Goal: Task Accomplishment & Management: Manage account settings

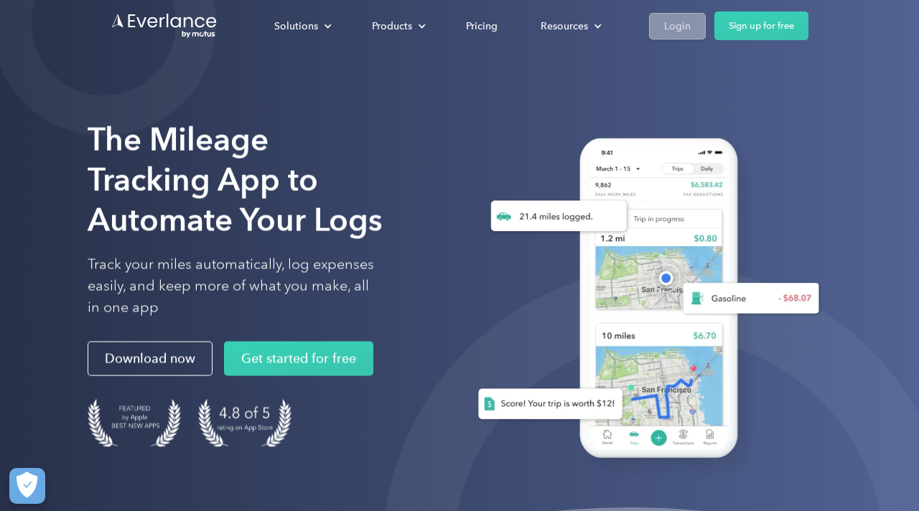
click at [670, 32] on div "Login" at bounding box center [677, 26] width 27 height 18
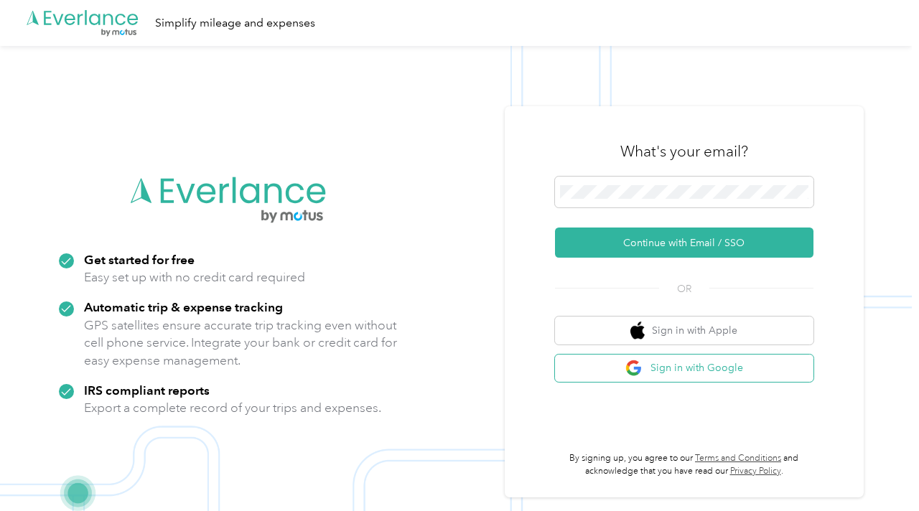
click at [610, 367] on button "Sign in with Google" at bounding box center [684, 369] width 258 height 28
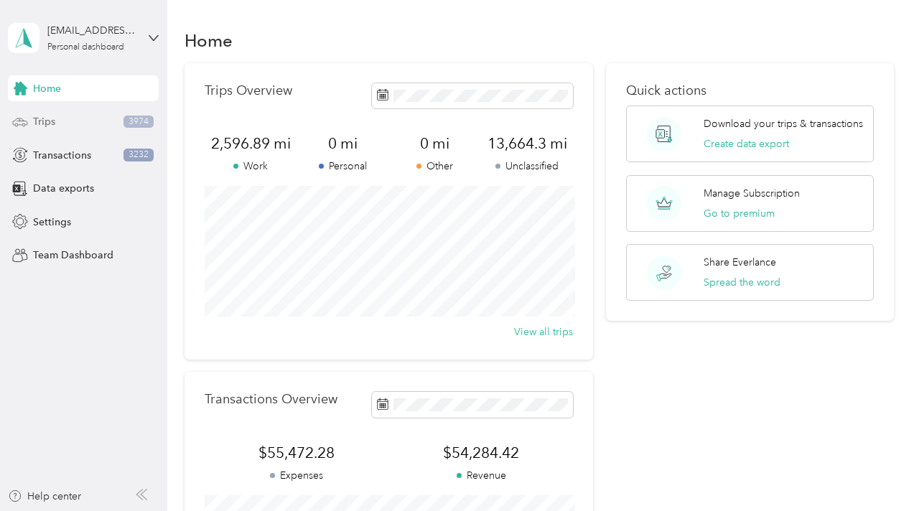
click at [83, 123] on div "Trips 3974" at bounding box center [83, 122] width 151 height 26
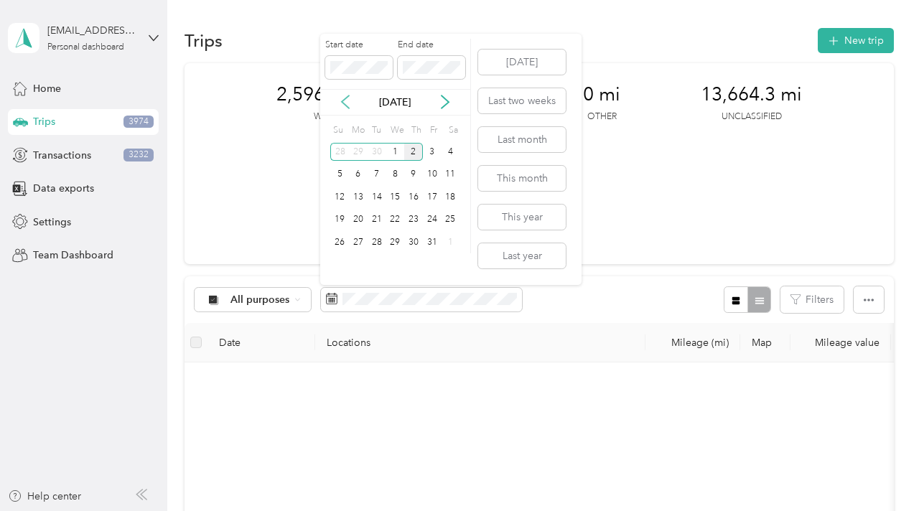
click at [350, 103] on icon at bounding box center [345, 102] width 14 height 14
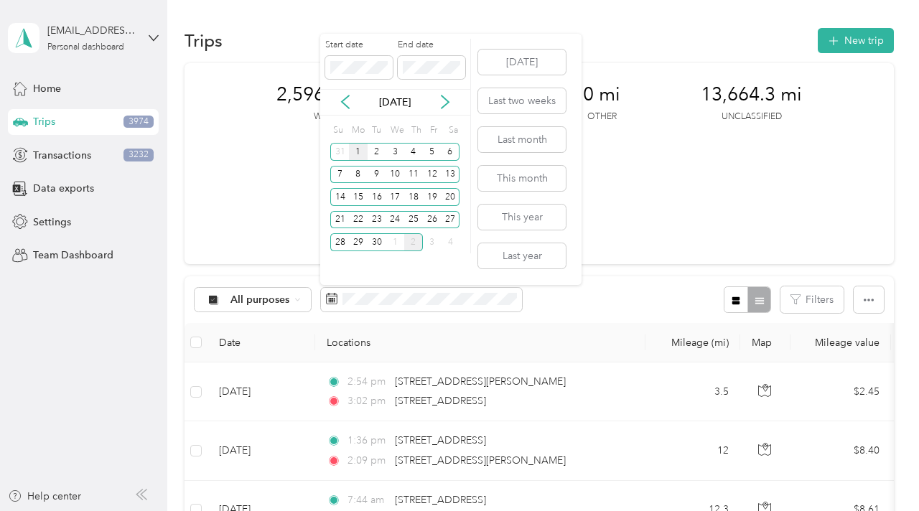
click at [360, 150] on div "1" at bounding box center [358, 152] width 19 height 18
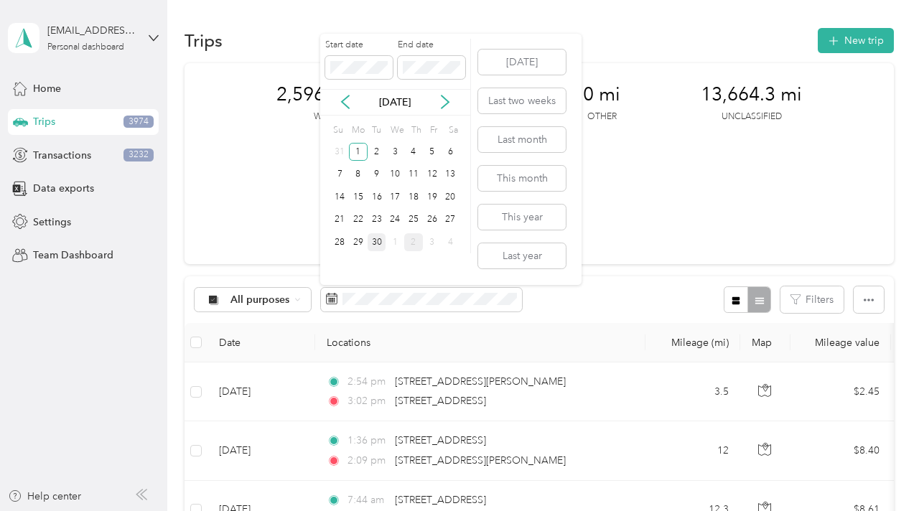
click at [381, 238] on div "30" at bounding box center [376, 242] width 19 height 18
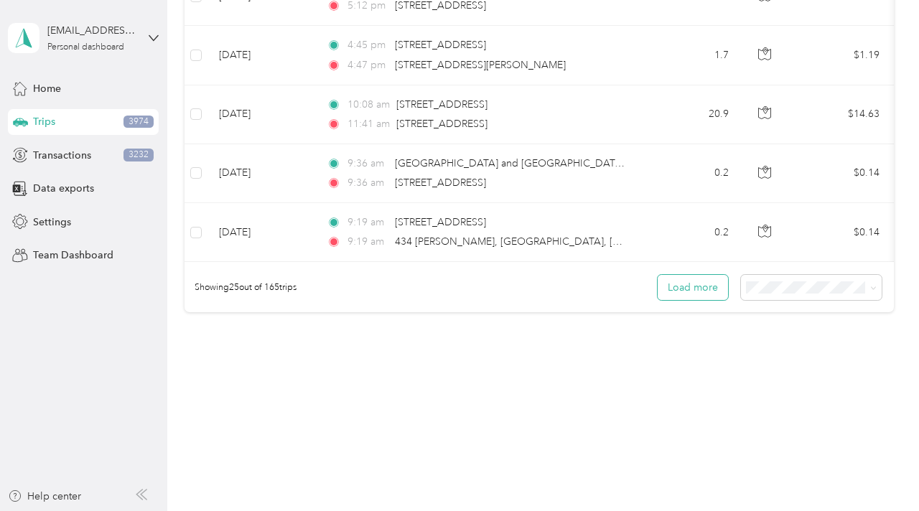
scroll to position [1458, 0]
click at [774, 364] on div "100 per load" at bounding box center [814, 364] width 121 height 15
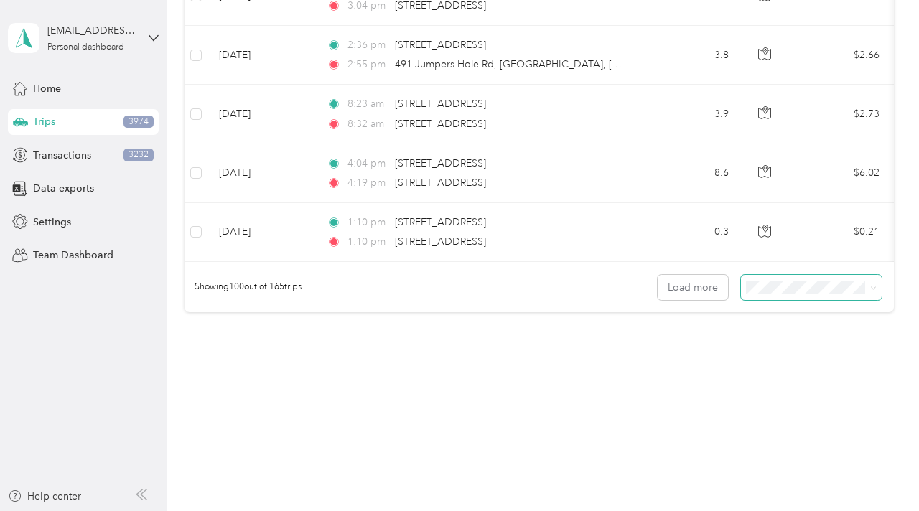
scroll to position [5886, 0]
click at [705, 283] on button "Load more" at bounding box center [692, 287] width 70 height 25
click at [701, 291] on button "Load more" at bounding box center [692, 287] width 70 height 25
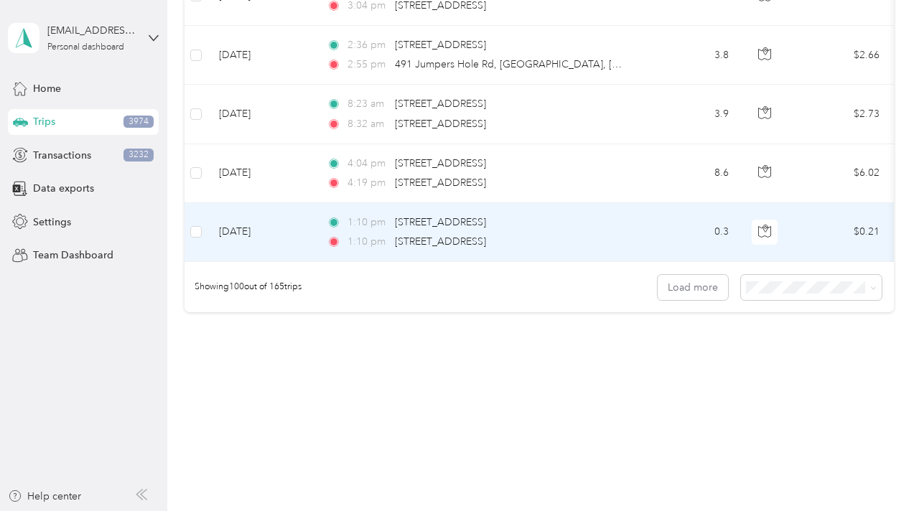
scroll to position [0, 0]
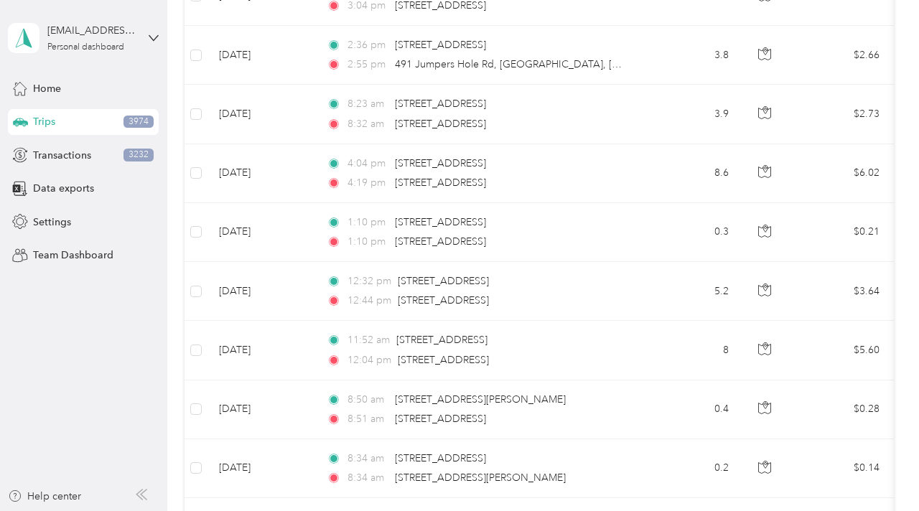
click at [702, 286] on td "5.2" at bounding box center [692, 291] width 95 height 59
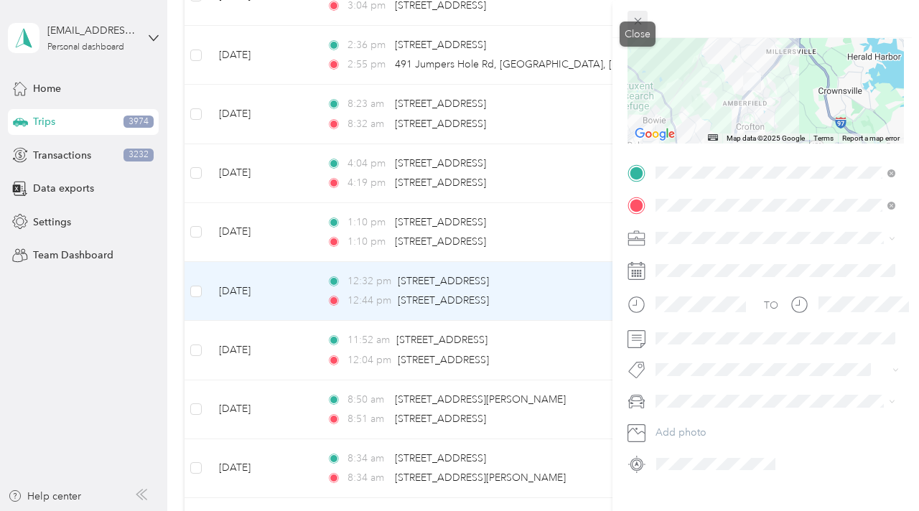
click at [639, 23] on div "Close" at bounding box center [637, 34] width 36 height 25
click at [637, 24] on icon at bounding box center [638, 21] width 12 height 12
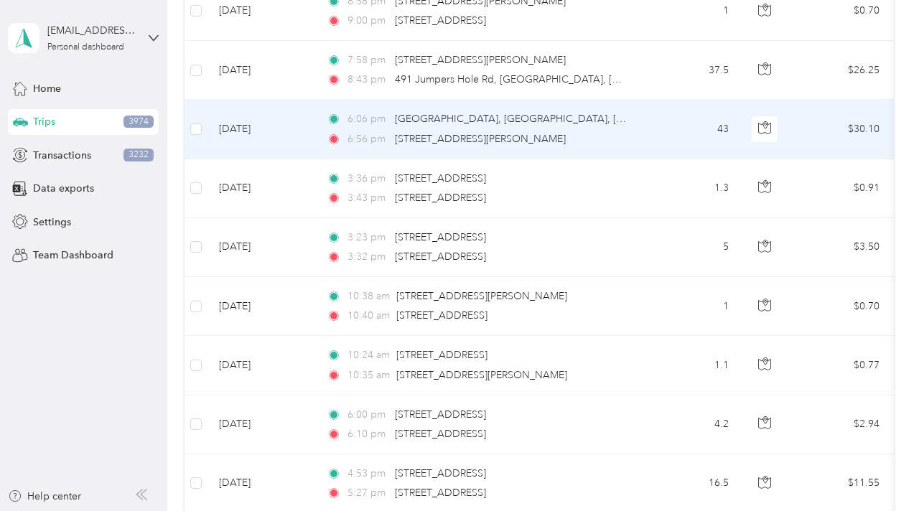
scroll to position [7995, 0]
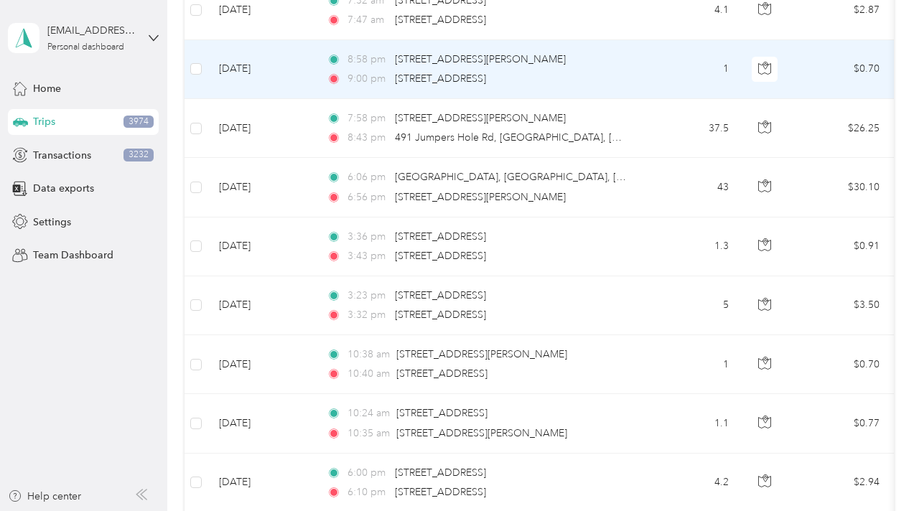
click at [626, 75] on div "9:00 pm [STREET_ADDRESS]" at bounding box center [477, 79] width 301 height 16
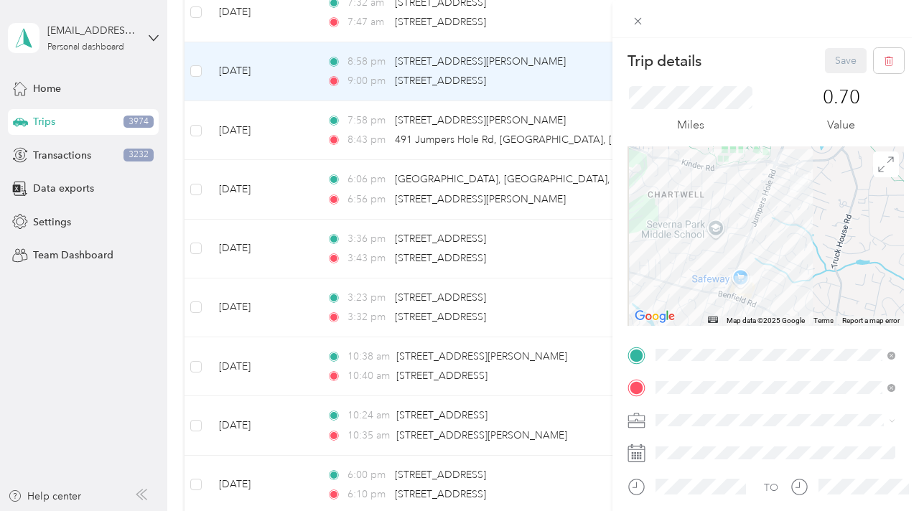
click at [586, 89] on div "Trip details Save This trip cannot be edited because it is either under review,…" at bounding box center [459, 255] width 919 height 511
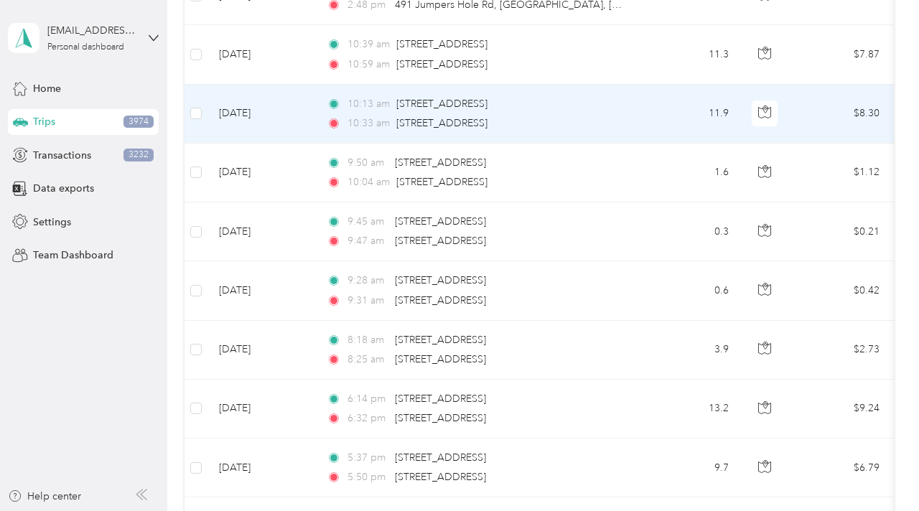
scroll to position [7118, 0]
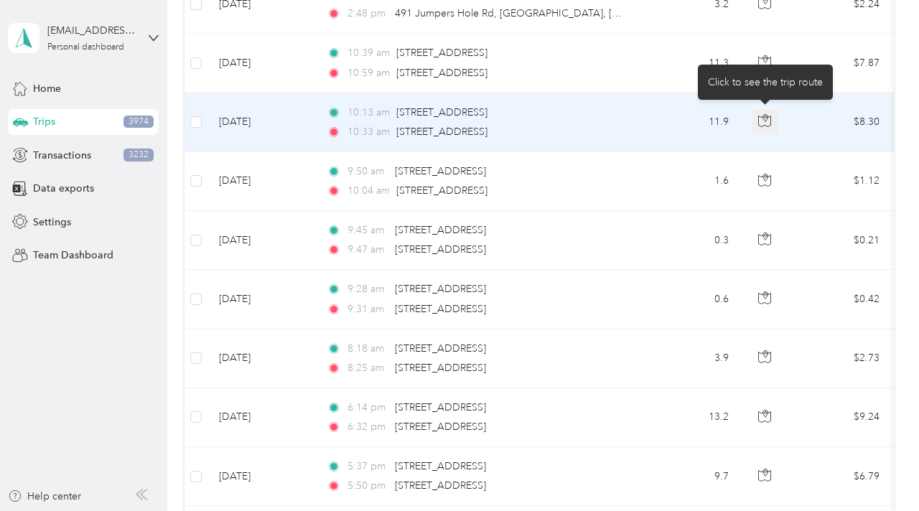
click at [760, 114] on icon "button" at bounding box center [764, 120] width 13 height 13
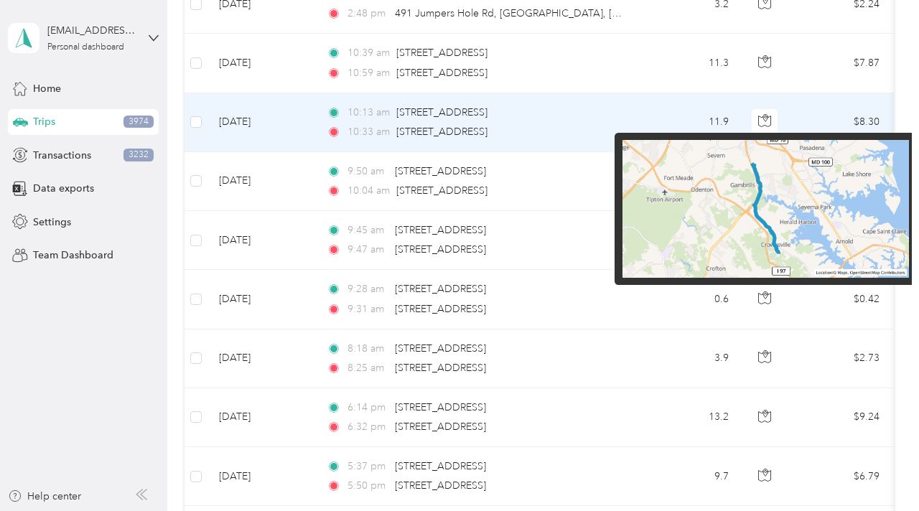
click at [765, 209] on img at bounding box center [765, 209] width 286 height 138
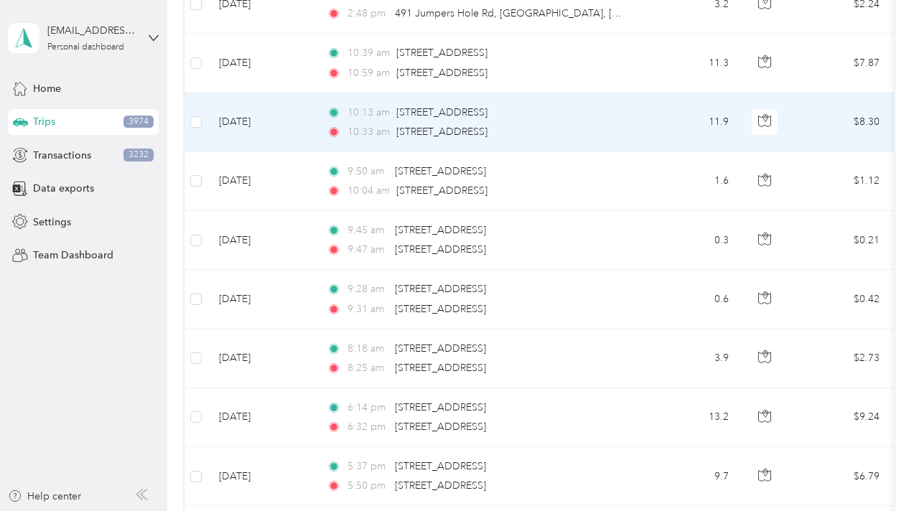
click at [658, 121] on td "11.9" at bounding box center [692, 122] width 95 height 59
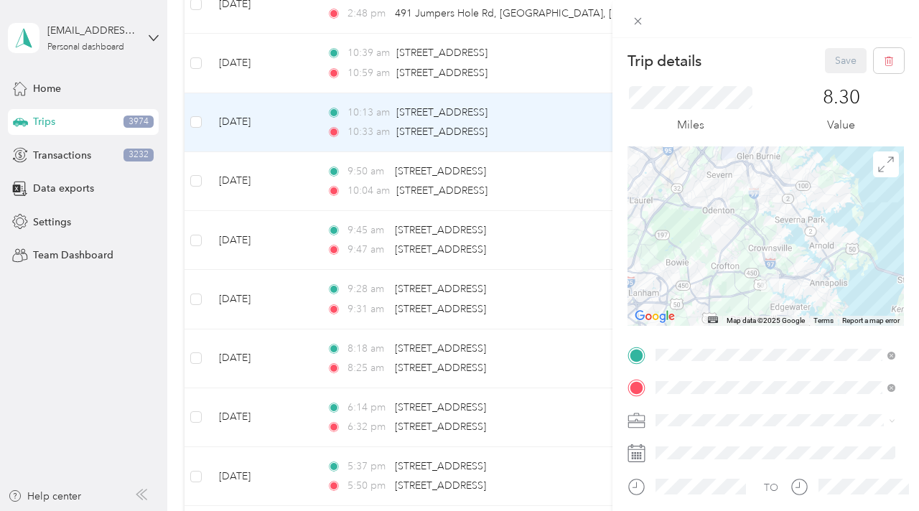
click at [580, 131] on div "Trip details Save This trip cannot be edited because it is either under review,…" at bounding box center [459, 255] width 919 height 511
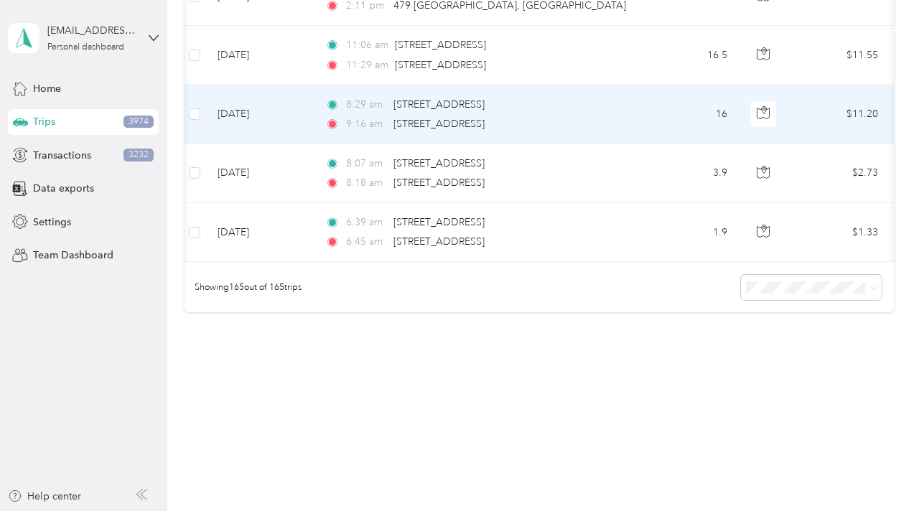
click at [659, 112] on td "16" at bounding box center [691, 114] width 95 height 59
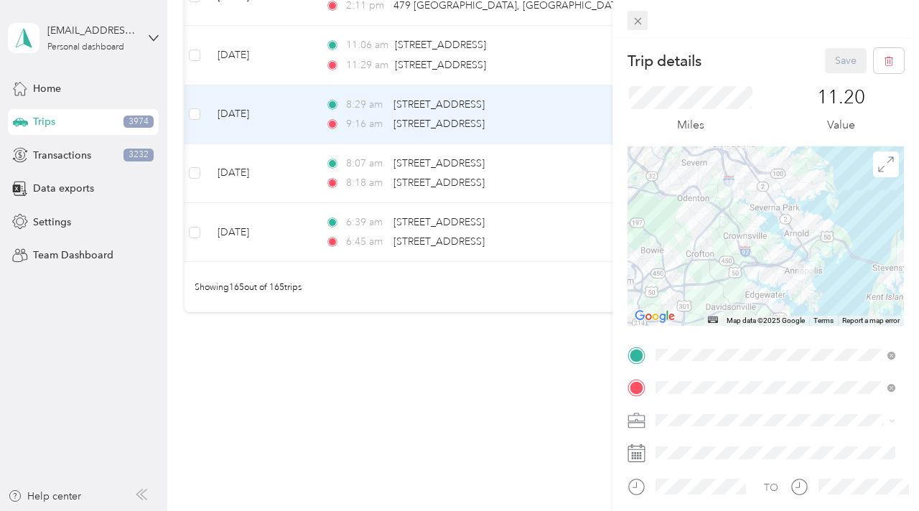
click at [642, 17] on icon at bounding box center [638, 21] width 12 height 12
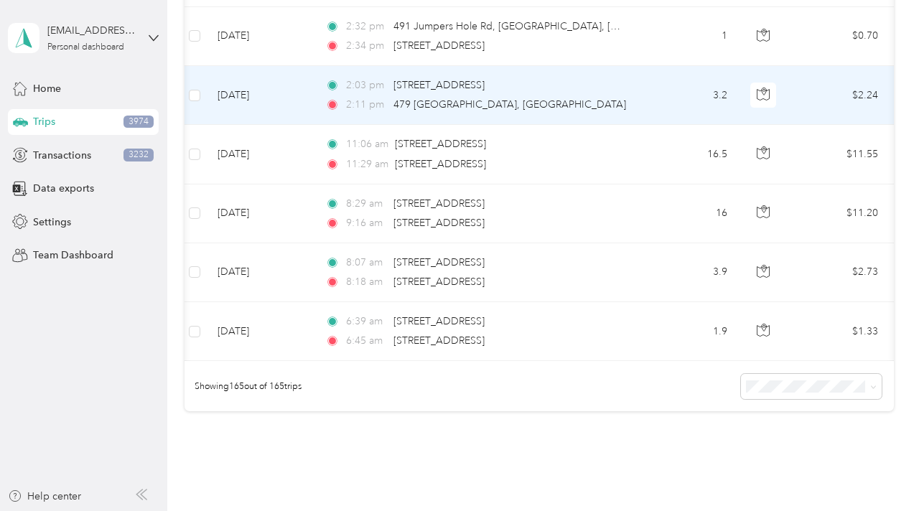
scroll to position [9623, 0]
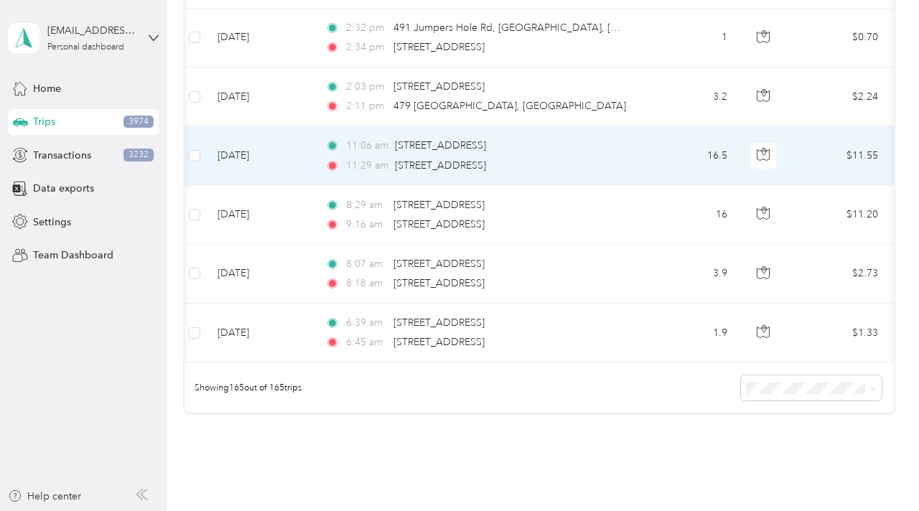
click at [630, 154] on td "11:06 am [STREET_ADDRESS] 11:29 am [STREET_ADDRESS]" at bounding box center [479, 155] width 330 height 59
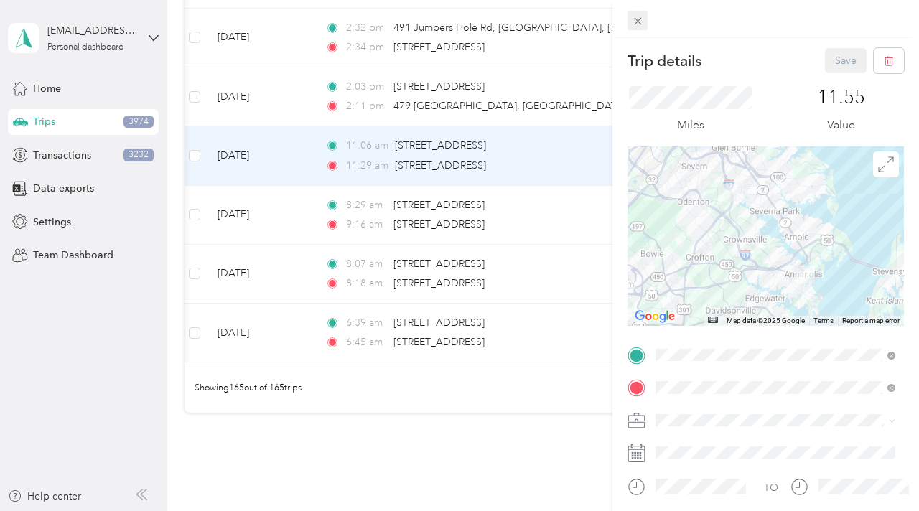
click at [644, 19] on span at bounding box center [637, 21] width 20 height 20
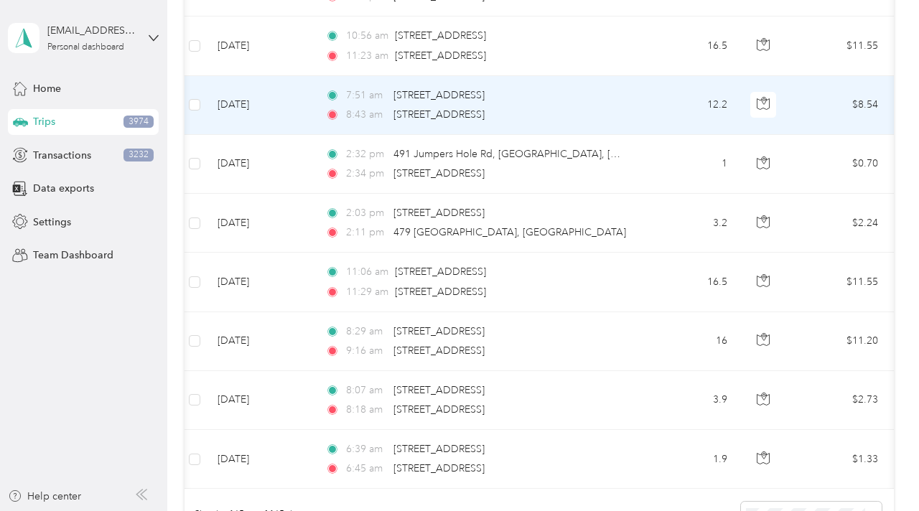
scroll to position [9493, 0]
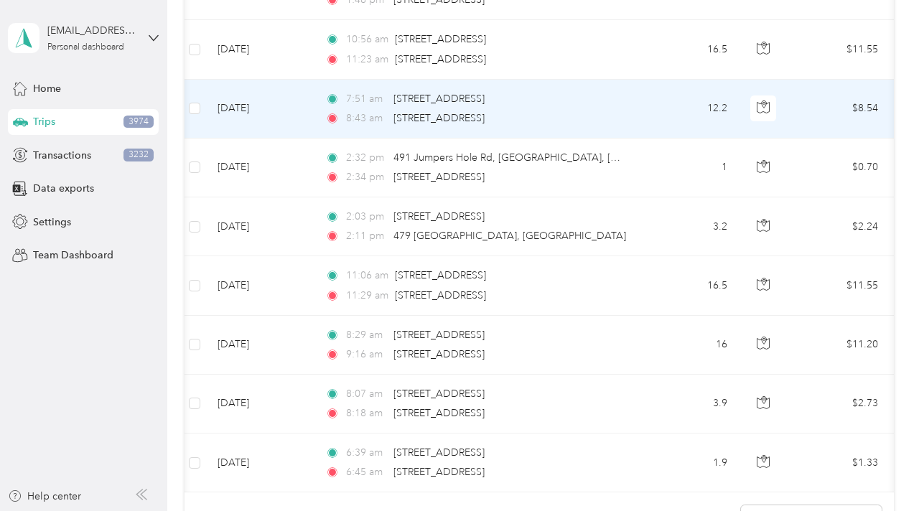
click at [657, 105] on td "12.2" at bounding box center [691, 109] width 95 height 59
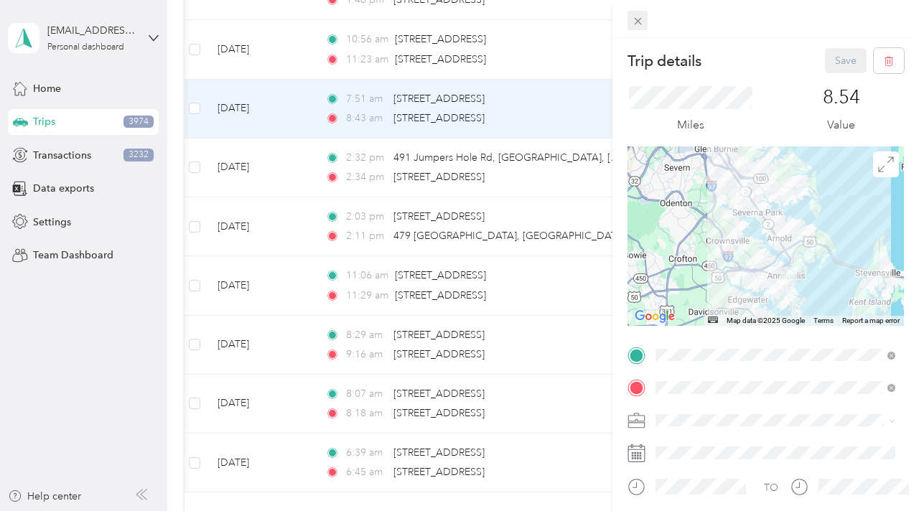
click at [638, 25] on icon at bounding box center [638, 21] width 12 height 12
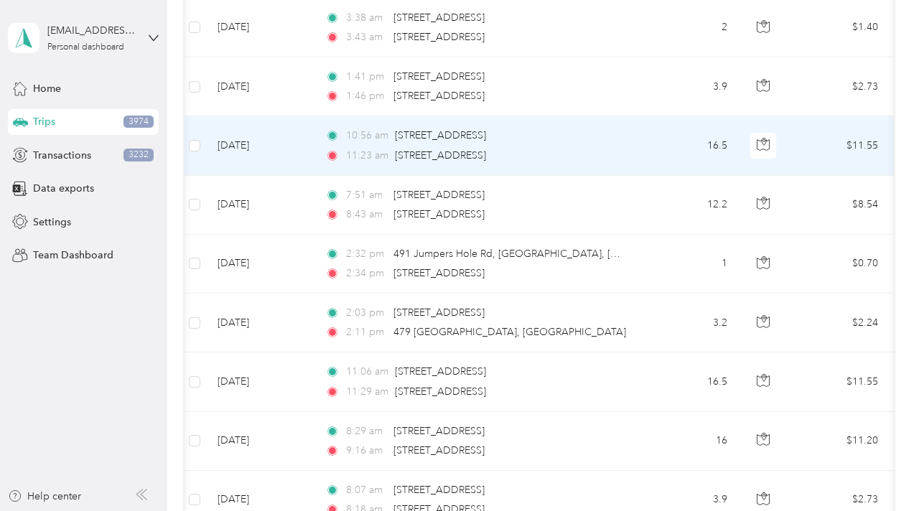
scroll to position [9397, 0]
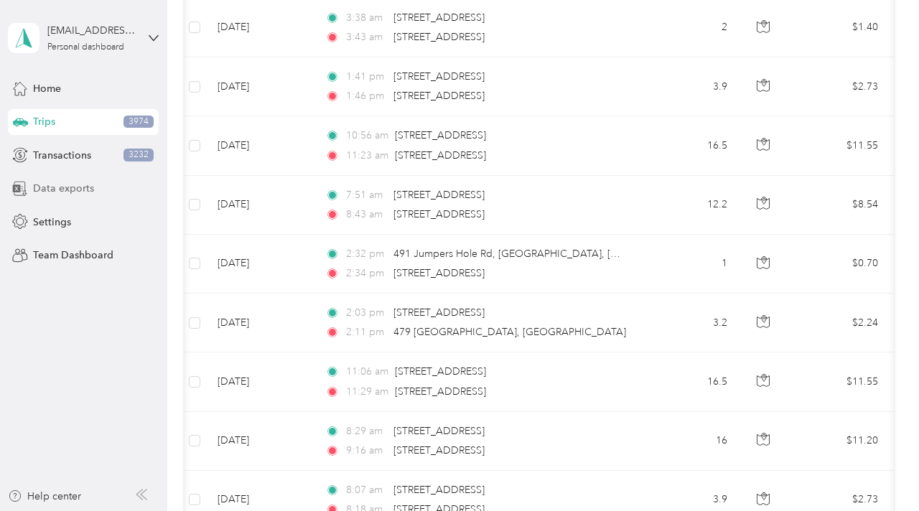
click at [89, 188] on span "Data exports" at bounding box center [63, 188] width 61 height 15
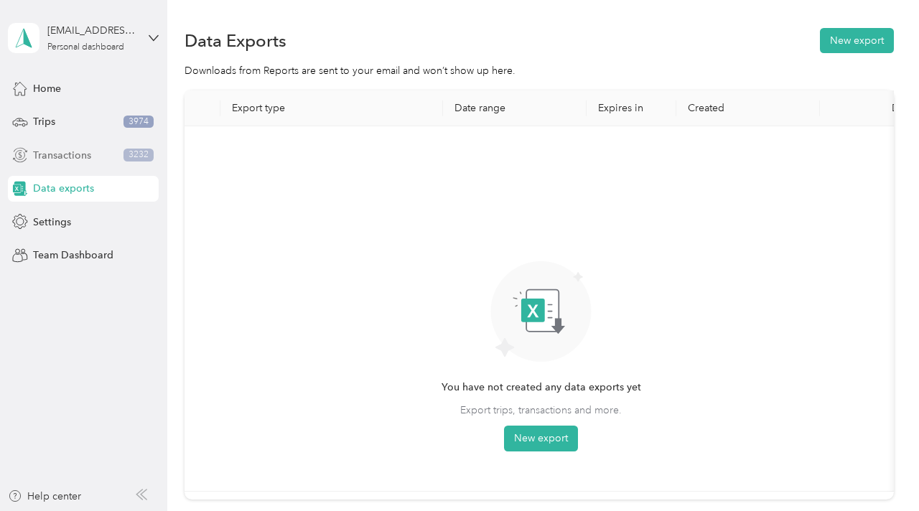
click at [83, 156] on span "Transactions" at bounding box center [62, 155] width 58 height 15
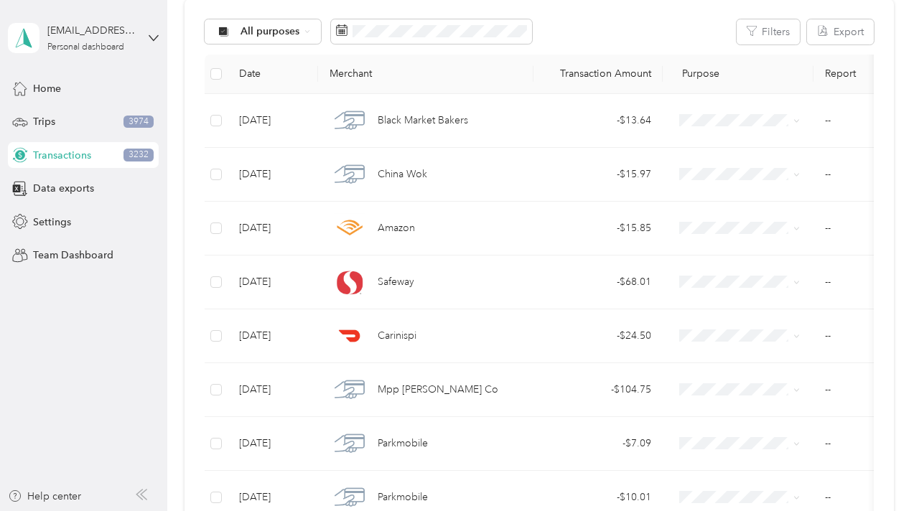
scroll to position [322, 0]
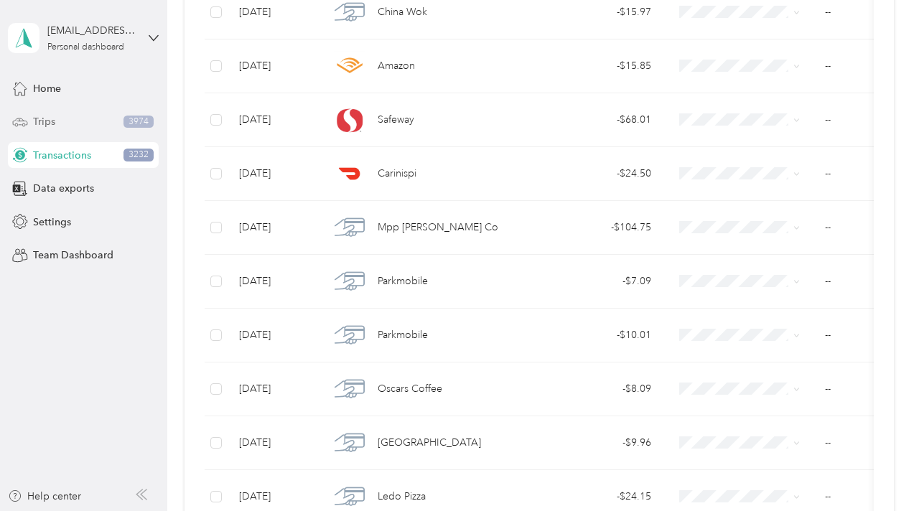
click at [90, 127] on div "Trips 3974" at bounding box center [83, 122] width 151 height 26
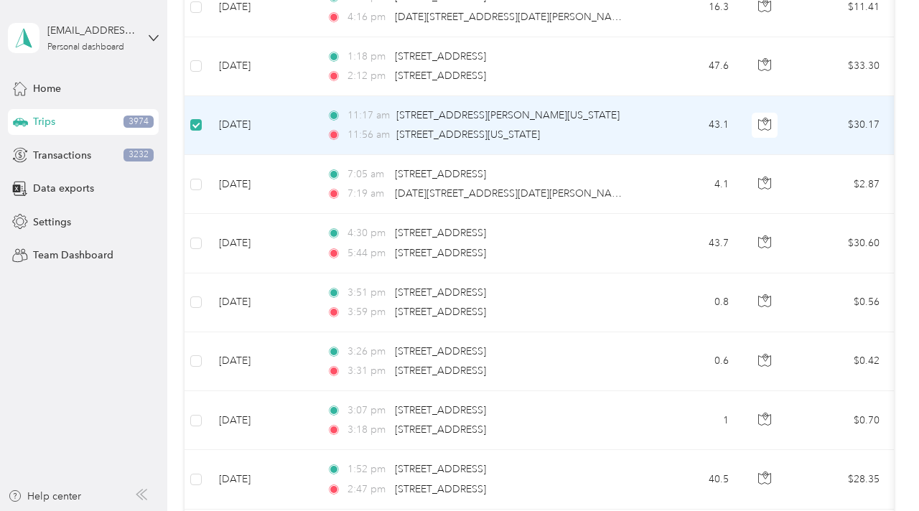
click at [193, 128] on span at bounding box center [195, 124] width 11 height 11
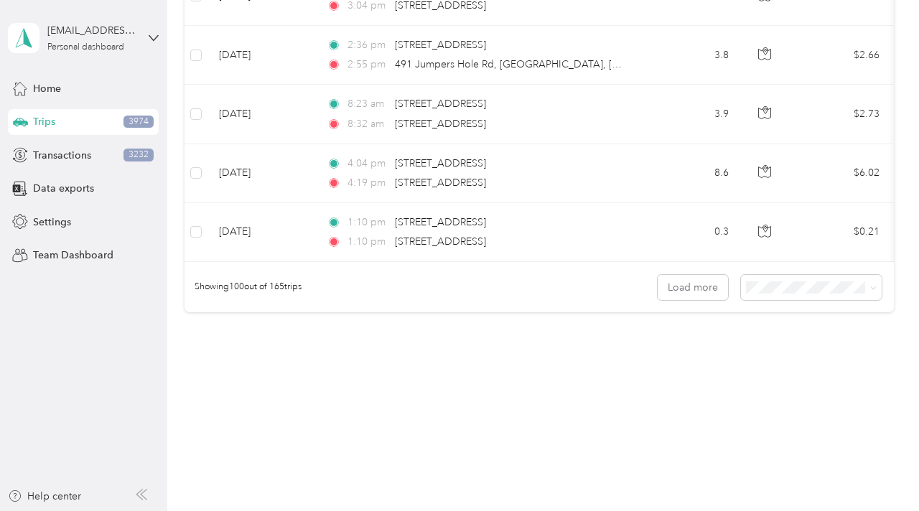
scroll to position [5886, 0]
click at [689, 289] on button "Load more" at bounding box center [692, 287] width 70 height 25
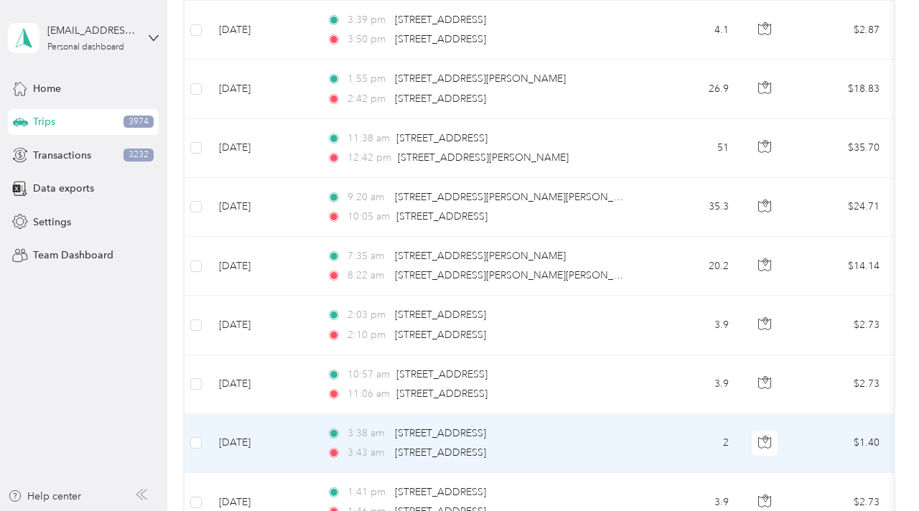
scroll to position [8980, 0]
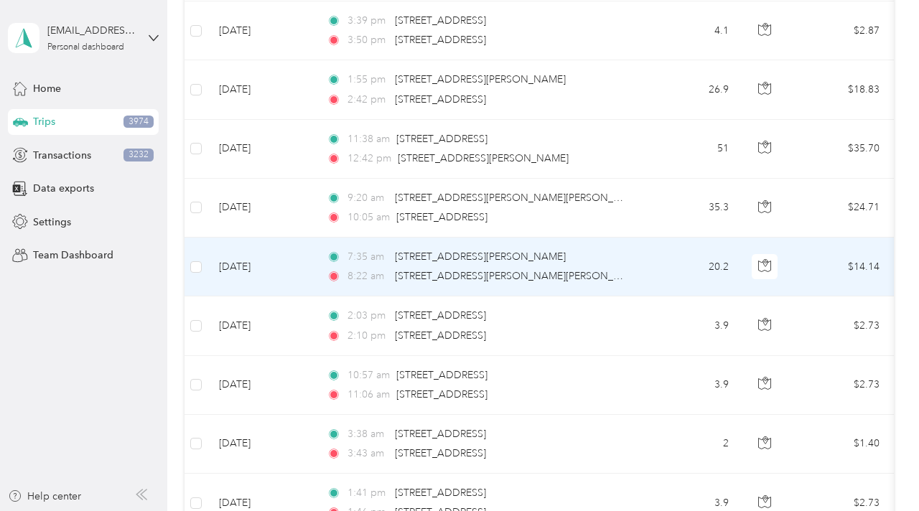
click at [620, 268] on div "8:22 am [STREET_ADDRESS][PERSON_NAME][PERSON_NAME]" at bounding box center [477, 276] width 301 height 16
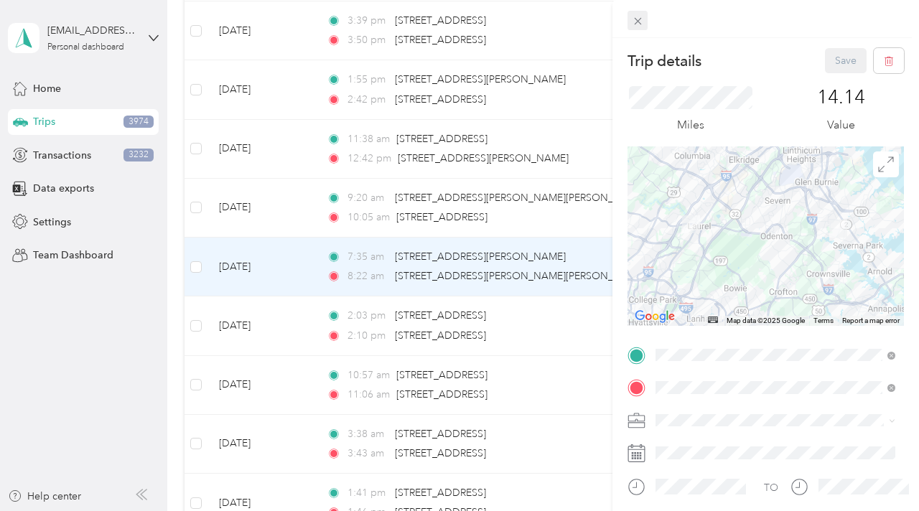
click at [633, 20] on icon at bounding box center [638, 21] width 12 height 12
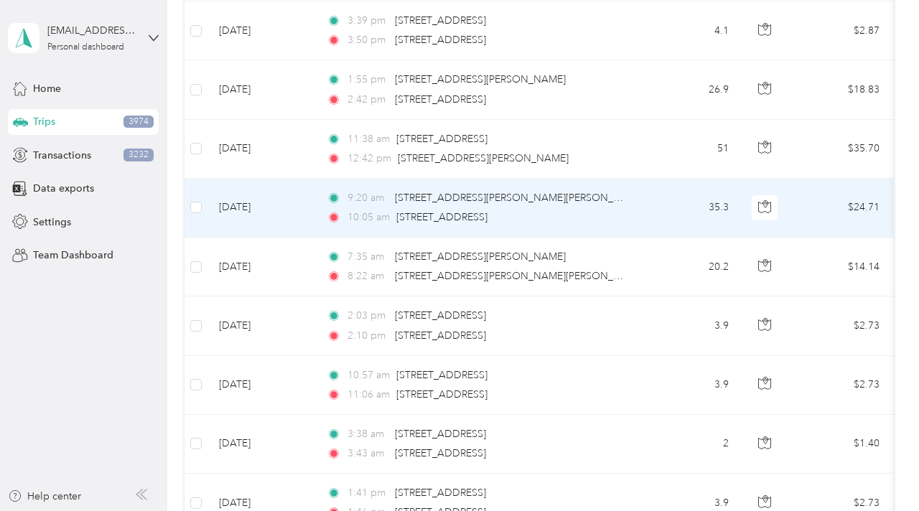
click at [614, 200] on div "9:20 am [STREET_ADDRESS][PERSON_NAME][PERSON_NAME]" at bounding box center [477, 198] width 301 height 16
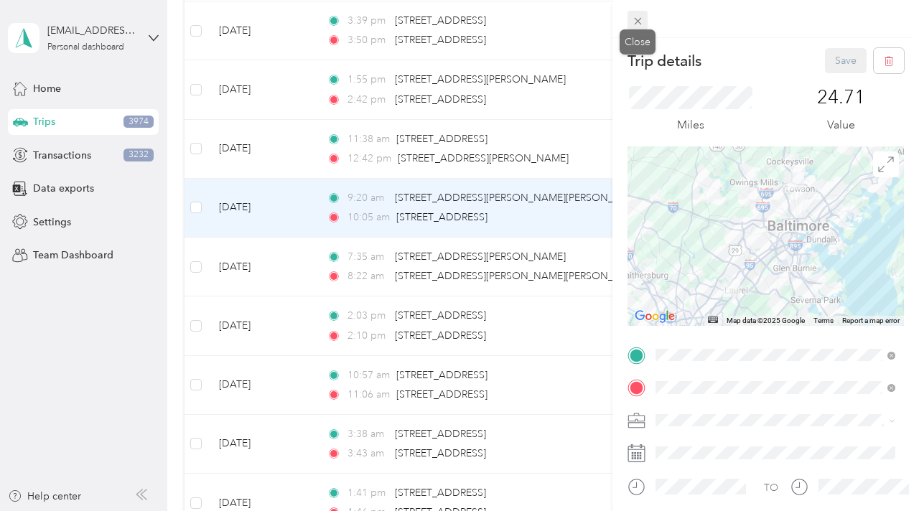
click at [641, 19] on icon at bounding box center [638, 21] width 12 height 12
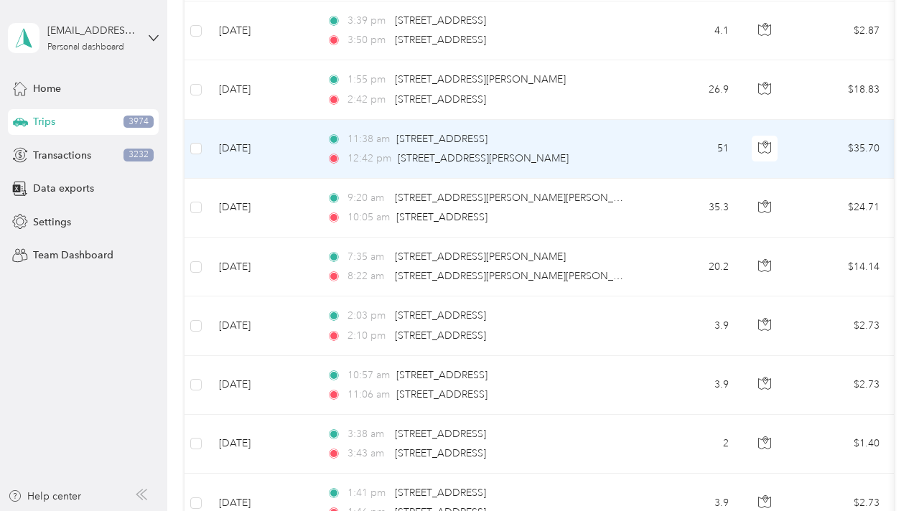
click at [609, 140] on div "11:38 am [STREET_ADDRESS]" at bounding box center [477, 139] width 301 height 16
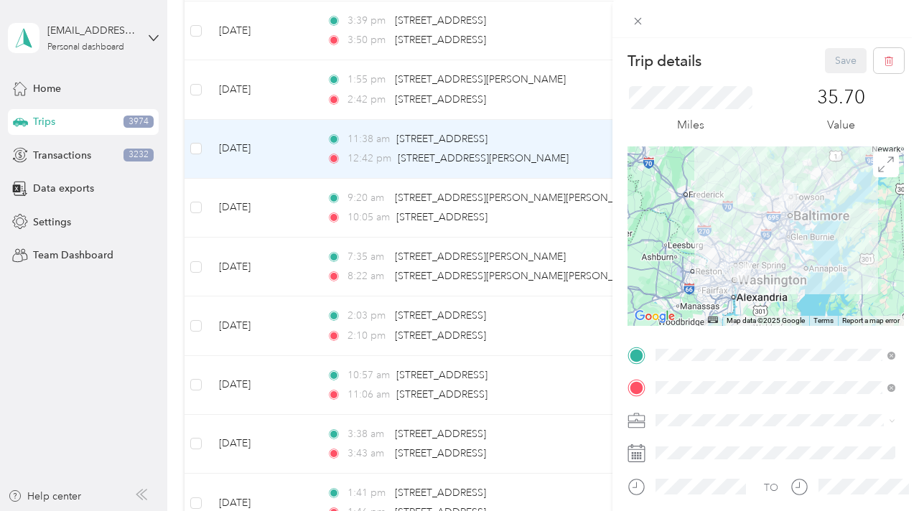
click at [673, 349] on ol "Work Personal Uber Real Estate Doordash Liberty Other Charity Medical Moving Co…" at bounding box center [775, 305] width 250 height 201
click at [639, 21] on icon at bounding box center [638, 21] width 12 height 12
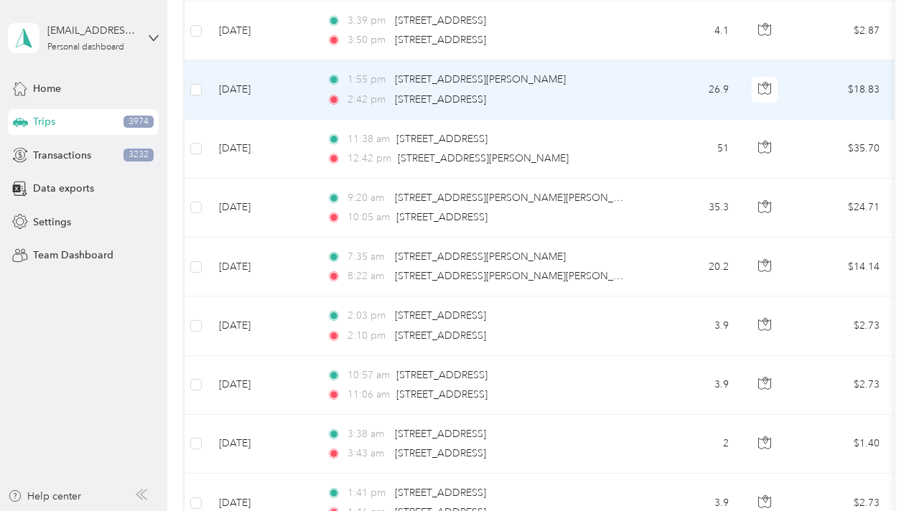
click at [626, 94] on div "2:42 pm [STREET_ADDRESS]" at bounding box center [477, 100] width 301 height 16
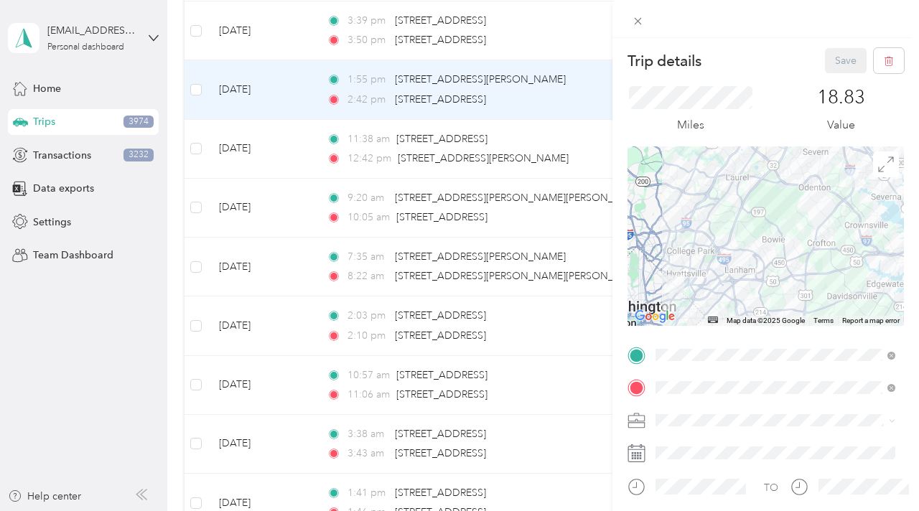
click at [680, 349] on li "Liberty" at bounding box center [775, 339] width 250 height 25
click at [637, 24] on icon at bounding box center [638, 21] width 12 height 12
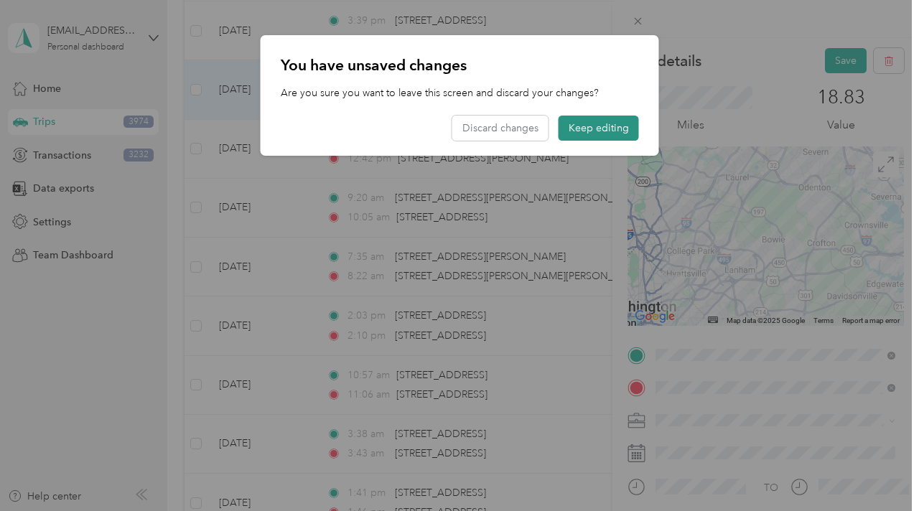
click at [591, 130] on button "Keep editing" at bounding box center [598, 128] width 80 height 25
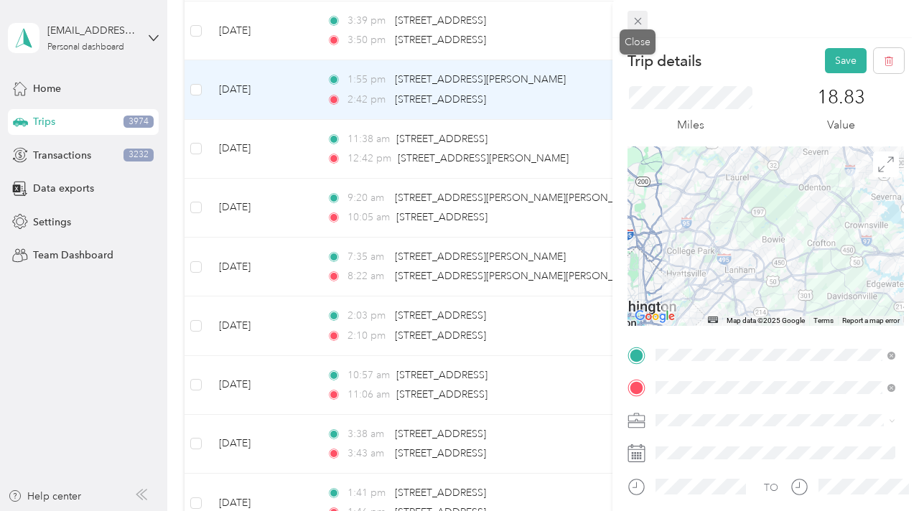
click at [633, 21] on icon at bounding box center [638, 21] width 12 height 12
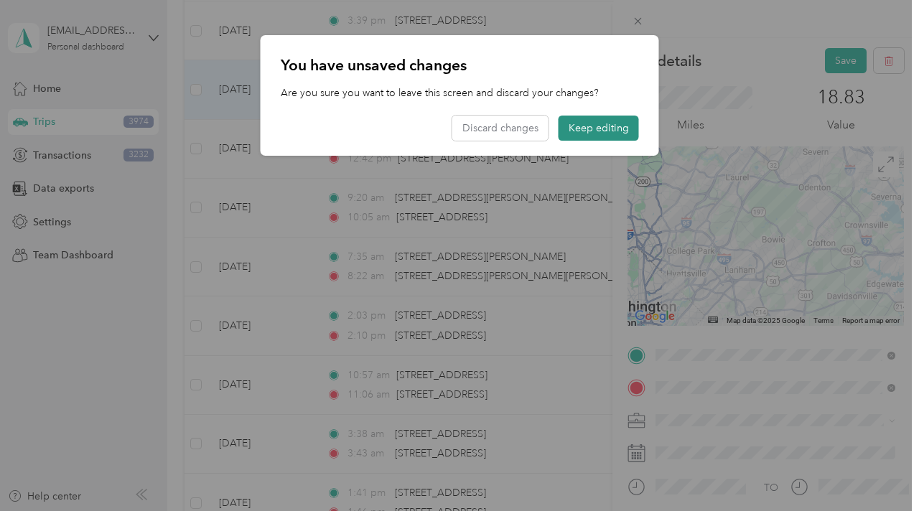
click at [580, 128] on button "Keep editing" at bounding box center [598, 128] width 80 height 25
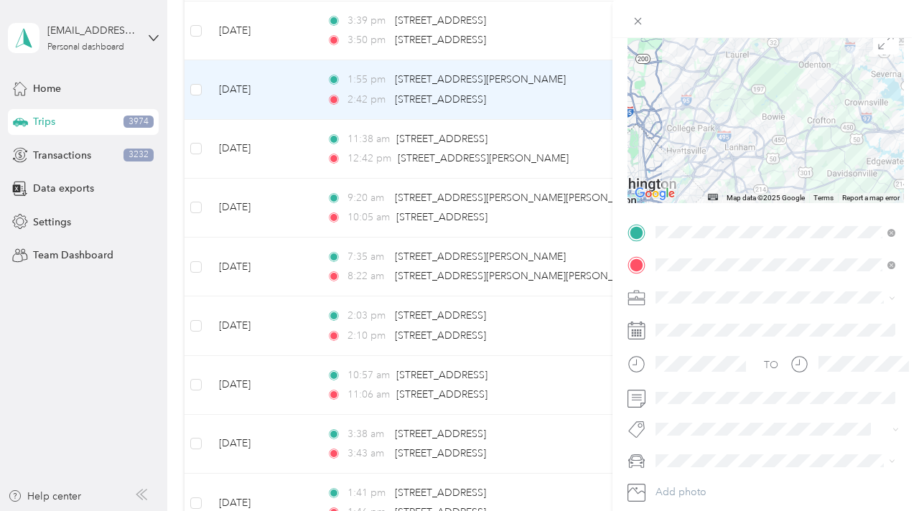
scroll to position [122, 0]
click at [549, 93] on div "Trip details Save This trip cannot be edited because it is either under review,…" at bounding box center [459, 255] width 919 height 511
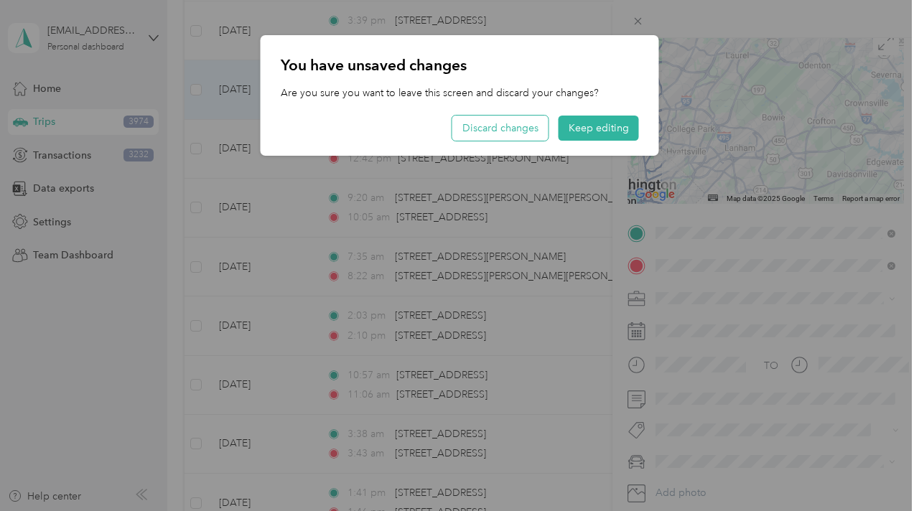
click at [523, 128] on button "Discard changes" at bounding box center [500, 128] width 96 height 25
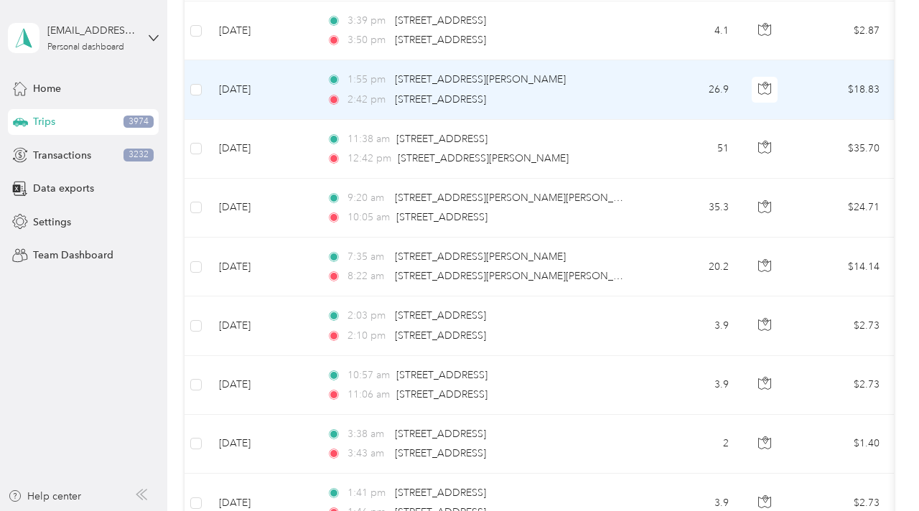
click at [662, 88] on td "26.9" at bounding box center [692, 89] width 95 height 59
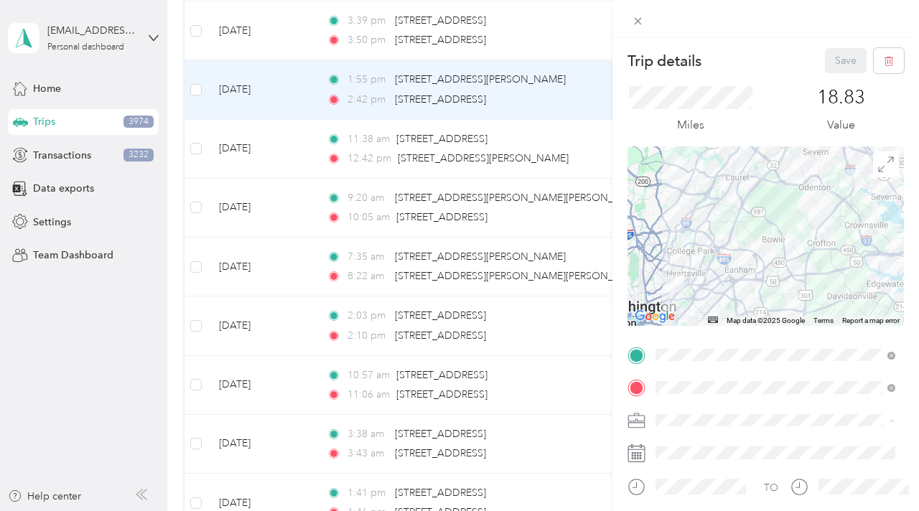
click at [688, 347] on li "Liberty" at bounding box center [775, 344] width 250 height 25
click at [835, 61] on button "Save" at bounding box center [846, 60] width 42 height 25
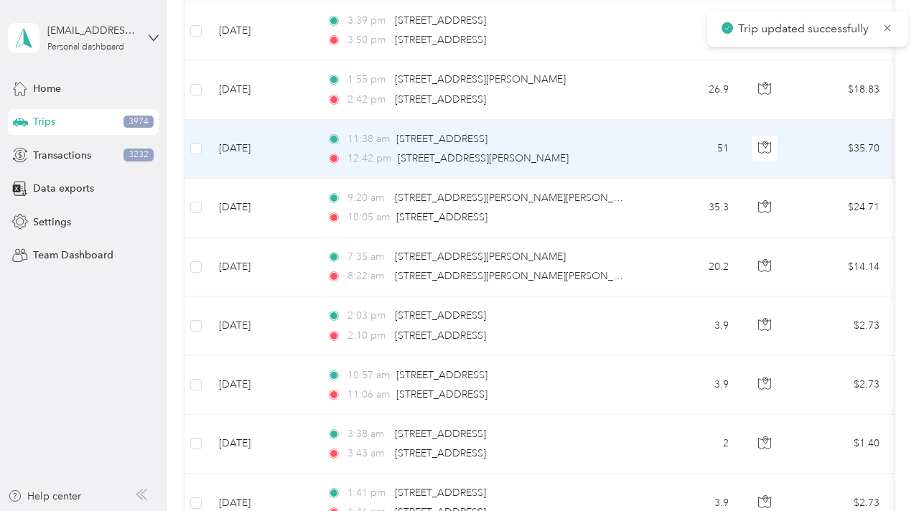
click at [629, 147] on td "11:38 am [STREET_ADDRESS] 12:42 pm [STREET_ADDRESS][PERSON_NAME]" at bounding box center [480, 149] width 330 height 59
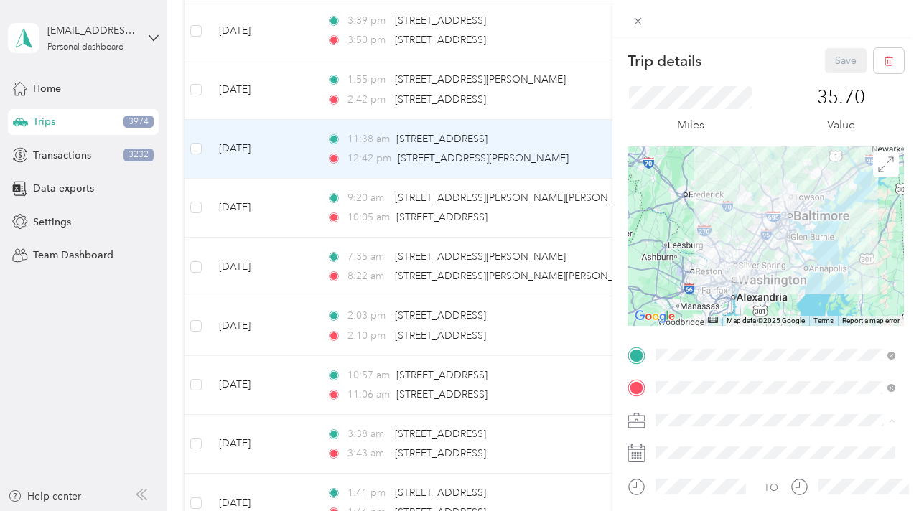
click at [686, 350] on li "Liberty" at bounding box center [775, 344] width 250 height 25
click at [845, 63] on button "Save" at bounding box center [846, 60] width 42 height 25
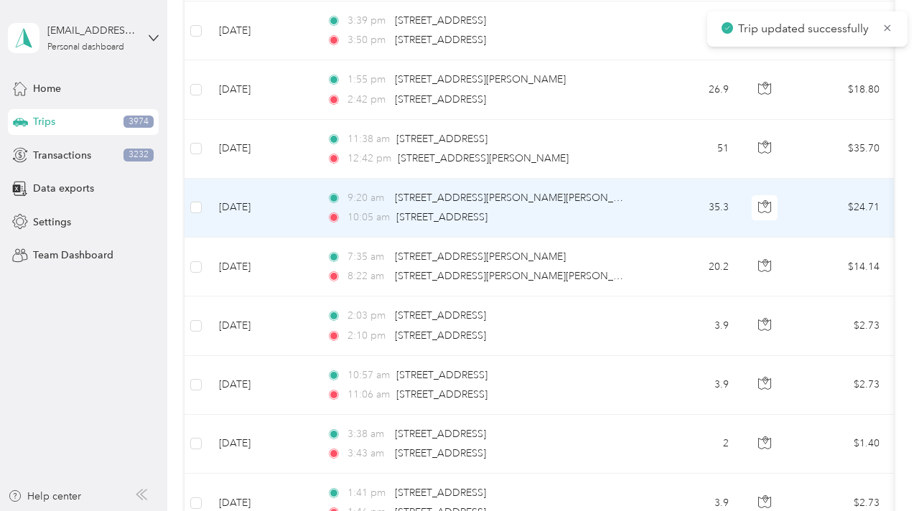
click at [647, 201] on td "35.3" at bounding box center [692, 208] width 95 height 59
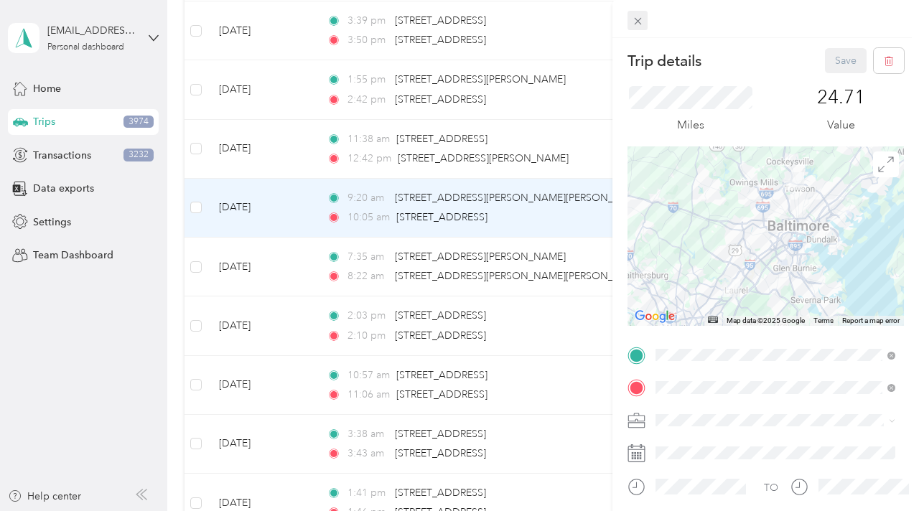
click at [640, 510] on div "Trip details Save This trip cannot be edited because it is either under review,…" at bounding box center [456, 511] width 912 height 0
click at [637, 25] on icon at bounding box center [638, 21] width 12 height 12
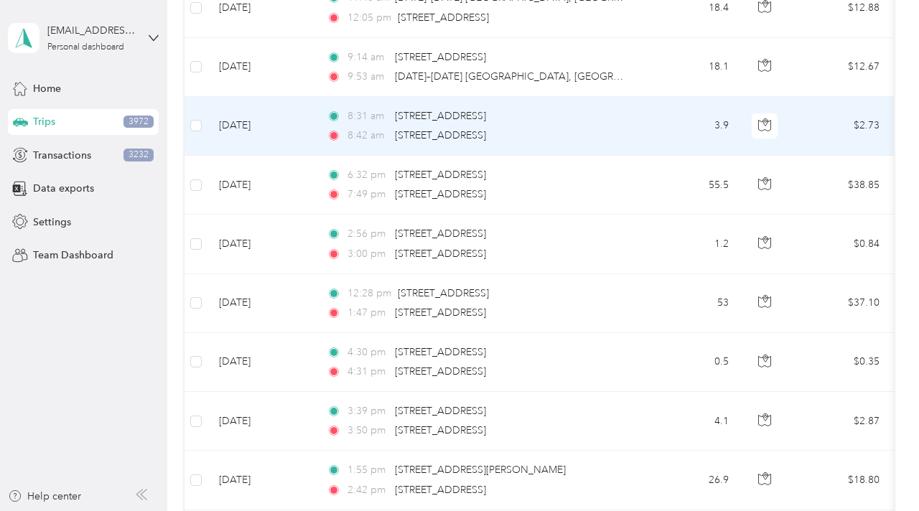
scroll to position [8589, 0]
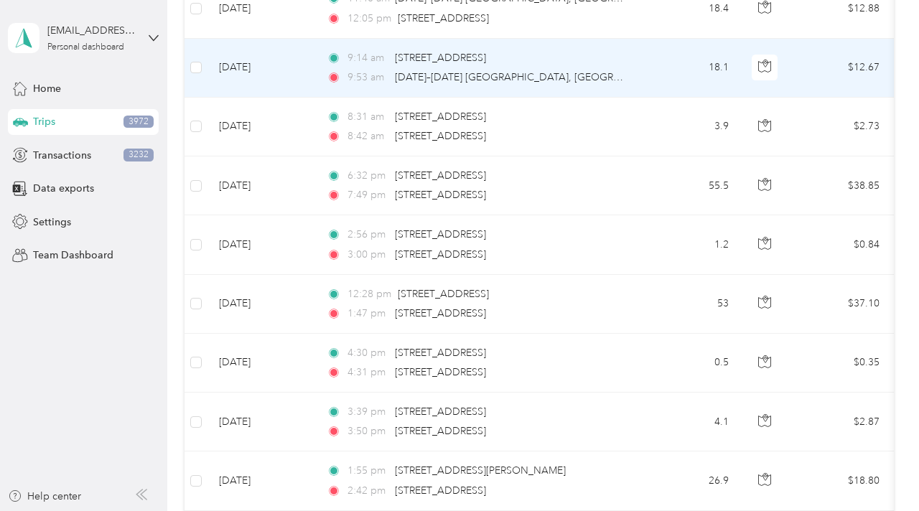
click at [662, 73] on td "18.1" at bounding box center [692, 68] width 95 height 59
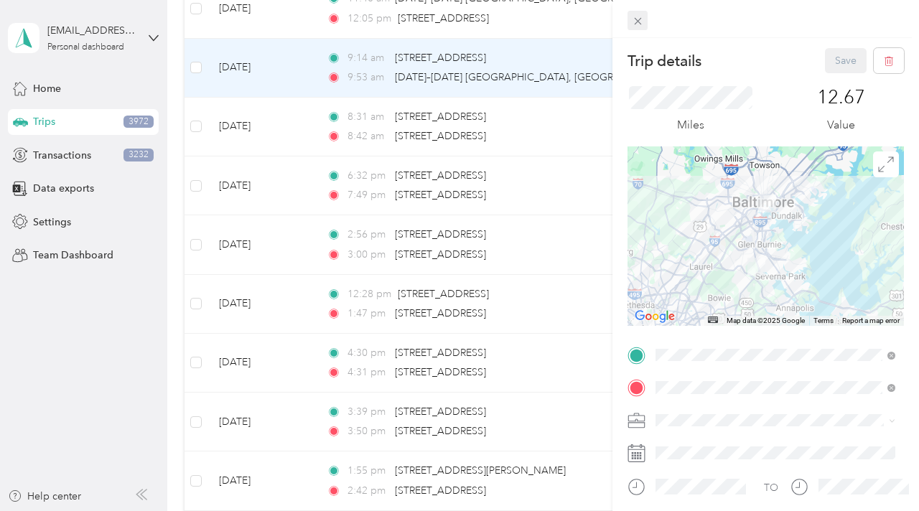
click at [641, 22] on icon at bounding box center [638, 21] width 12 height 12
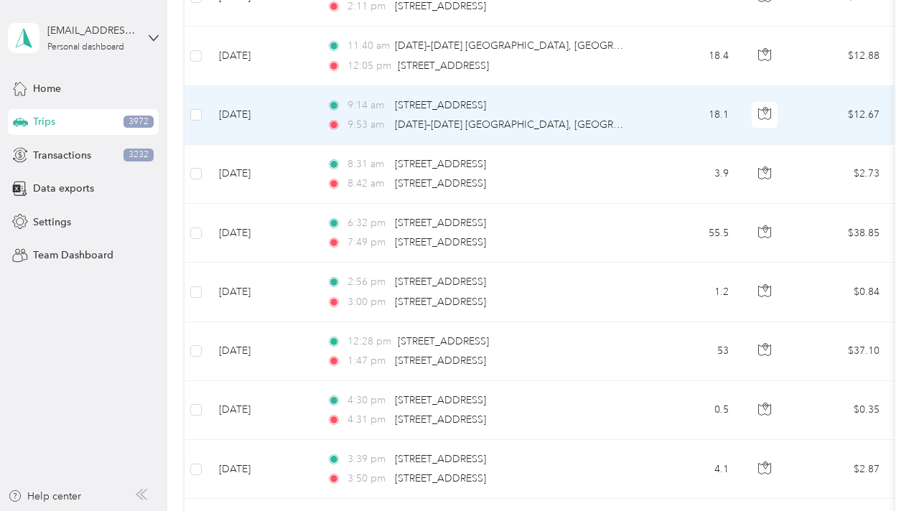
scroll to position [8542, 0]
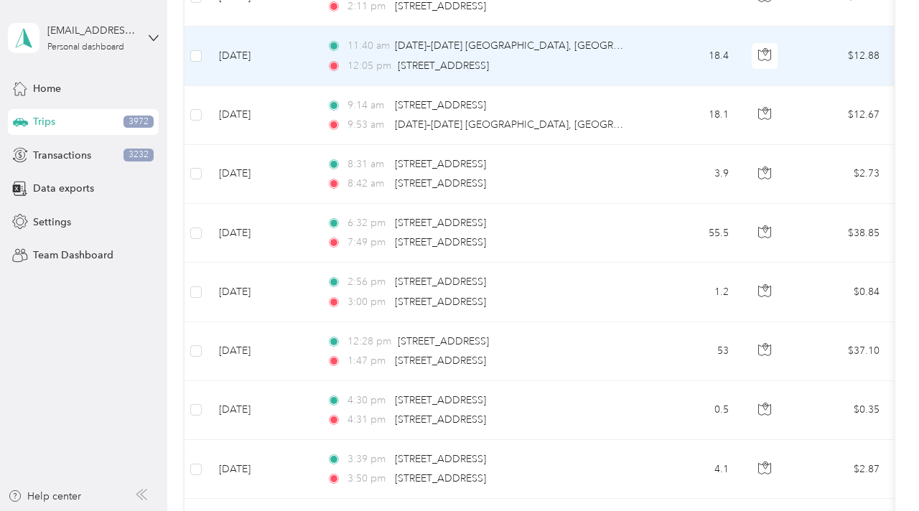
click at [633, 60] on td "11:40 am [DATE]–[DATE] [GEOGRAPHIC_DATA], [GEOGRAPHIC_DATA], [GEOGRAPHIC_DATA] …" at bounding box center [480, 56] width 330 height 59
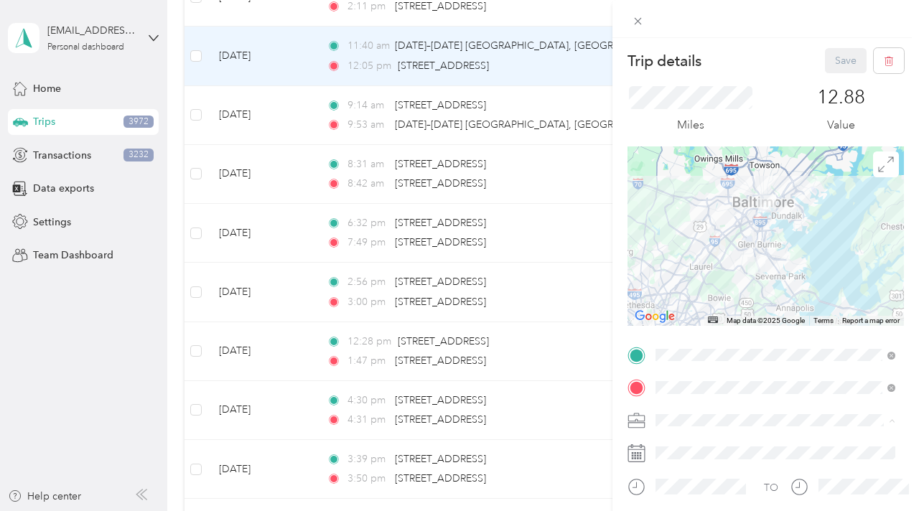
click at [670, 347] on li "Liberty" at bounding box center [775, 344] width 250 height 25
click at [842, 64] on button "Save" at bounding box center [846, 60] width 42 height 25
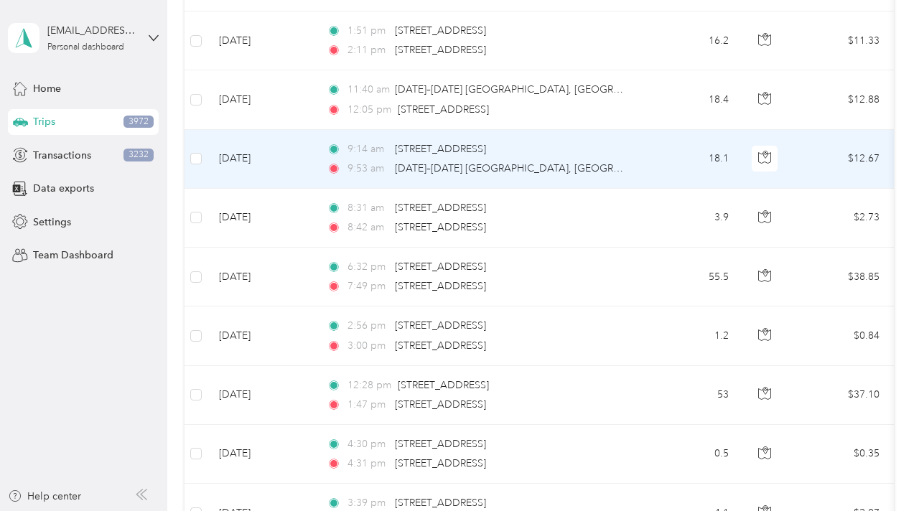
scroll to position [8497, 0]
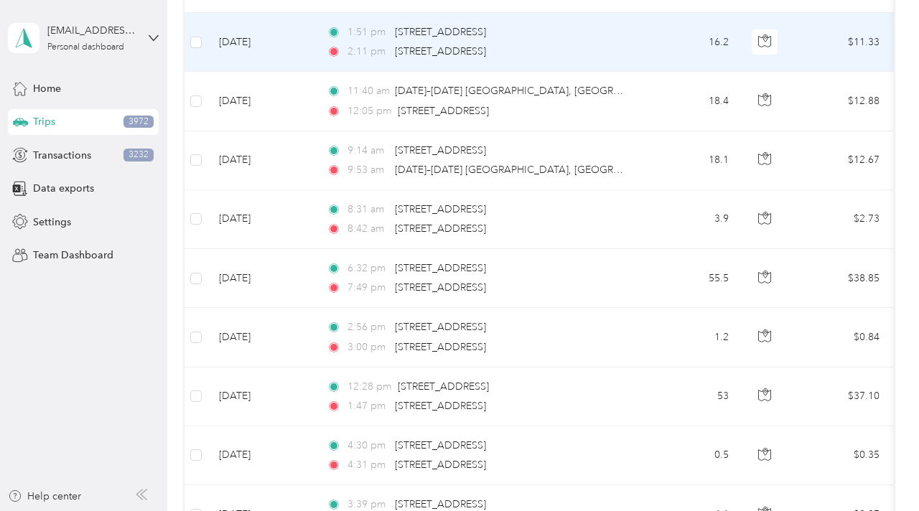
click at [633, 36] on td "1:51 pm [STREET_ADDRESS] 2:11 pm [STREET_ADDRESS]" at bounding box center [480, 42] width 330 height 59
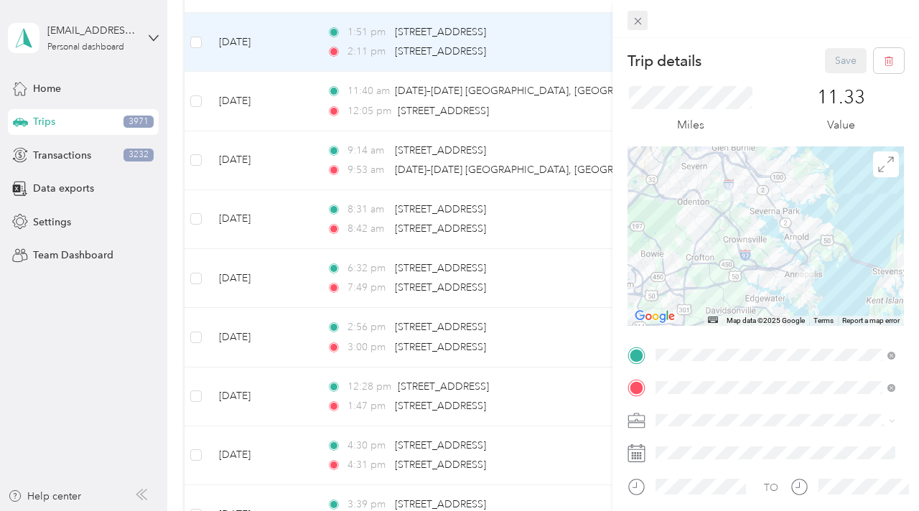
click at [637, 17] on icon at bounding box center [638, 21] width 12 height 12
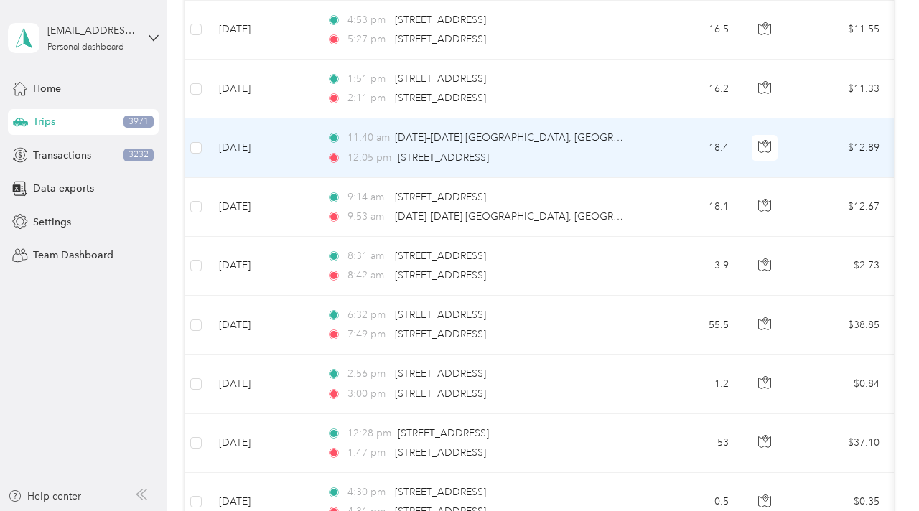
scroll to position [8449, 0]
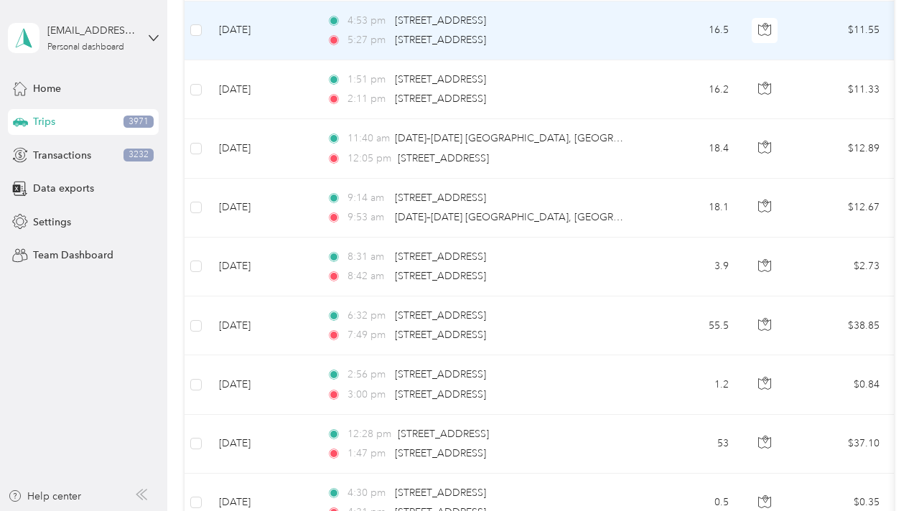
click at [647, 34] on td "16.5" at bounding box center [692, 30] width 95 height 59
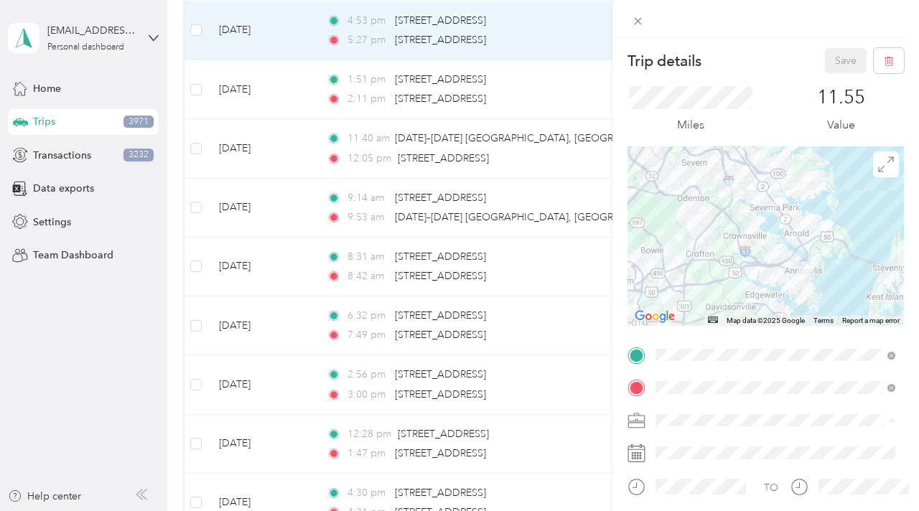
click at [671, 350] on span "Liberty" at bounding box center [675, 345] width 31 height 12
click at [845, 53] on button "Save" at bounding box center [846, 60] width 42 height 25
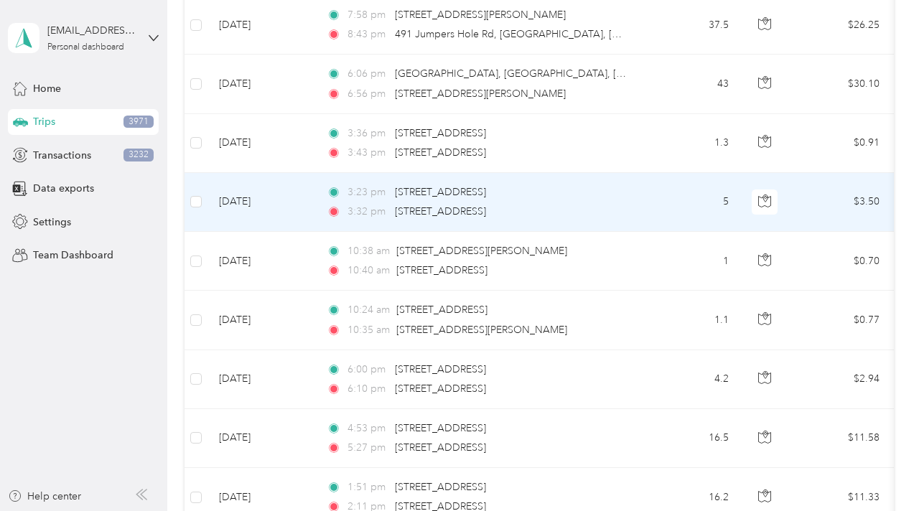
scroll to position [8038, 0]
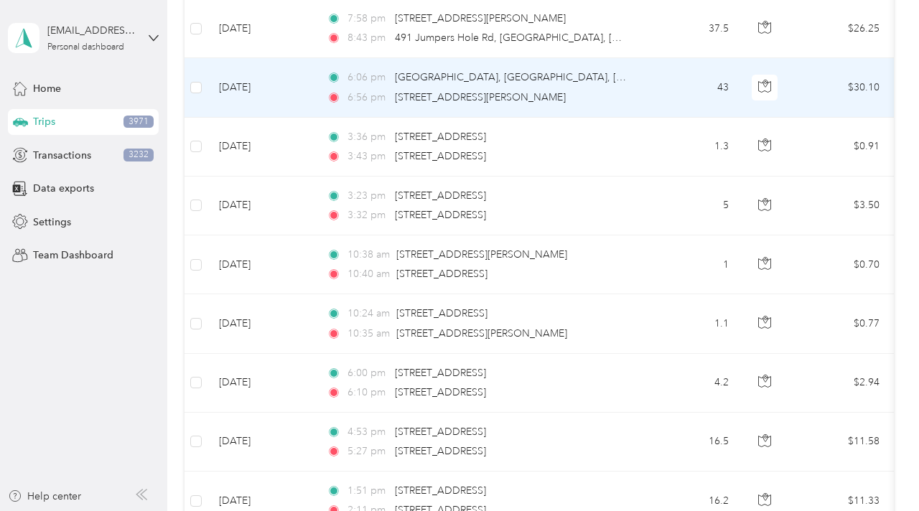
click at [657, 92] on td "43" at bounding box center [692, 87] width 95 height 59
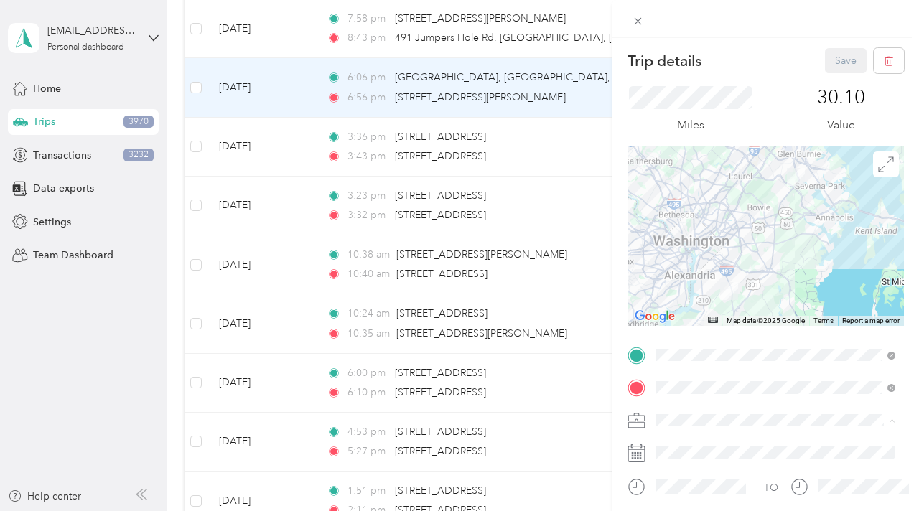
click at [667, 347] on div "Liberty" at bounding box center [775, 344] width 230 height 15
click at [829, 67] on button "Save" at bounding box center [846, 60] width 42 height 25
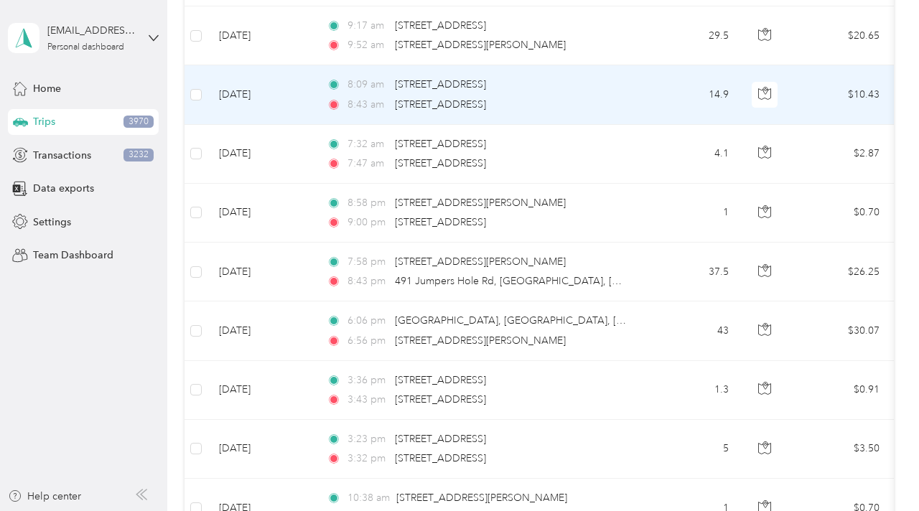
scroll to position [7793, 0]
click at [665, 102] on td "14.9" at bounding box center [692, 96] width 95 height 59
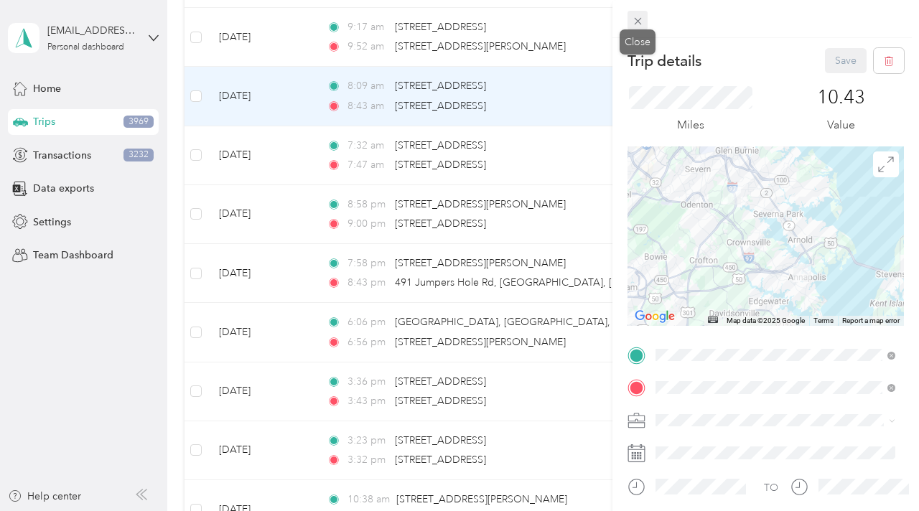
click at [637, 20] on icon at bounding box center [638, 21] width 12 height 12
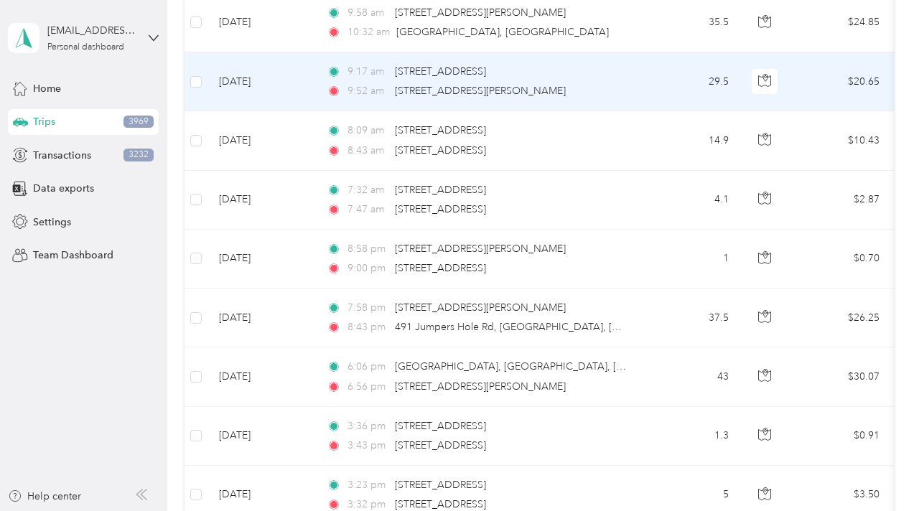
scroll to position [7747, 0]
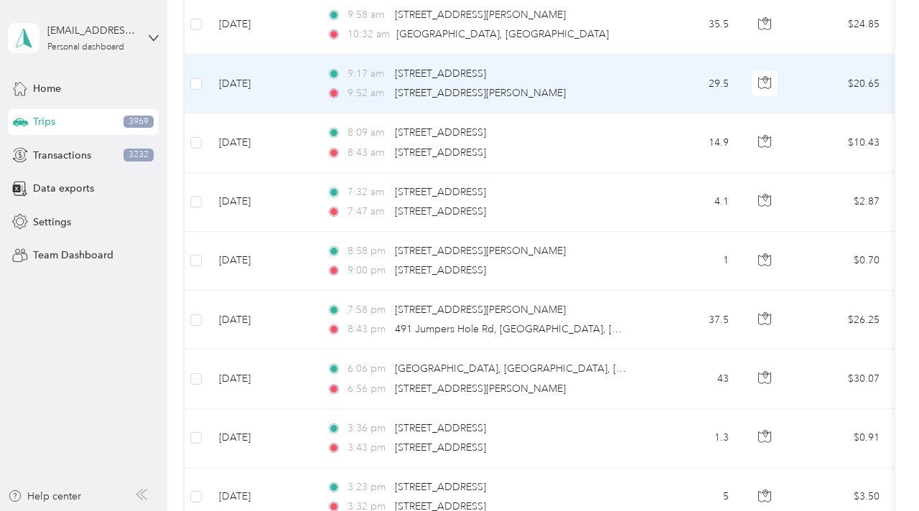
click at [645, 85] on td "29.5" at bounding box center [692, 84] width 95 height 59
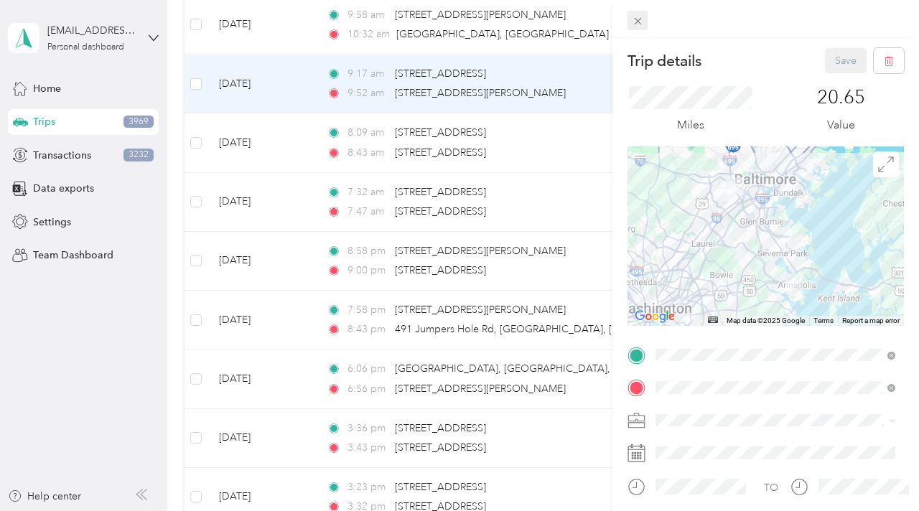
click at [639, 18] on icon at bounding box center [638, 21] width 12 height 12
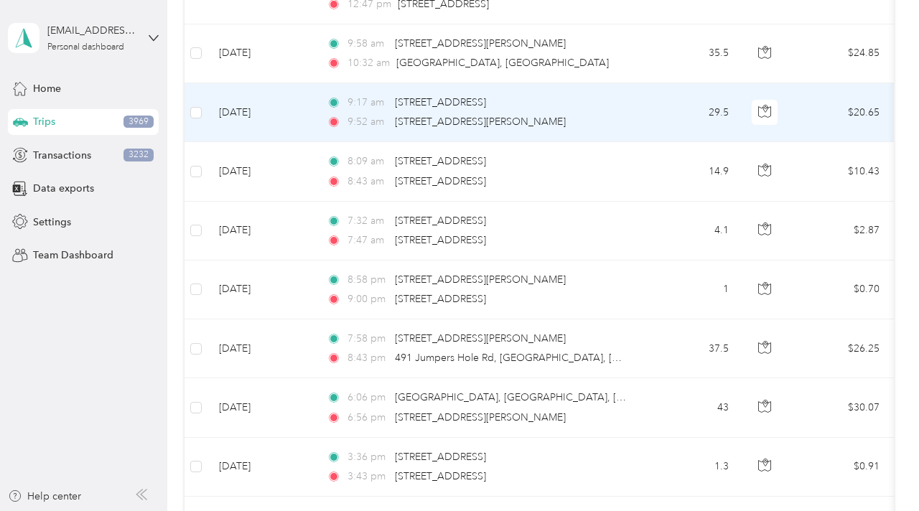
scroll to position [7716, 0]
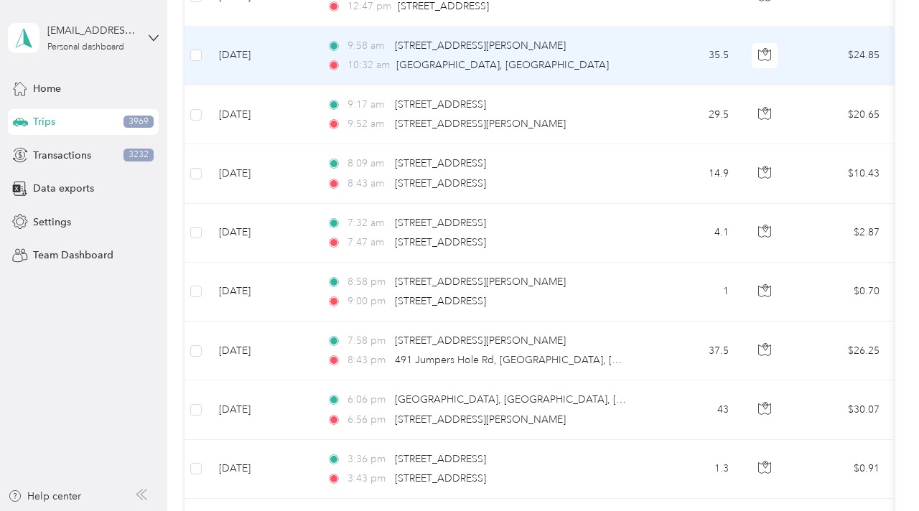
click at [647, 64] on td "35.5" at bounding box center [692, 56] width 95 height 59
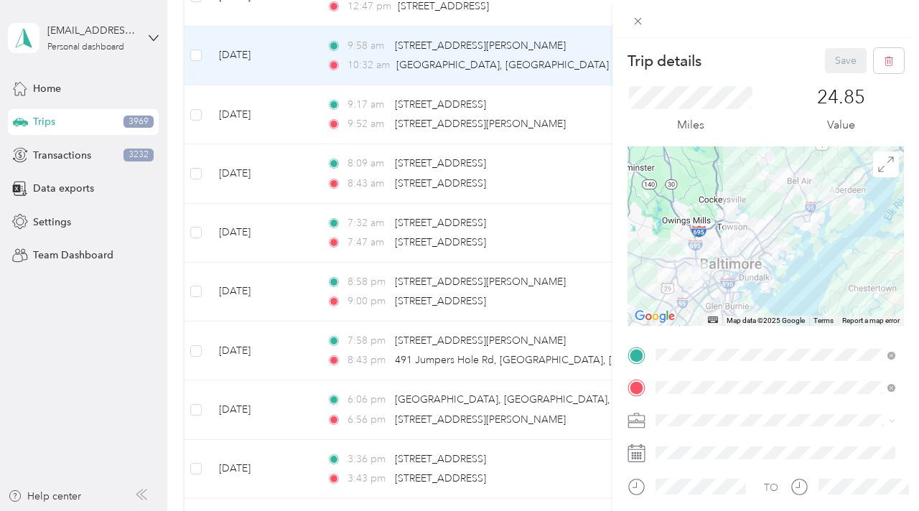
click at [670, 341] on span "Liberty" at bounding box center [675, 345] width 31 height 12
click at [839, 59] on button "Save" at bounding box center [846, 60] width 42 height 25
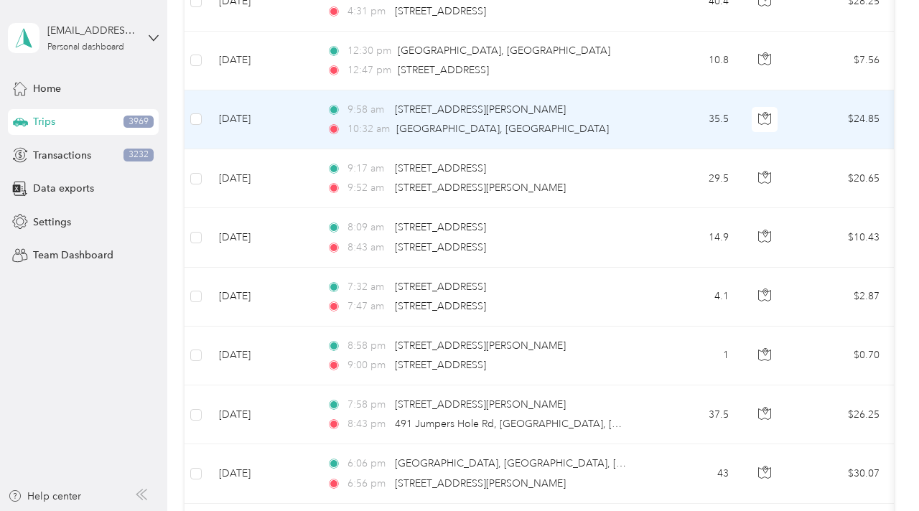
scroll to position [7653, 0]
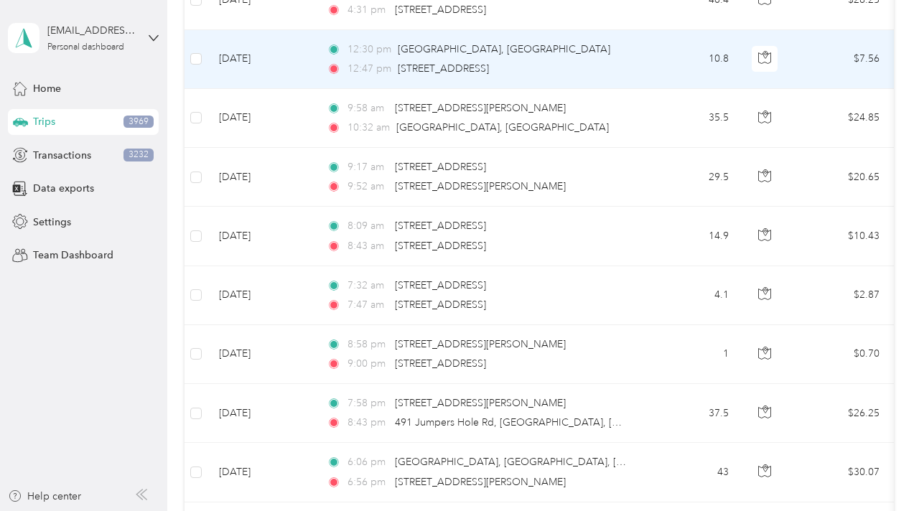
click at [657, 65] on td "10.8" at bounding box center [692, 59] width 95 height 59
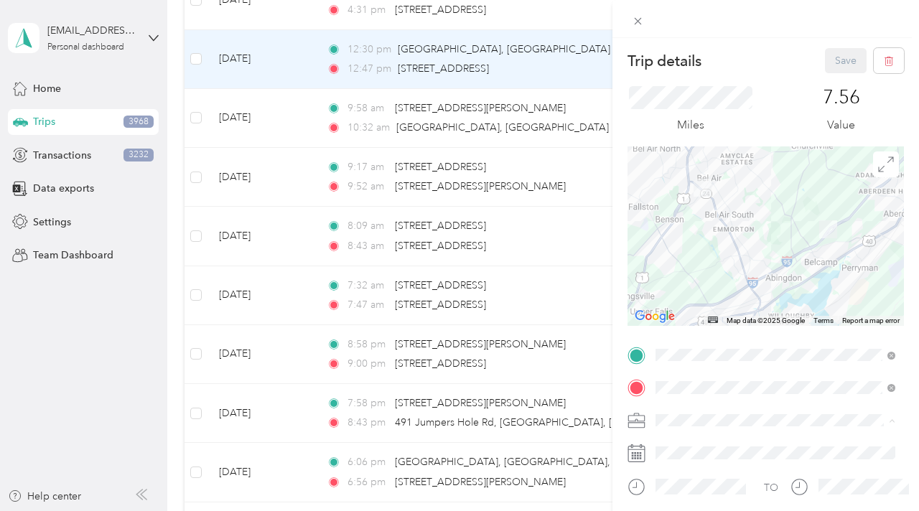
click at [675, 347] on div "Liberty" at bounding box center [775, 344] width 230 height 15
click at [843, 65] on button "Save" at bounding box center [846, 60] width 42 height 25
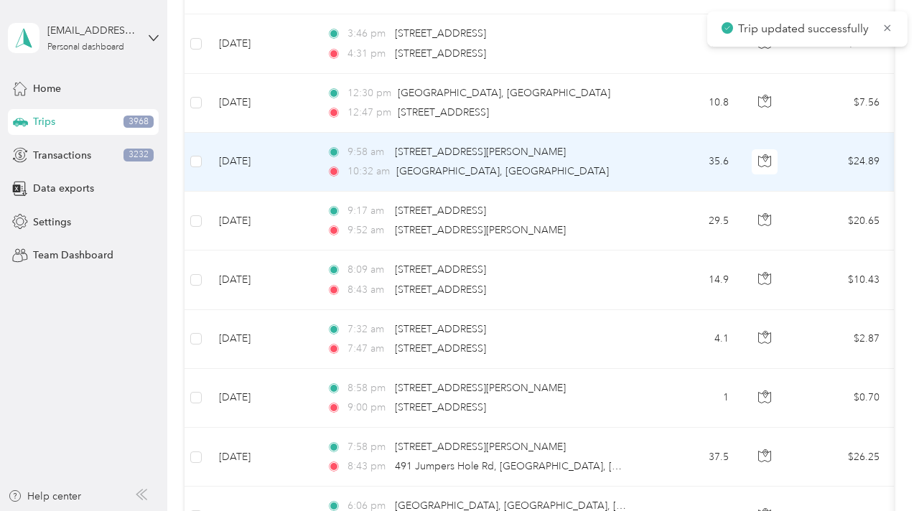
scroll to position [7607, 0]
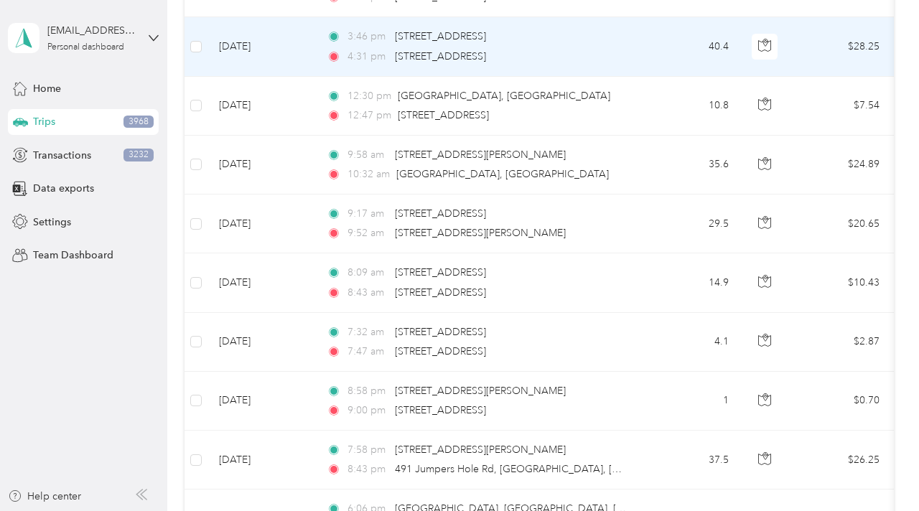
click at [610, 52] on div "4:31 pm [STREET_ADDRESS]" at bounding box center [477, 57] width 301 height 16
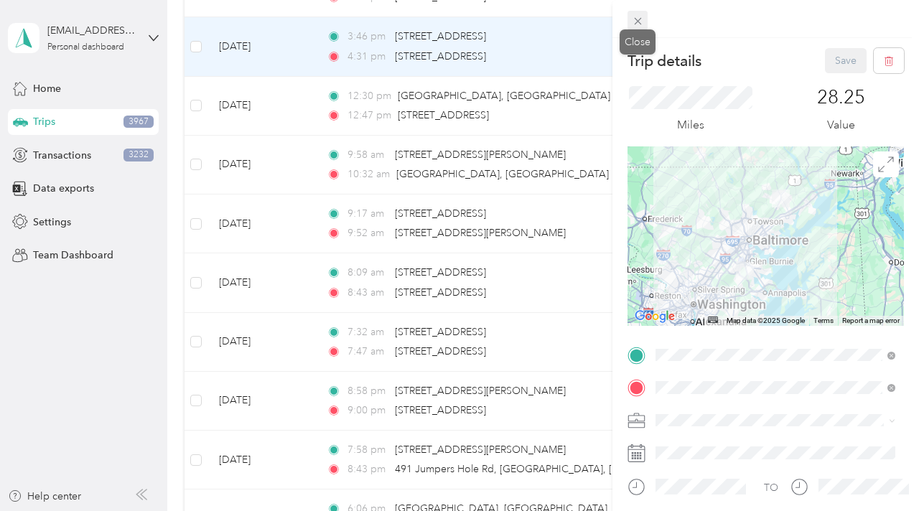
click at [641, 24] on icon at bounding box center [638, 21] width 12 height 12
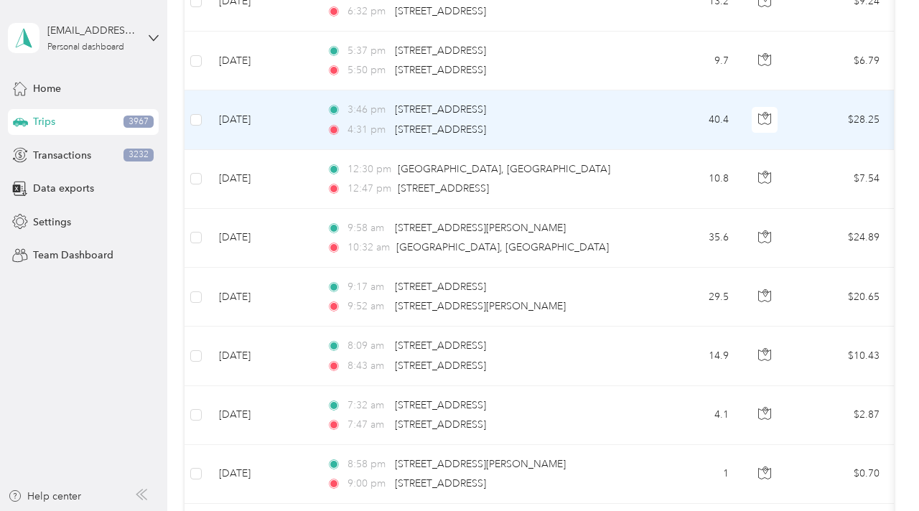
scroll to position [7532, 0]
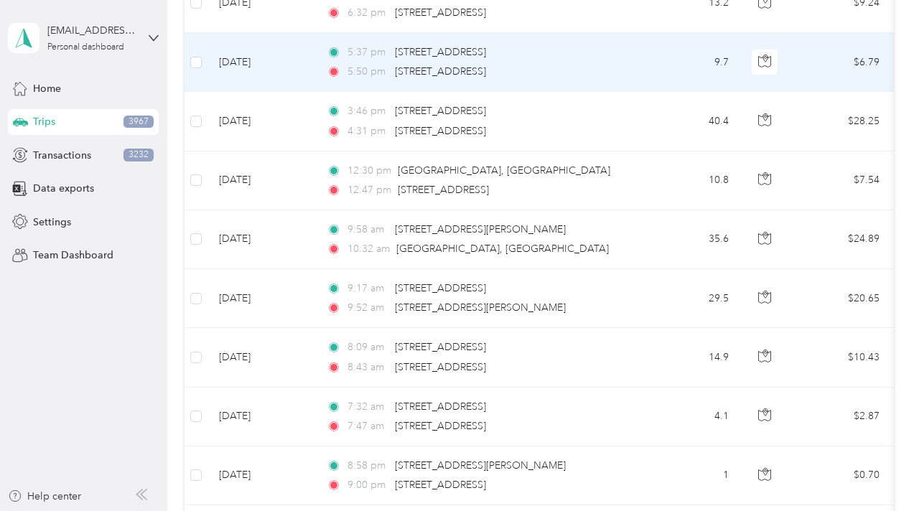
click at [625, 66] on div "5:50 pm [STREET_ADDRESS]" at bounding box center [477, 72] width 301 height 16
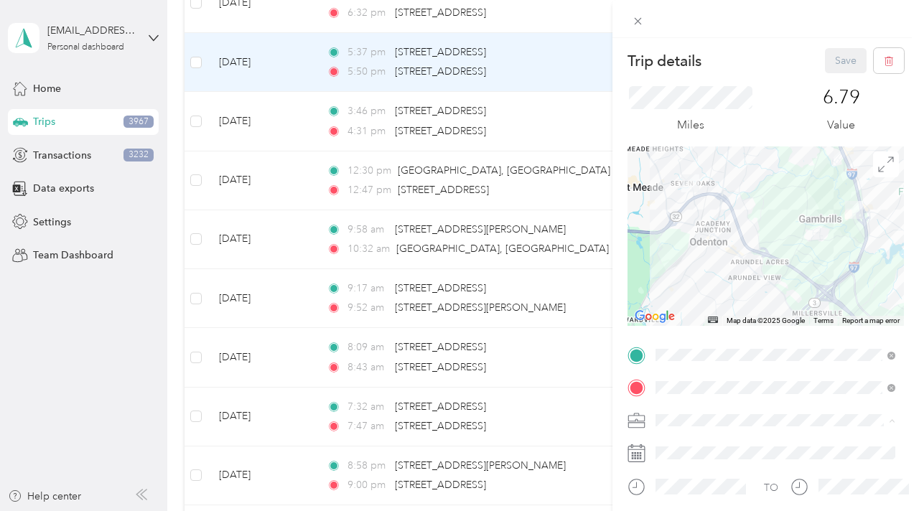
click at [674, 347] on li "Liberty" at bounding box center [775, 344] width 250 height 25
click at [836, 60] on button "Save" at bounding box center [846, 60] width 42 height 25
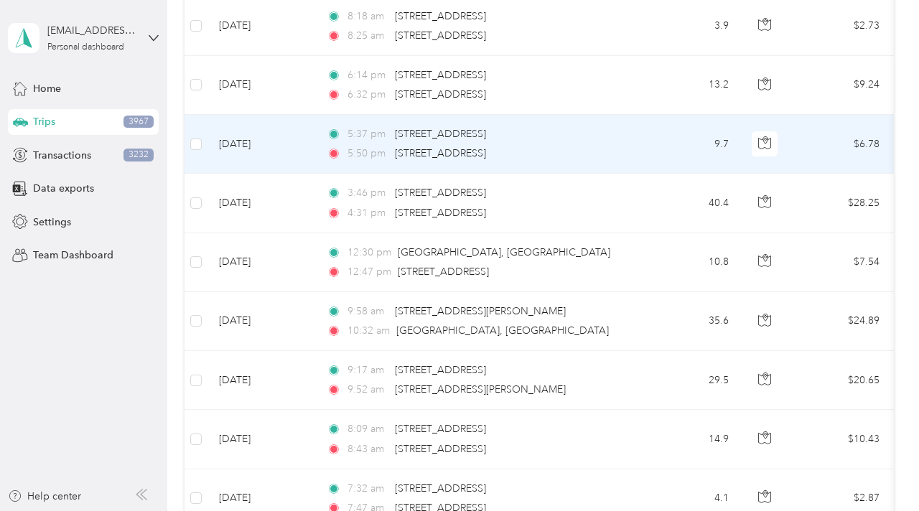
scroll to position [7447, 0]
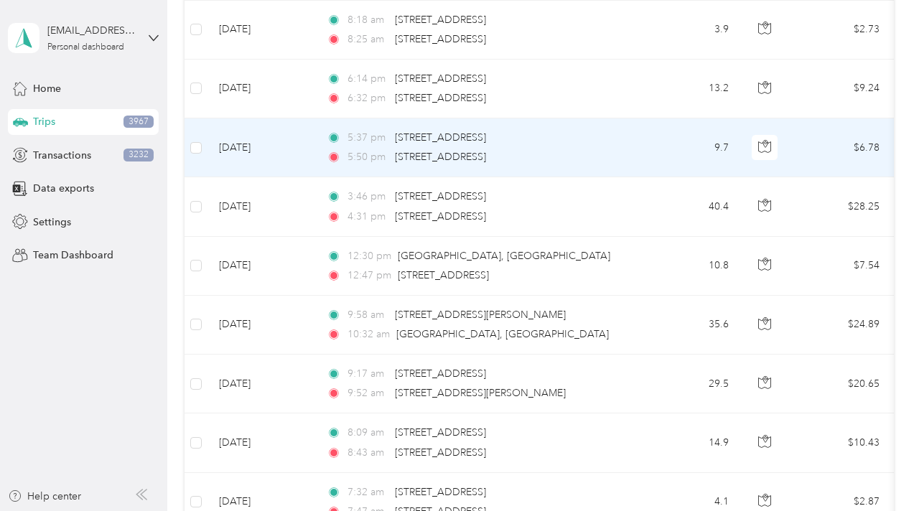
click at [698, 141] on td "9.7" at bounding box center [692, 147] width 95 height 59
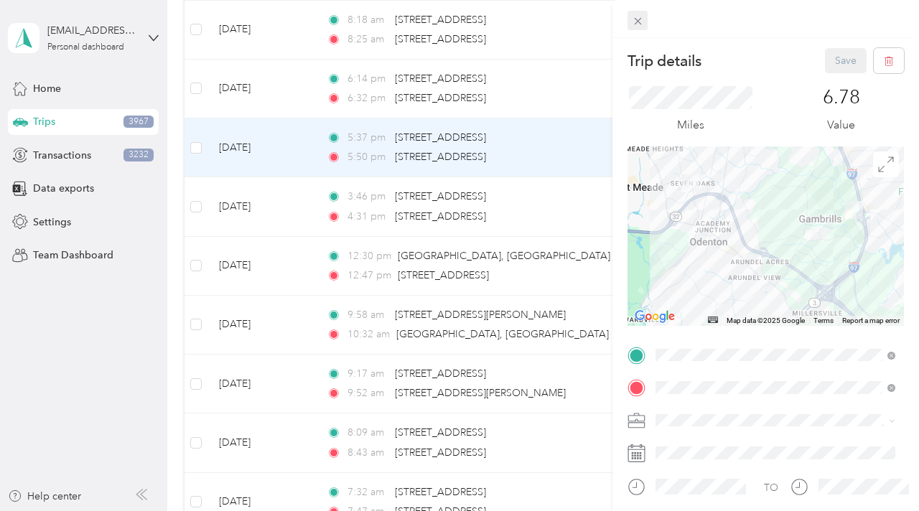
click at [642, 23] on icon at bounding box center [638, 21] width 12 height 12
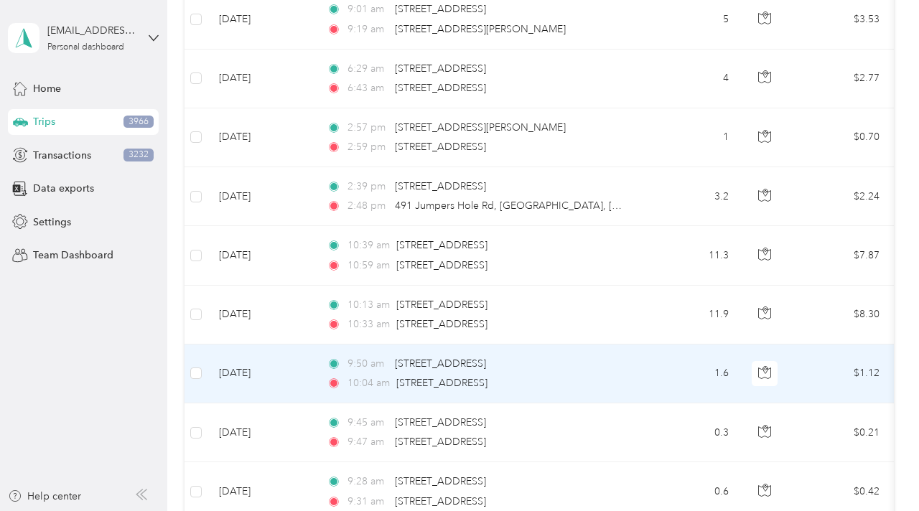
scroll to position [6920, 0]
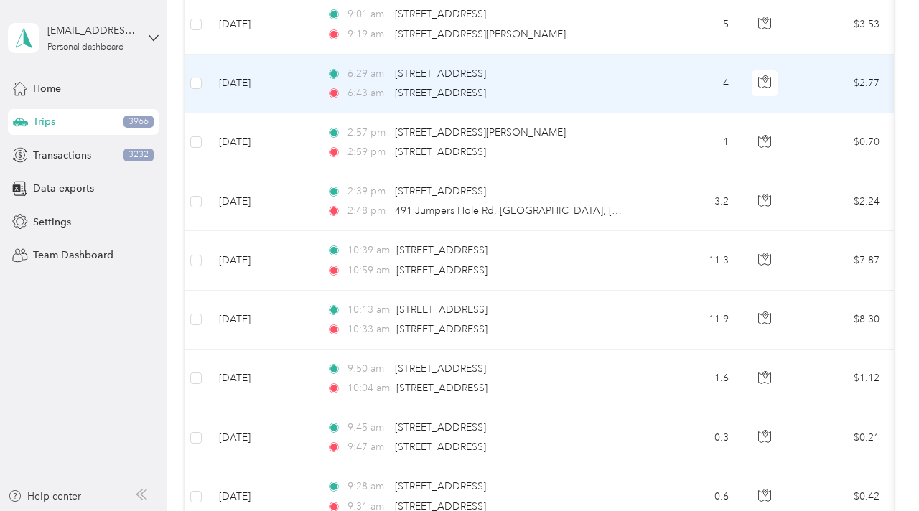
click at [677, 81] on td "4" at bounding box center [692, 84] width 95 height 59
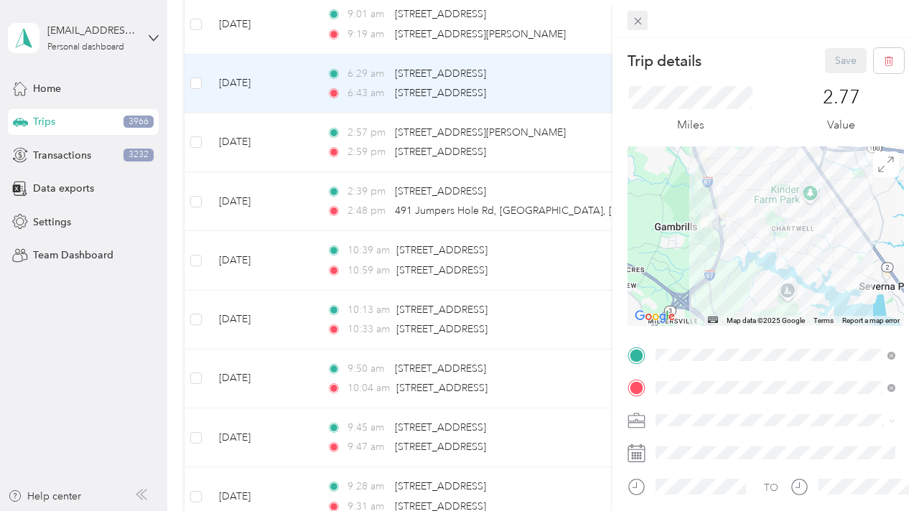
click at [640, 18] on icon at bounding box center [638, 21] width 12 height 12
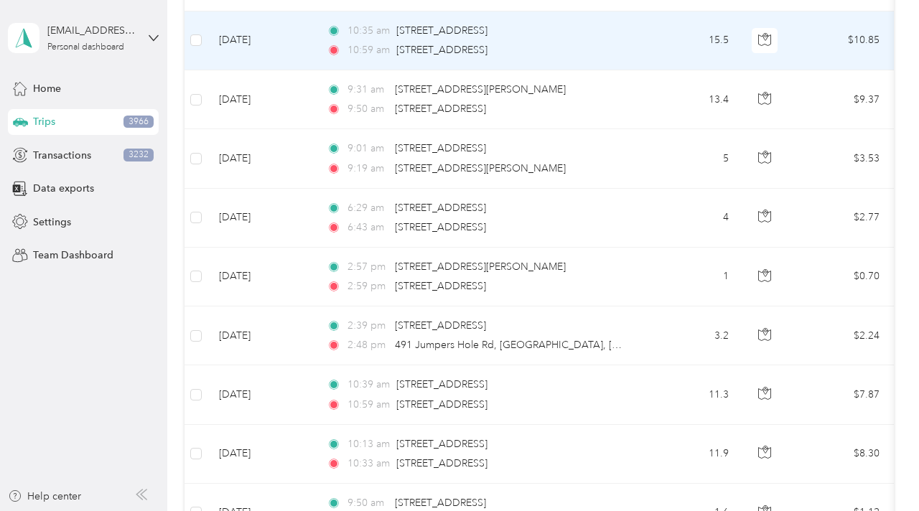
scroll to position [6782, 0]
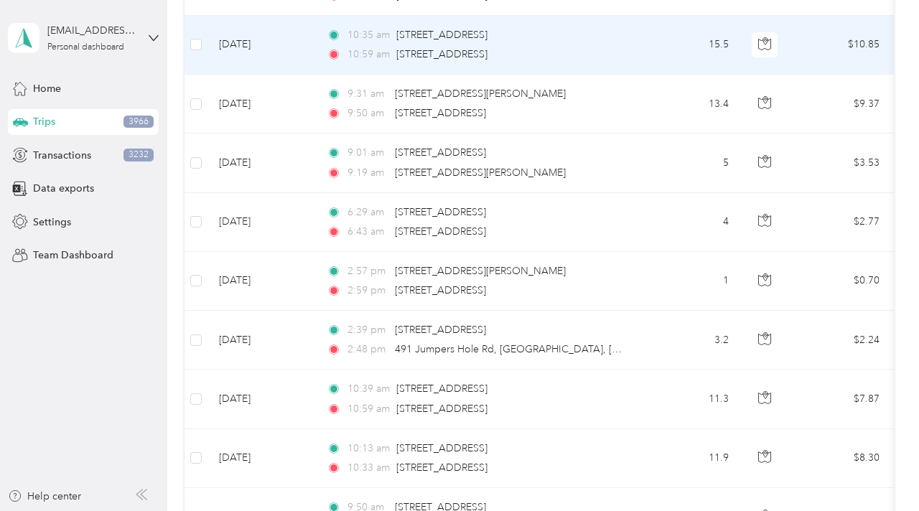
click at [637, 42] on td "10:35 am [STREET_ADDRESS] 10:59 am [STREET_ADDRESS]" at bounding box center [480, 45] width 330 height 59
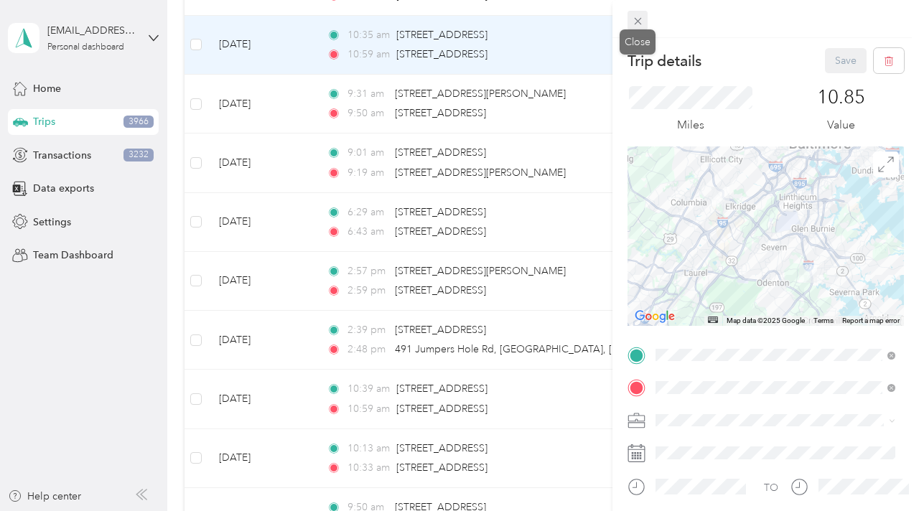
click at [633, 22] on icon at bounding box center [638, 21] width 12 height 12
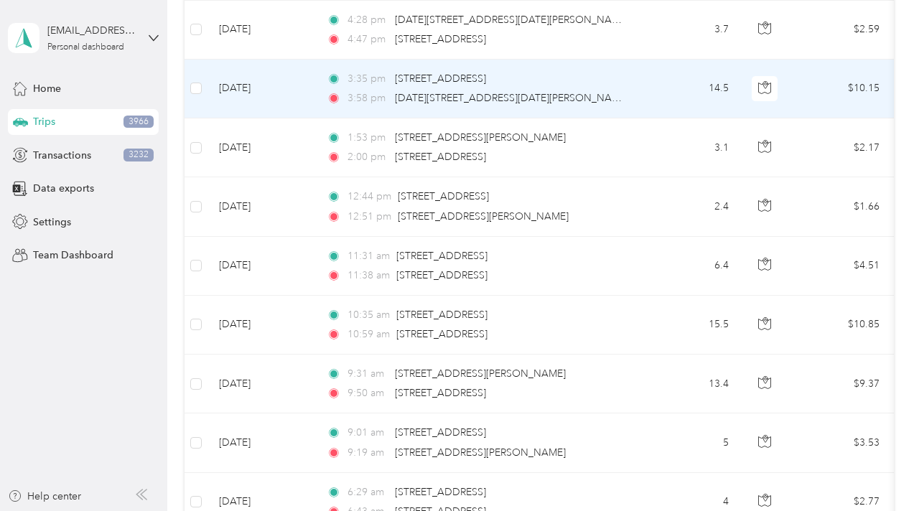
scroll to position [6501, 0]
click at [652, 95] on td "14.5" at bounding box center [692, 89] width 95 height 59
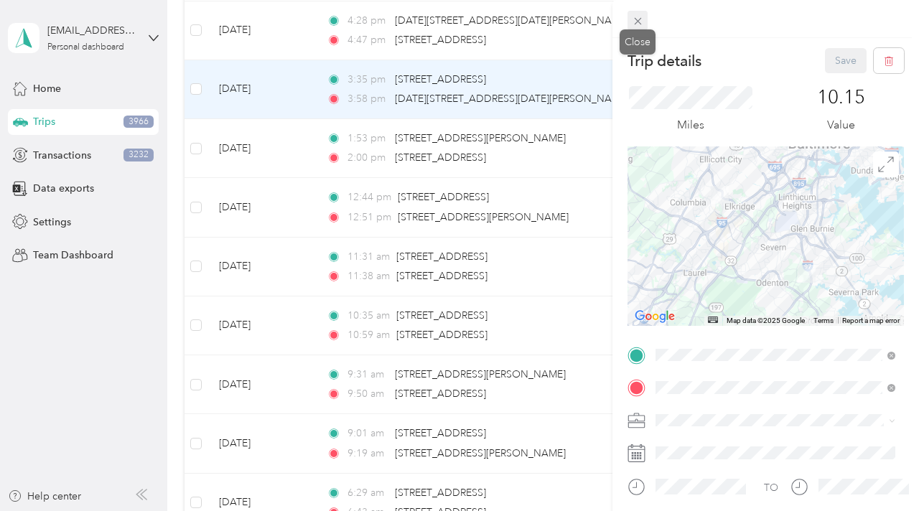
click at [640, 19] on icon at bounding box center [638, 21] width 12 height 12
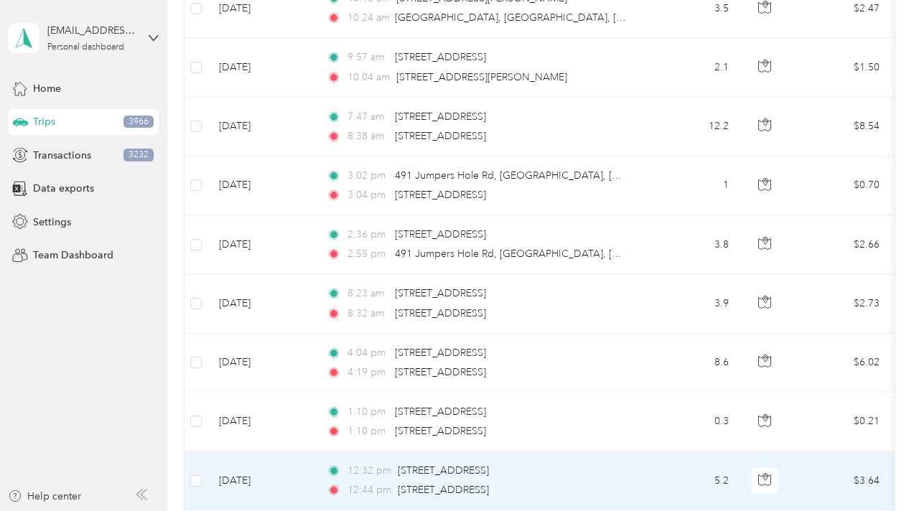
scroll to position [5694, 0]
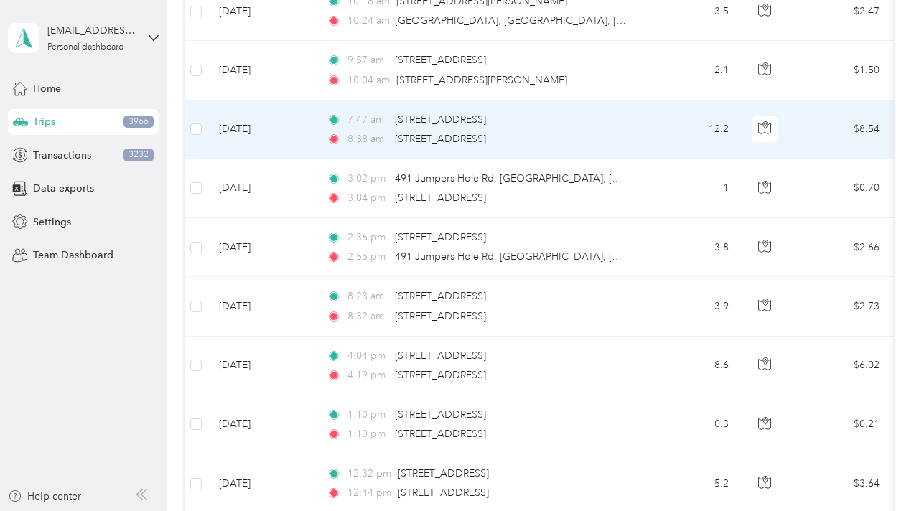
click at [646, 131] on td "12.2" at bounding box center [692, 129] width 95 height 59
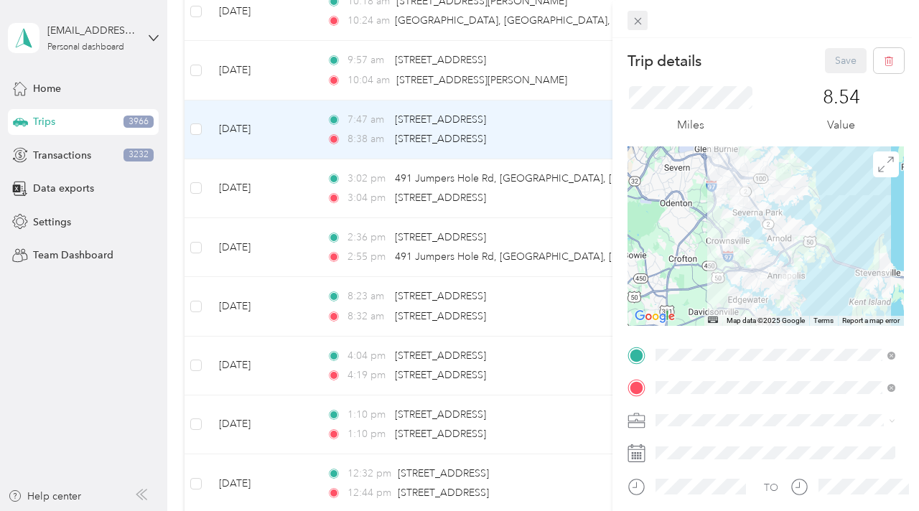
click at [639, 23] on icon at bounding box center [637, 21] width 7 height 7
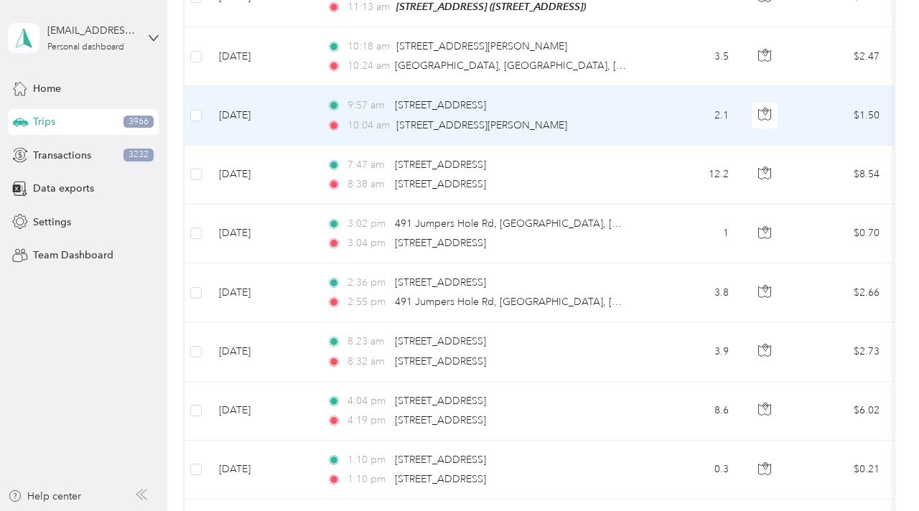
scroll to position [5644, 0]
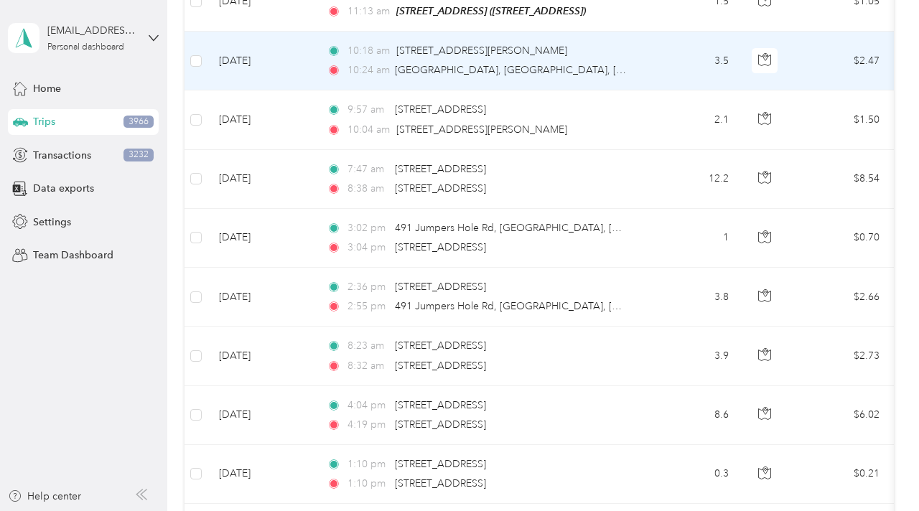
click at [614, 62] on div "10:24 am [GEOGRAPHIC_DATA], [GEOGRAPHIC_DATA], [GEOGRAPHIC_DATA]" at bounding box center [477, 70] width 301 height 16
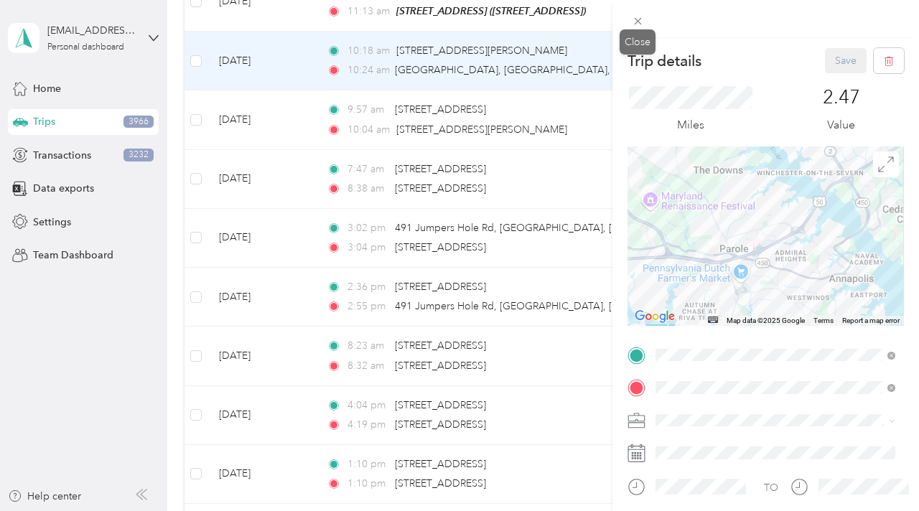
click at [639, 31] on div "Close" at bounding box center [637, 41] width 36 height 25
click at [638, 23] on icon at bounding box center [638, 21] width 12 height 12
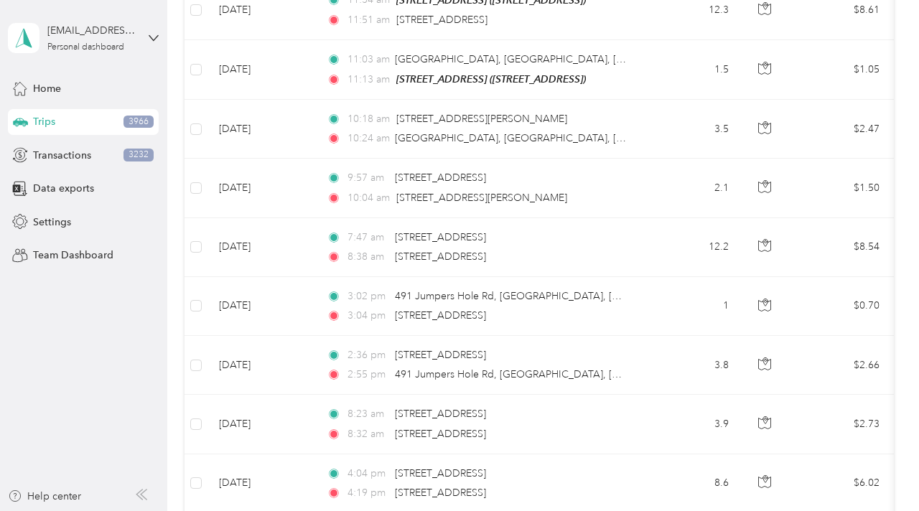
scroll to position [5570, 0]
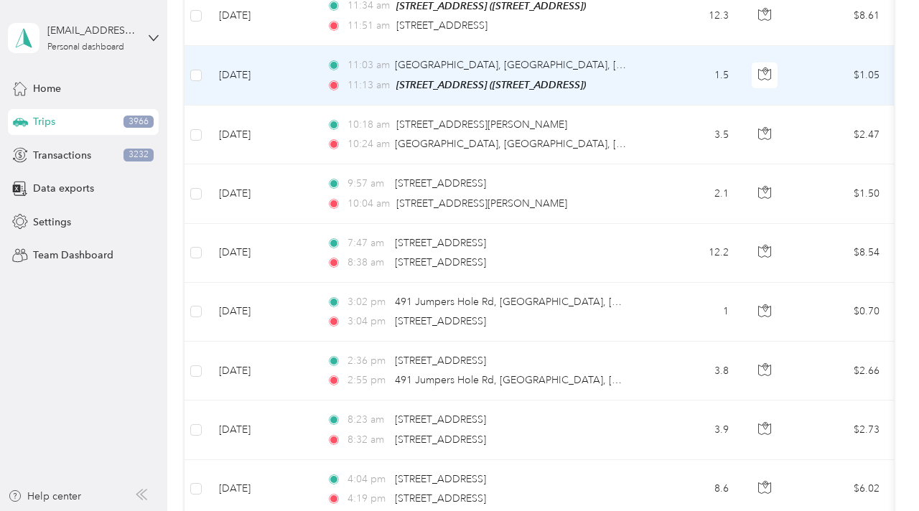
click at [644, 75] on td "11:03 am [GEOGRAPHIC_DATA], [GEOGRAPHIC_DATA], [PERSON_NAME][GEOGRAPHIC_DATA][U…" at bounding box center [480, 76] width 330 height 60
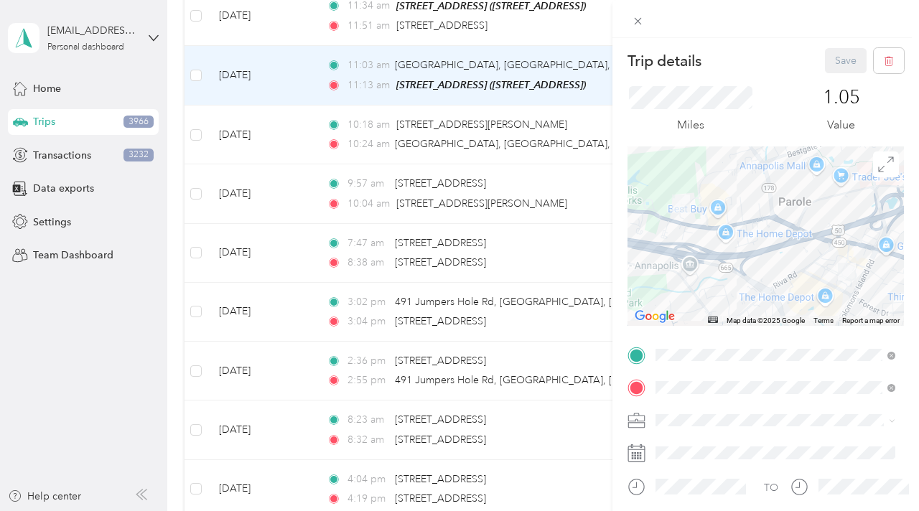
click at [673, 341] on span "Liberty" at bounding box center [675, 343] width 31 height 12
click at [836, 62] on button "Save" at bounding box center [846, 60] width 42 height 25
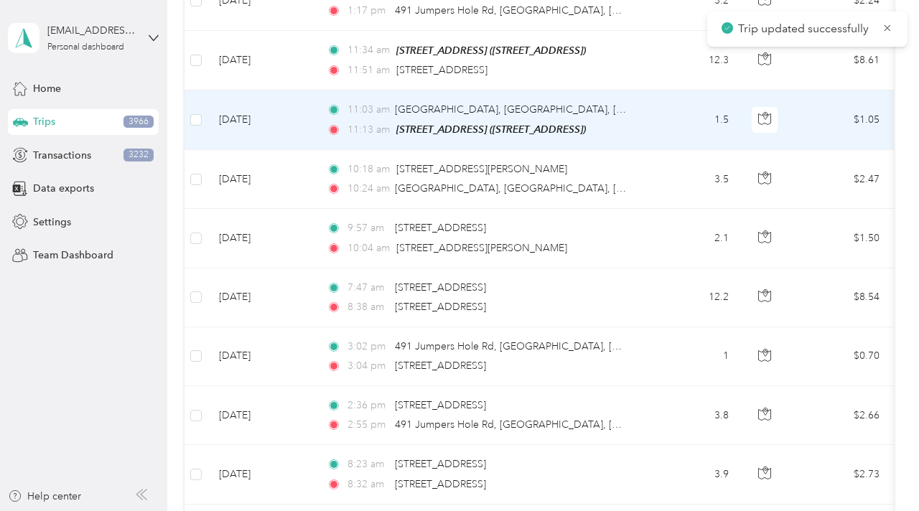
scroll to position [5525, 0]
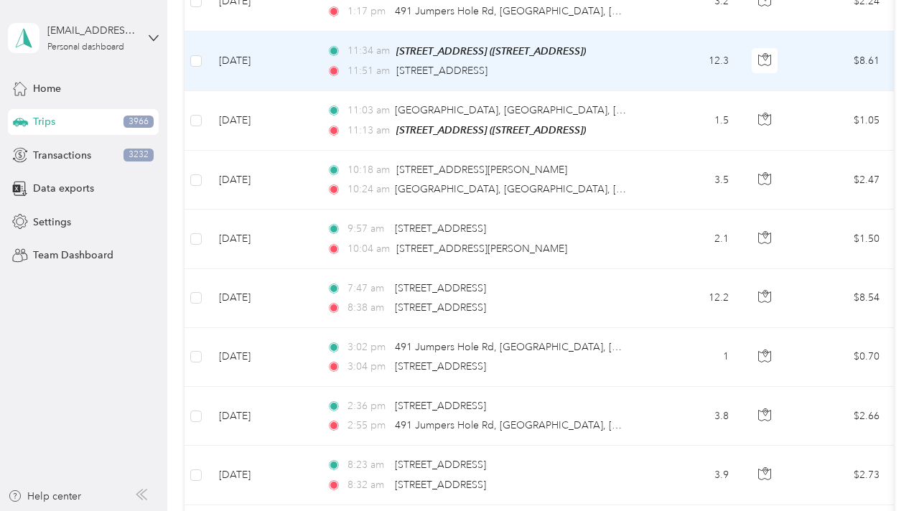
click at [657, 61] on td "12.3" at bounding box center [692, 62] width 95 height 60
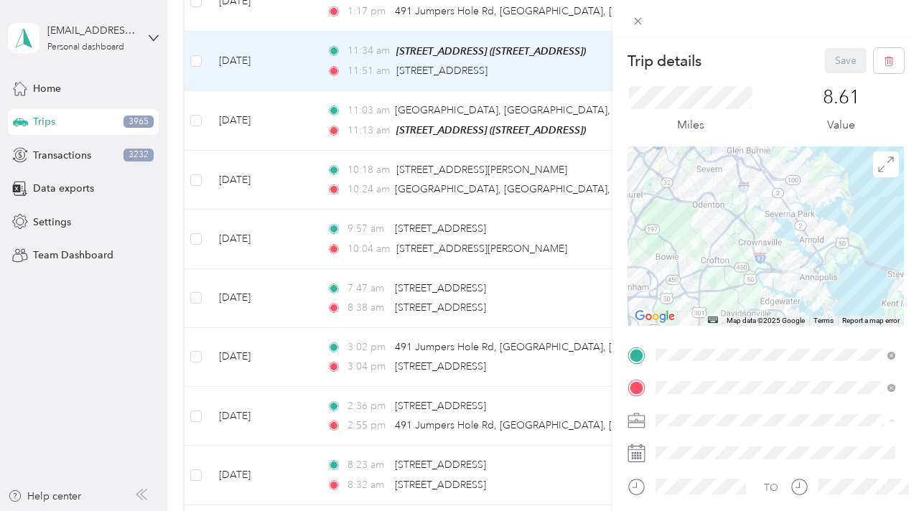
click at [671, 340] on span "Liberty" at bounding box center [675, 345] width 31 height 12
click at [837, 63] on button "Save" at bounding box center [846, 60] width 42 height 25
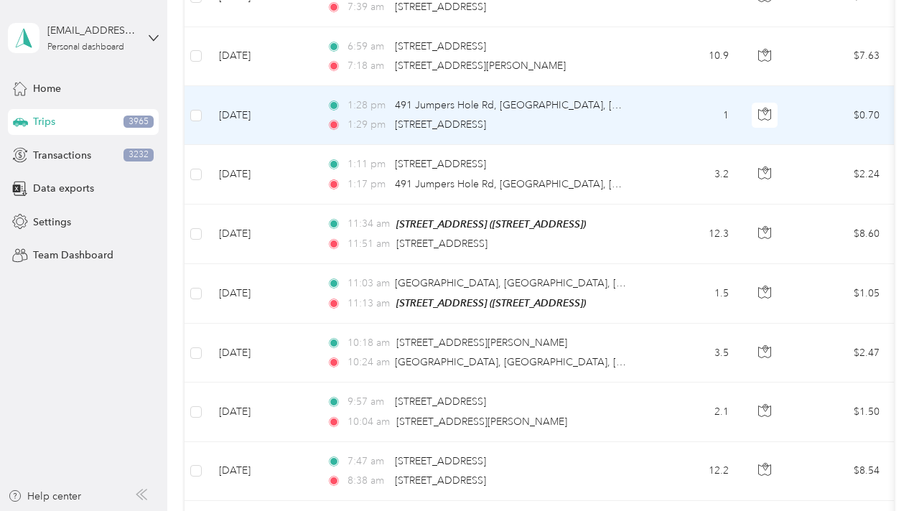
scroll to position [5351, 0]
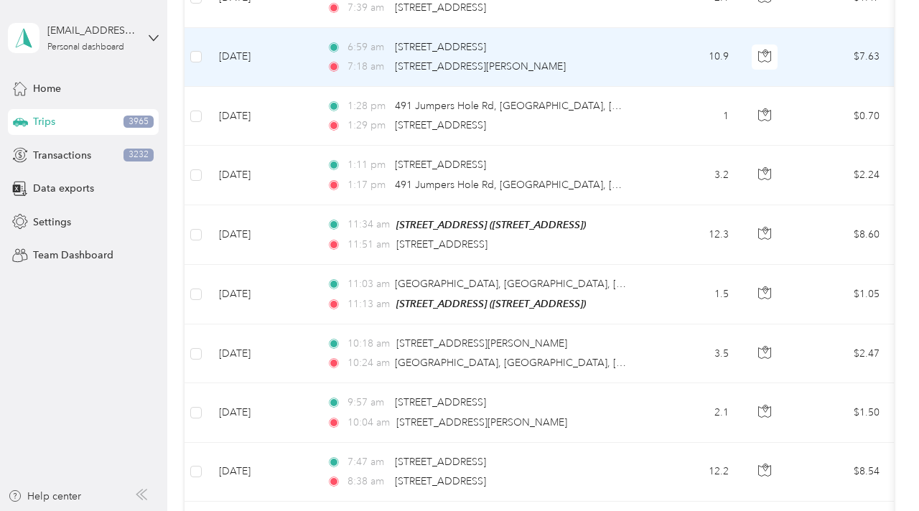
click at [647, 56] on td "10.9" at bounding box center [692, 57] width 95 height 59
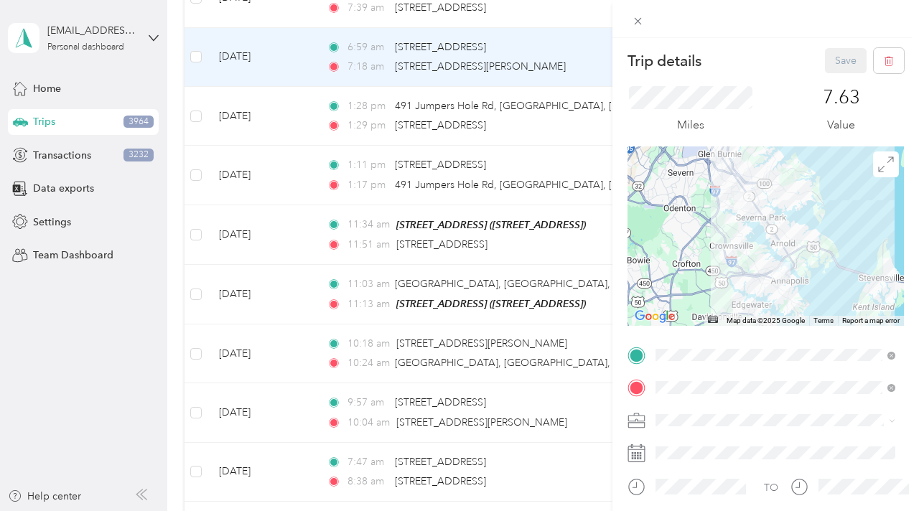
click at [680, 341] on span "Liberty" at bounding box center [675, 343] width 31 height 12
click at [828, 65] on button "Save" at bounding box center [846, 60] width 42 height 25
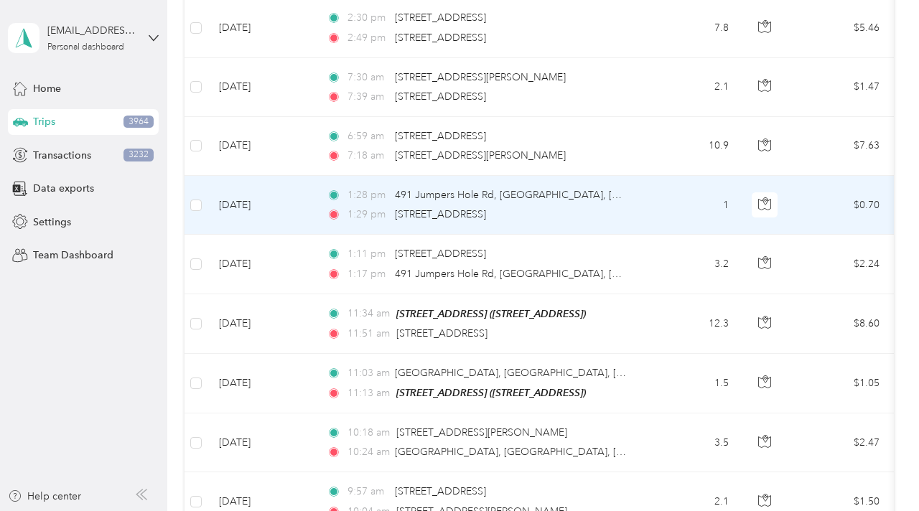
scroll to position [5255, 0]
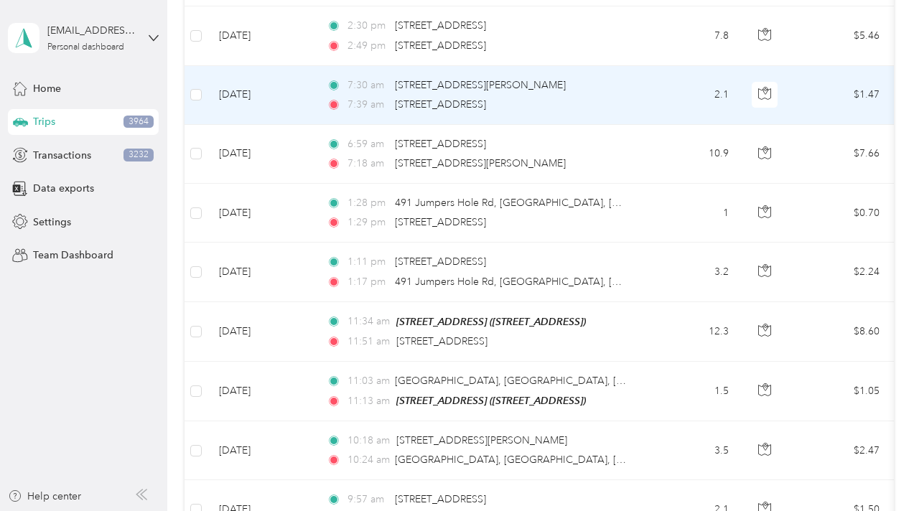
click at [652, 93] on td "2.1" at bounding box center [692, 95] width 95 height 59
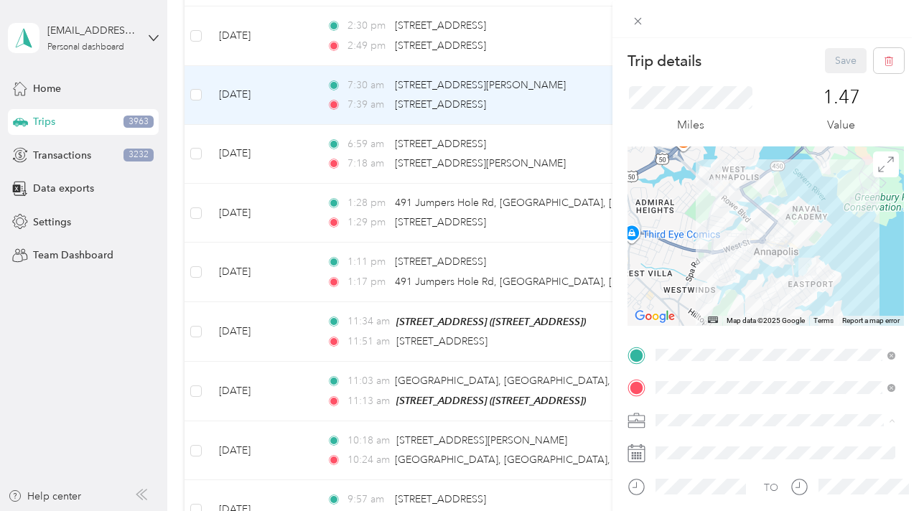
click at [673, 348] on li "Liberty" at bounding box center [775, 344] width 250 height 25
click at [831, 67] on button "Save" at bounding box center [846, 60] width 42 height 25
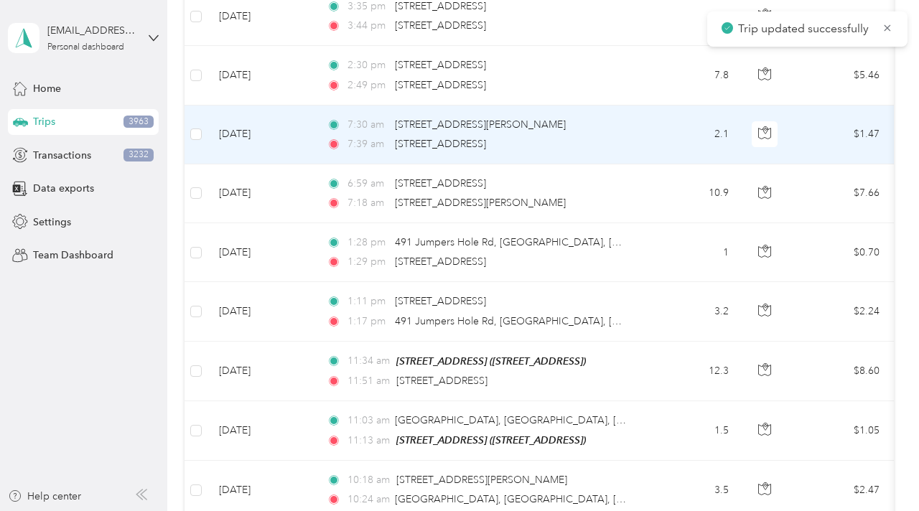
scroll to position [5212, 0]
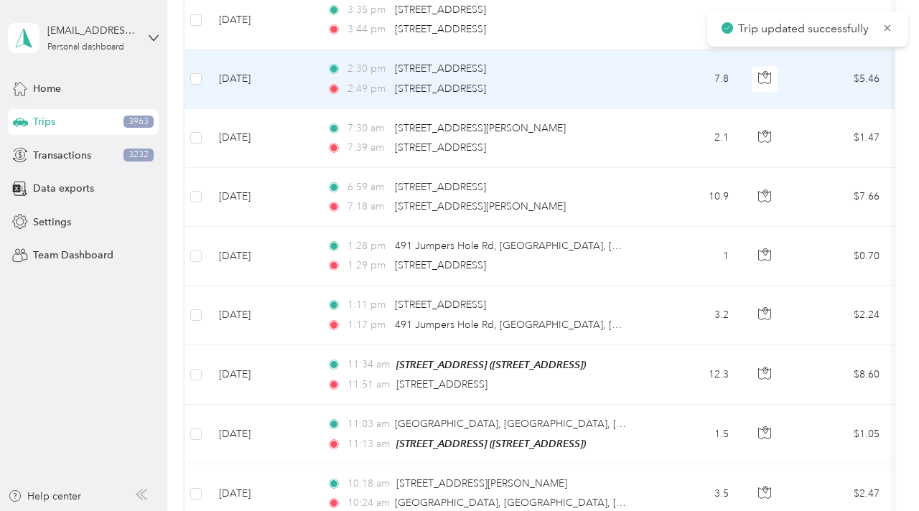
click at [634, 89] on td "2:30 pm [STREET_ADDRESS] 2:49 pm [STREET_ADDRESS]" at bounding box center [480, 79] width 330 height 59
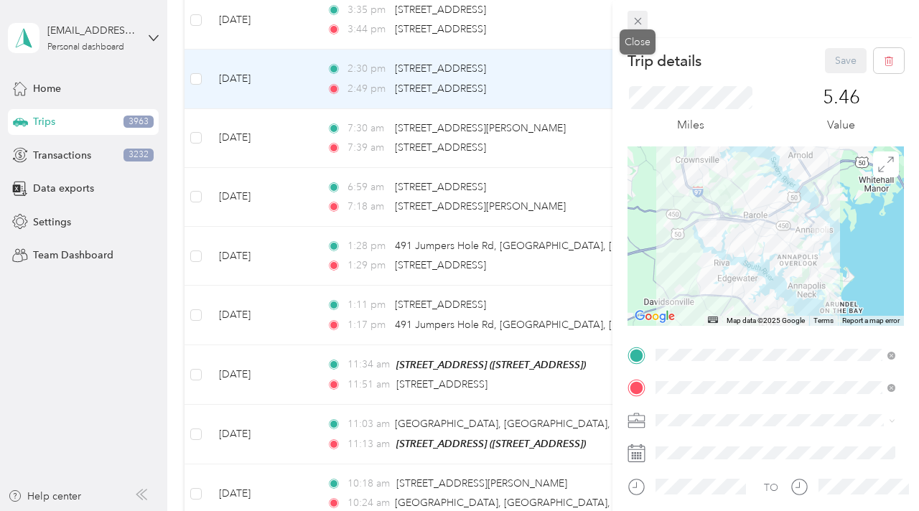
click at [637, 22] on icon at bounding box center [637, 21] width 7 height 7
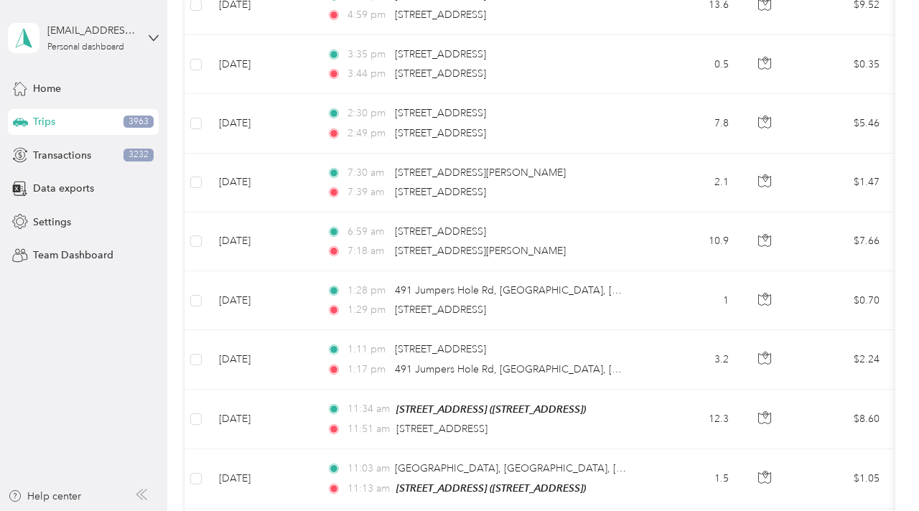
scroll to position [5167, 0]
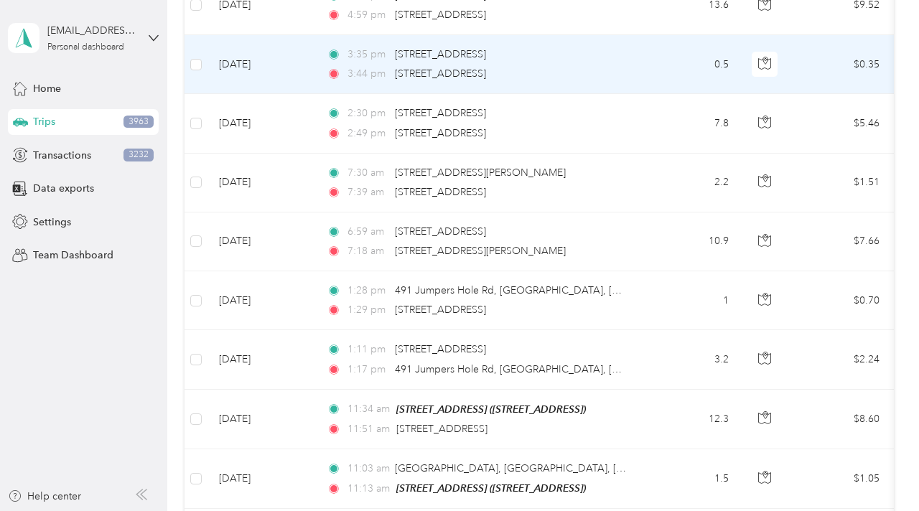
click at [601, 72] on div "3:44 pm [STREET_ADDRESS]" at bounding box center [477, 74] width 301 height 16
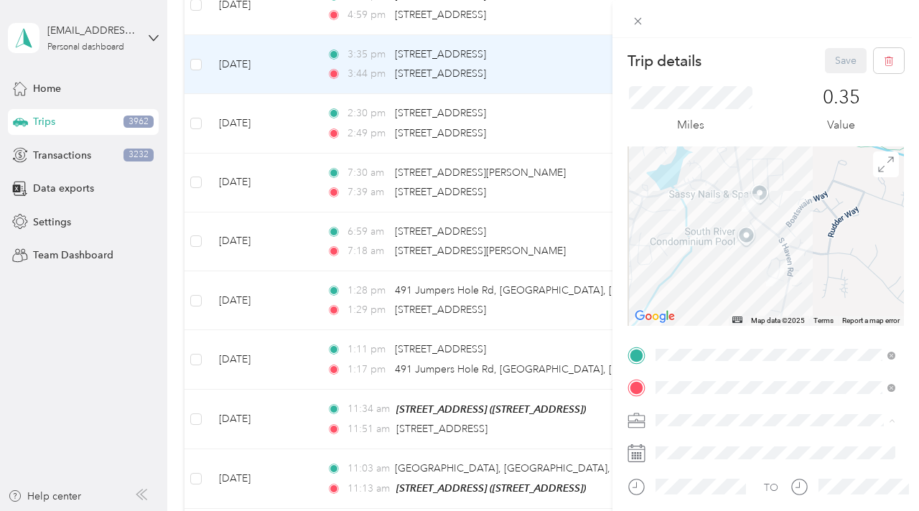
click at [675, 339] on span "Liberty" at bounding box center [675, 345] width 31 height 12
click at [637, 17] on icon at bounding box center [638, 21] width 12 height 12
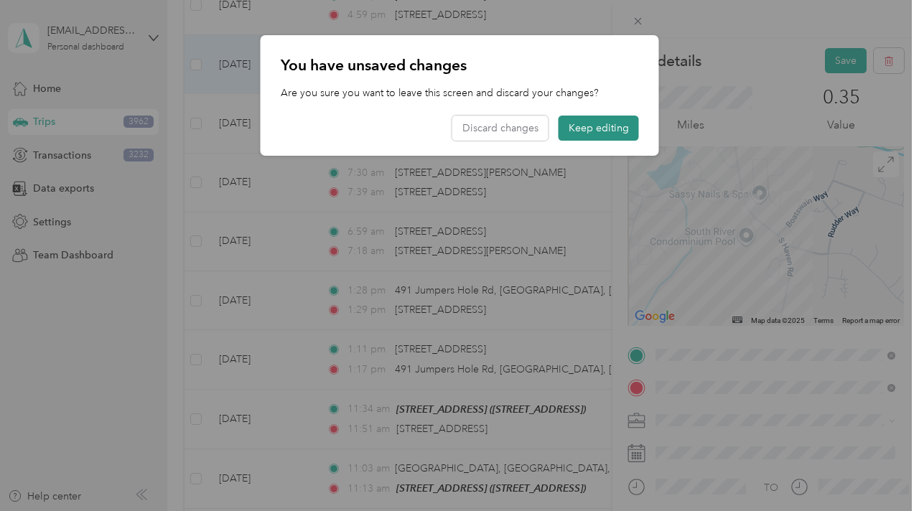
click at [590, 127] on button "Keep editing" at bounding box center [598, 128] width 80 height 25
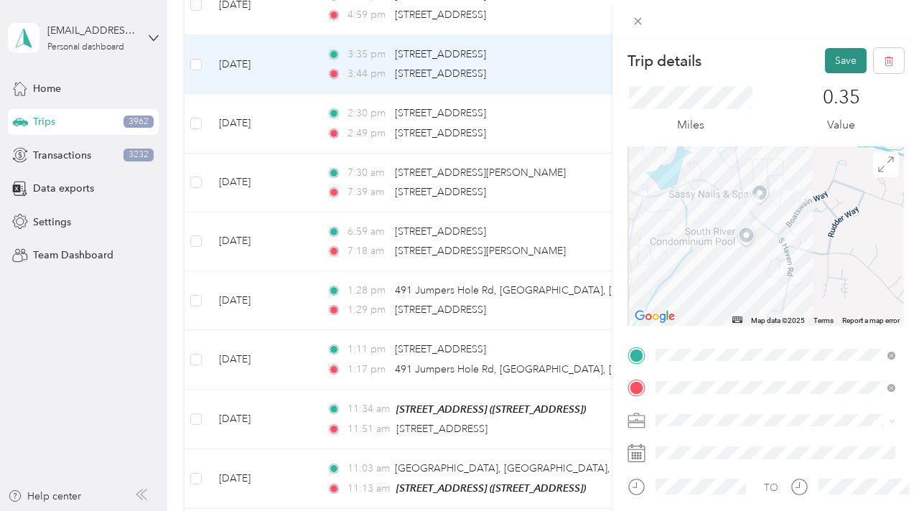
click at [837, 61] on button "Save" at bounding box center [846, 60] width 42 height 25
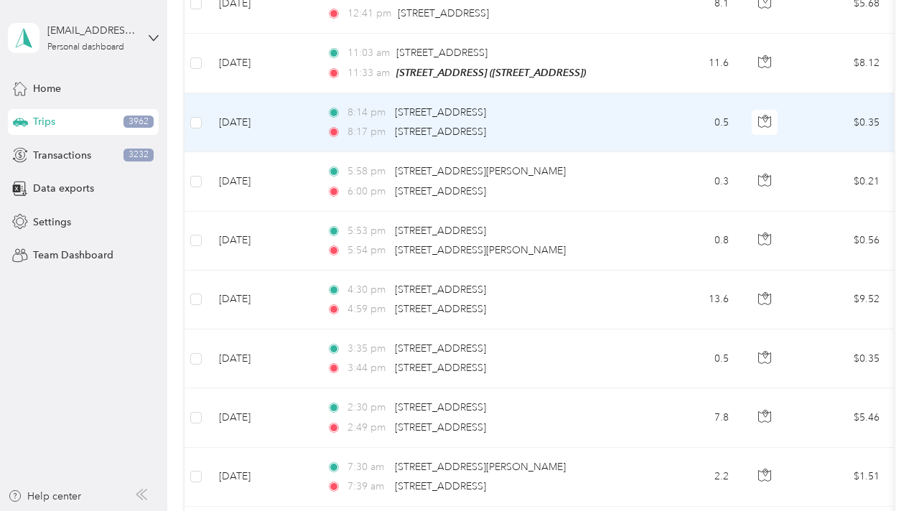
scroll to position [4871, 0]
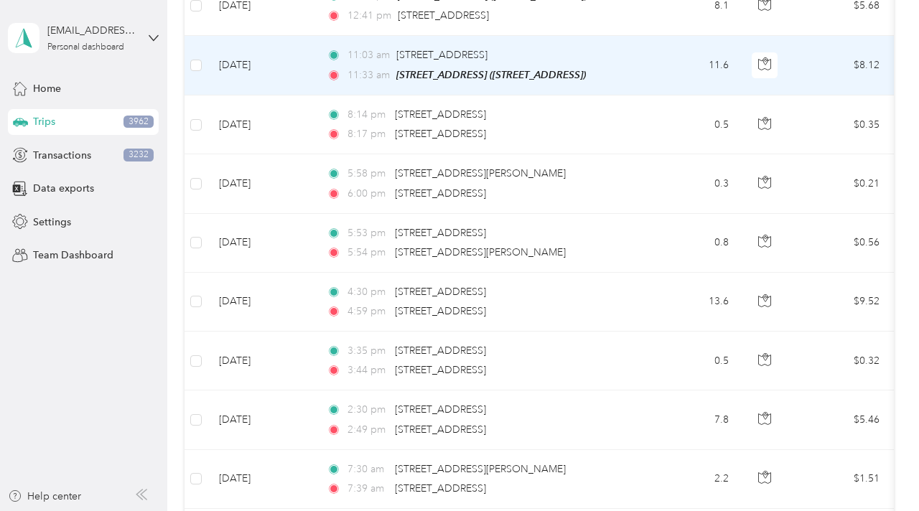
click at [700, 68] on td "11.6" at bounding box center [692, 66] width 95 height 60
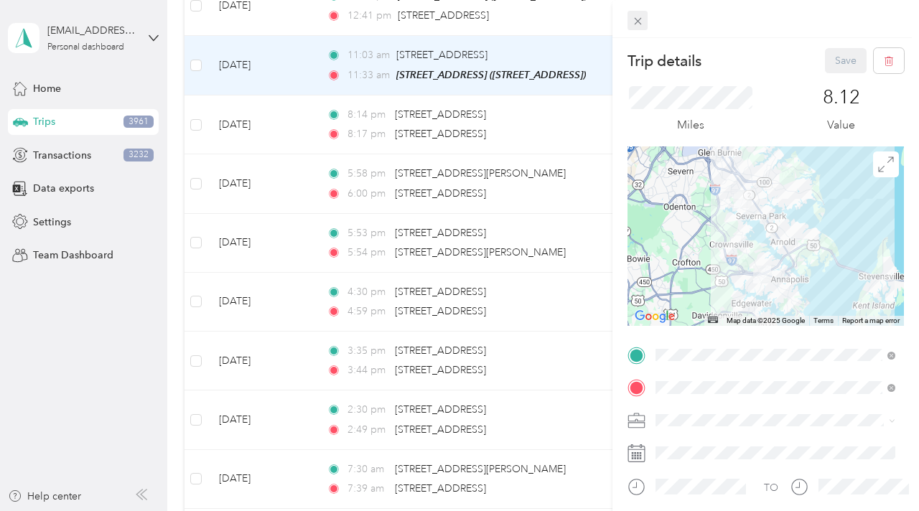
click at [640, 20] on icon at bounding box center [638, 21] width 12 height 12
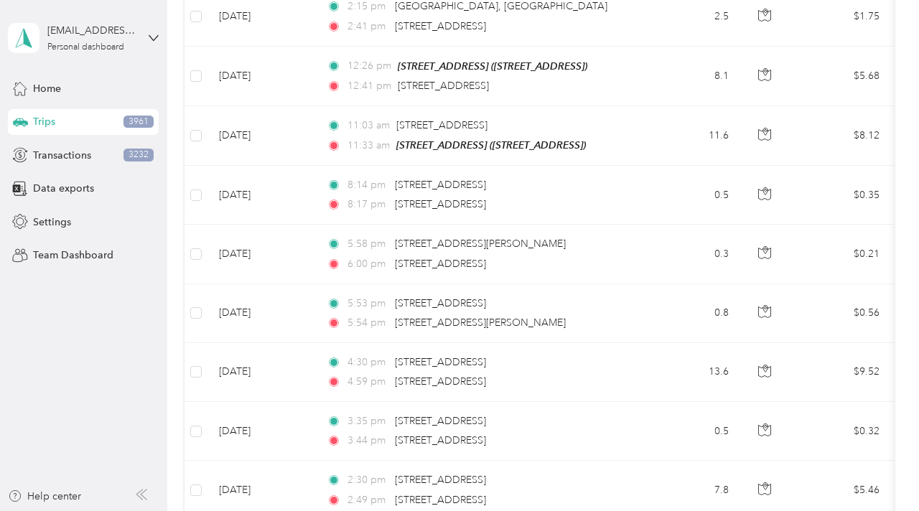
scroll to position [4799, 0]
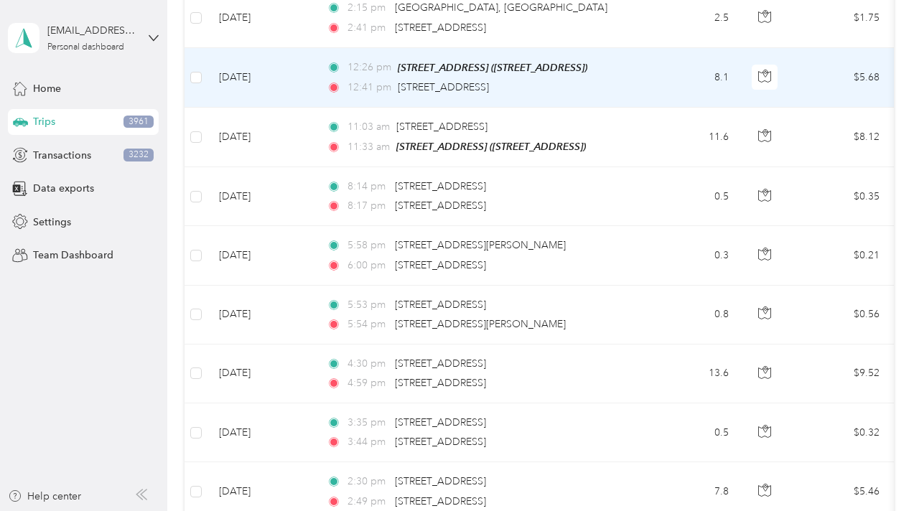
click at [589, 76] on div "12:26 pm [STREET_ADDRESS] ([STREET_ADDRESS]) 12:41 pm [STREET_ADDRESS]" at bounding box center [477, 78] width 301 height 36
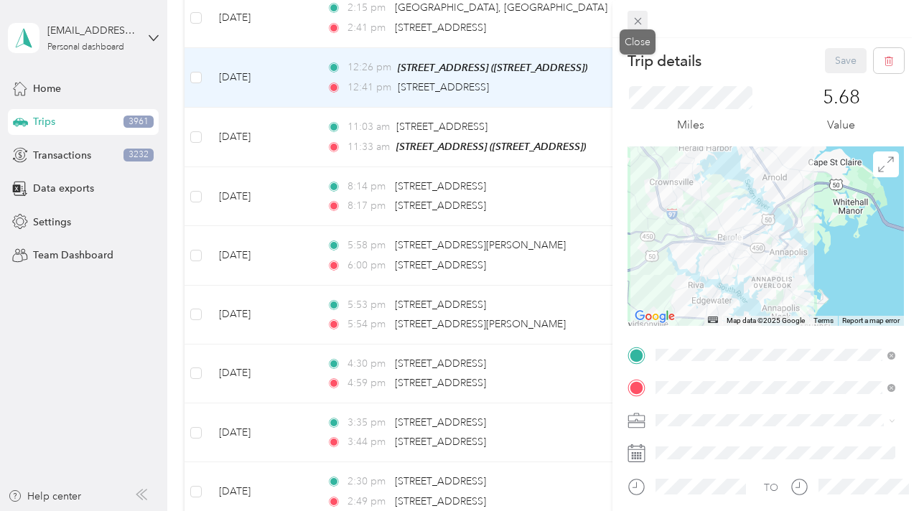
click at [639, 22] on icon at bounding box center [637, 21] width 7 height 7
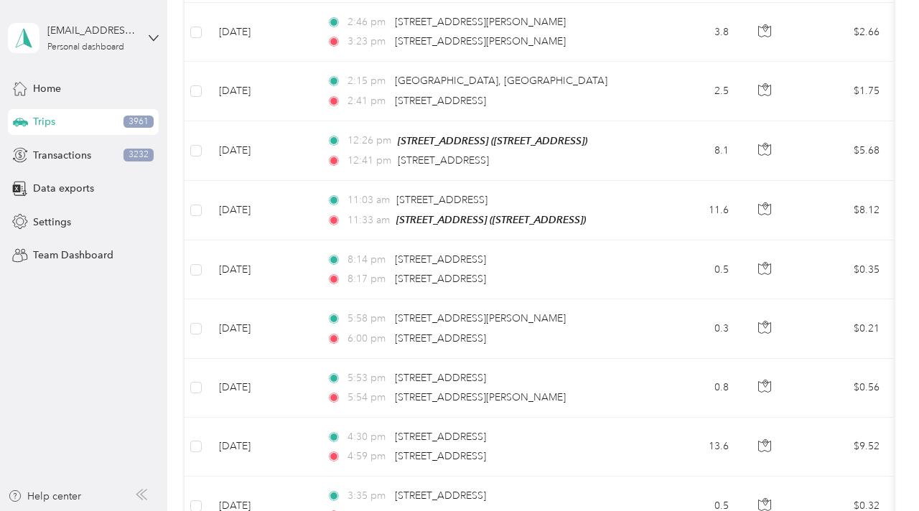
scroll to position [4717, 0]
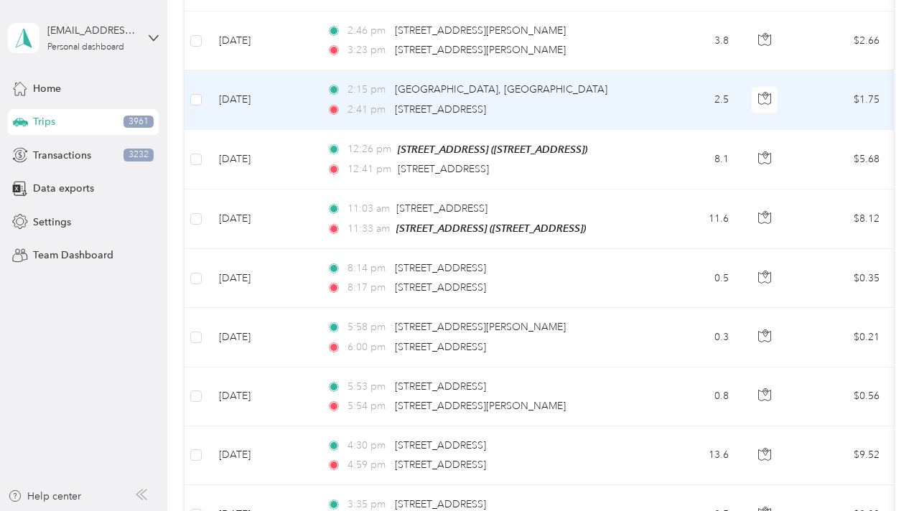
click at [588, 95] on div "2:15 pm [GEOGRAPHIC_DATA], [GEOGRAPHIC_DATA]" at bounding box center [477, 90] width 301 height 16
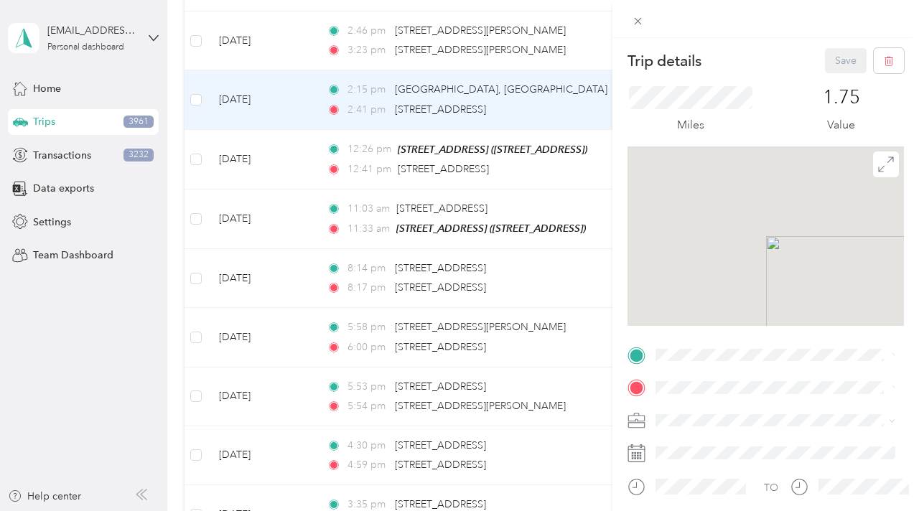
click at [588, 95] on div "Trip details Save This trip cannot be edited because it is either under review,…" at bounding box center [459, 255] width 919 height 511
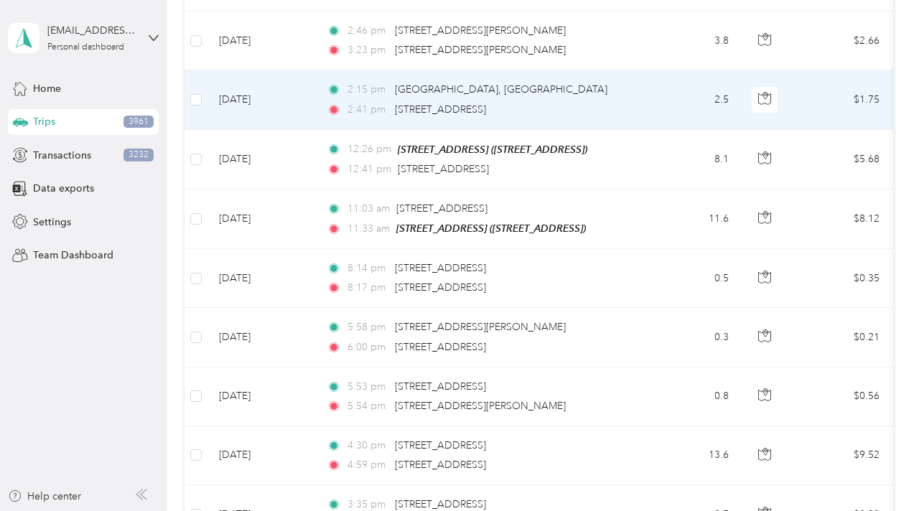
click at [627, 103] on div "2:41 pm [STREET_ADDRESS]" at bounding box center [477, 110] width 301 height 16
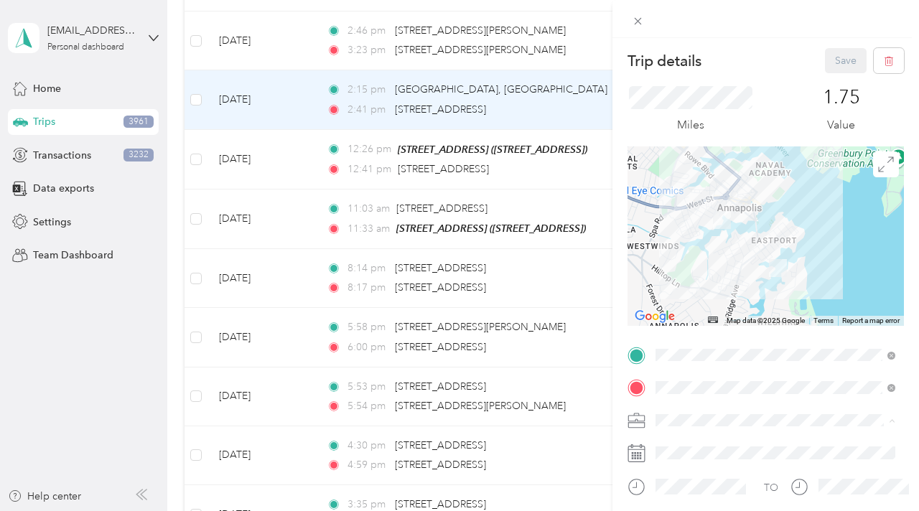
click at [678, 342] on span "Liberty" at bounding box center [675, 345] width 31 height 12
click at [843, 56] on button "Save" at bounding box center [846, 60] width 42 height 25
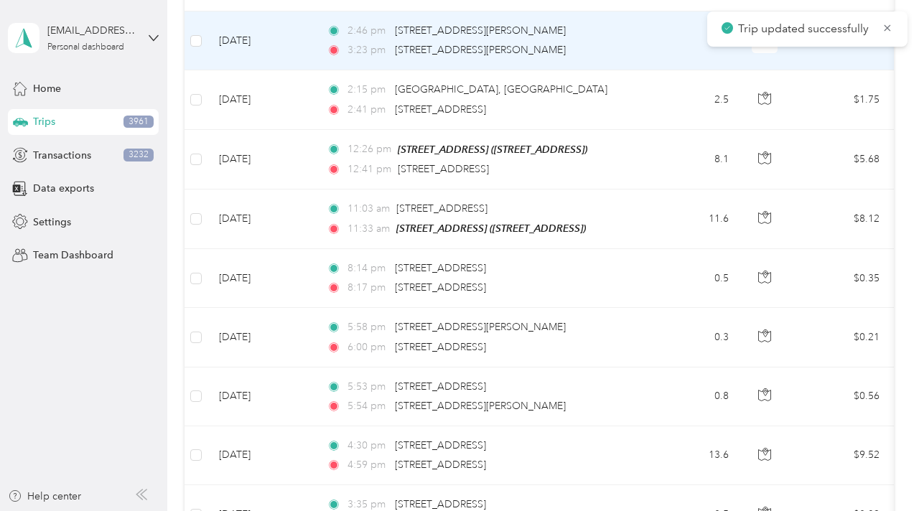
click at [597, 52] on div "3:23 pm [STREET_ADDRESS][PERSON_NAME]" at bounding box center [477, 50] width 301 height 16
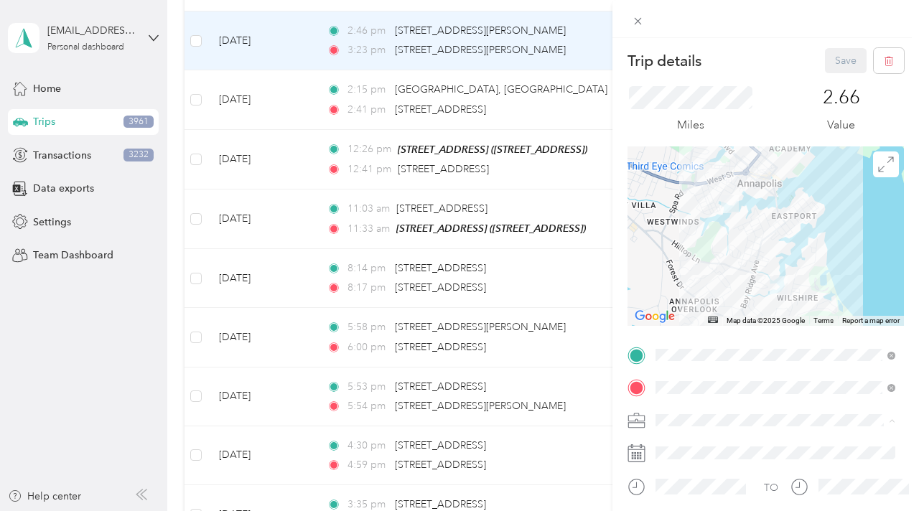
click at [672, 347] on li "Liberty" at bounding box center [775, 344] width 250 height 25
click at [832, 60] on button "Save" at bounding box center [846, 60] width 42 height 25
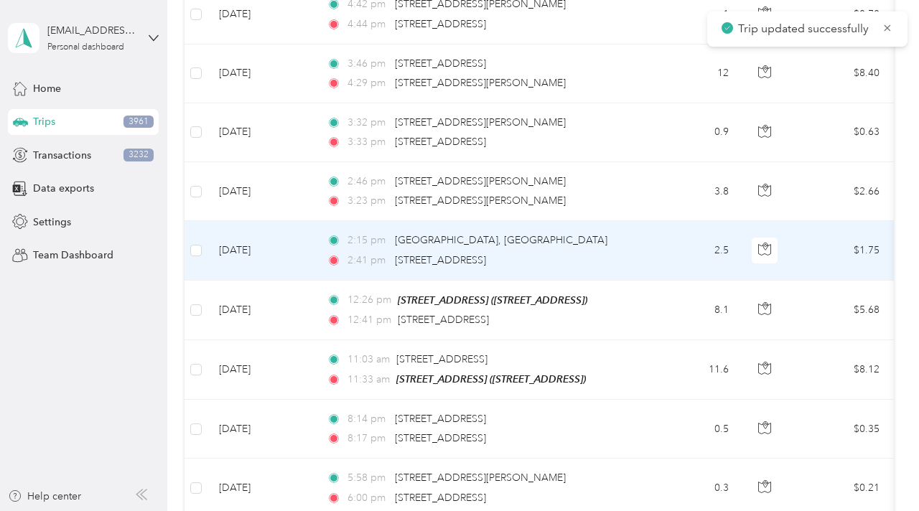
scroll to position [4556, 0]
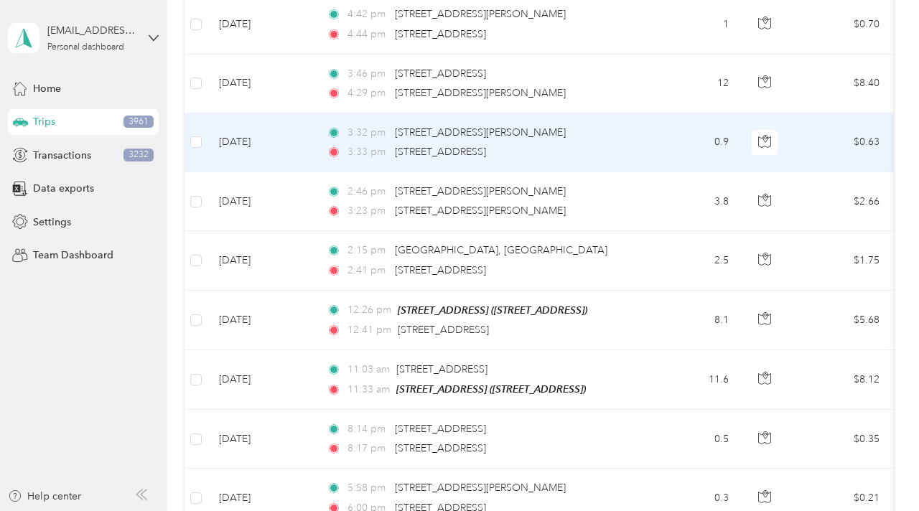
click at [610, 151] on div "3:33 pm [STREET_ADDRESS]" at bounding box center [477, 152] width 301 height 16
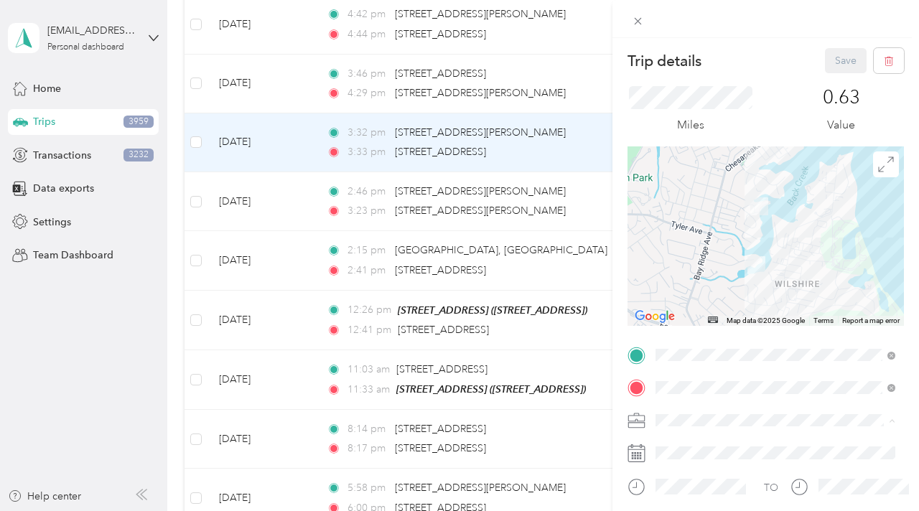
click at [676, 346] on span "Liberty" at bounding box center [675, 345] width 31 height 12
click at [838, 55] on button "Save" at bounding box center [846, 60] width 42 height 25
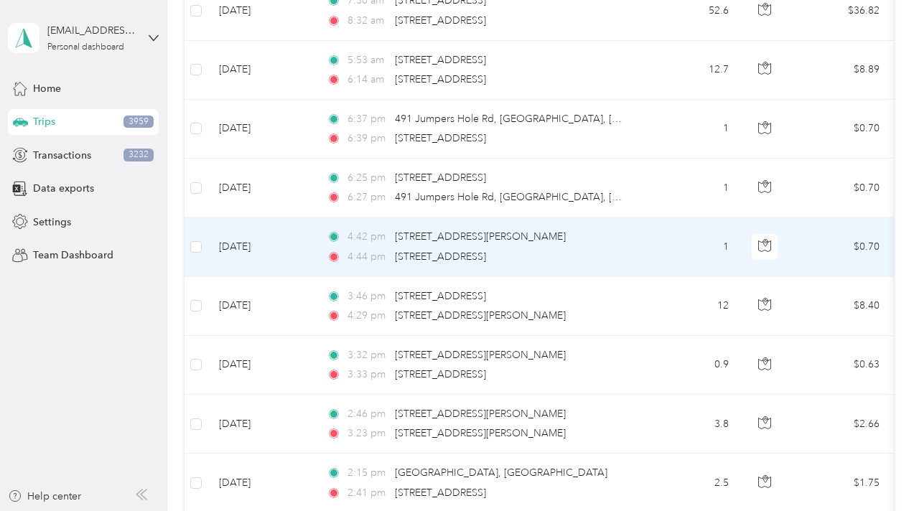
scroll to position [4332, 0]
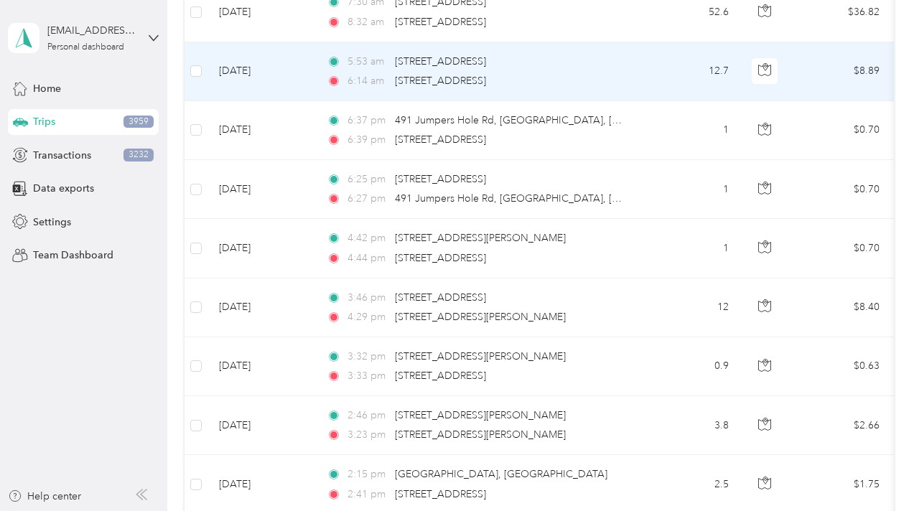
click at [609, 78] on div "6:14 am [STREET_ADDRESS]" at bounding box center [477, 81] width 301 height 16
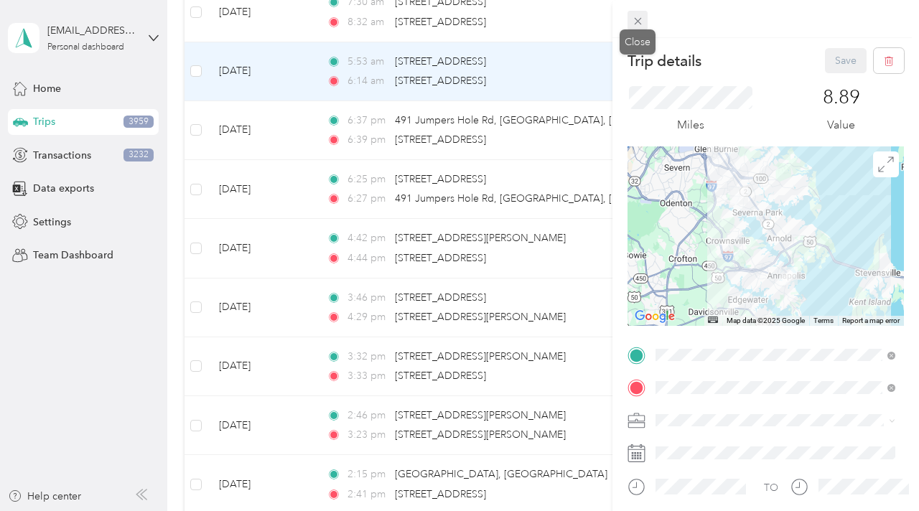
click at [642, 24] on icon at bounding box center [638, 21] width 12 height 12
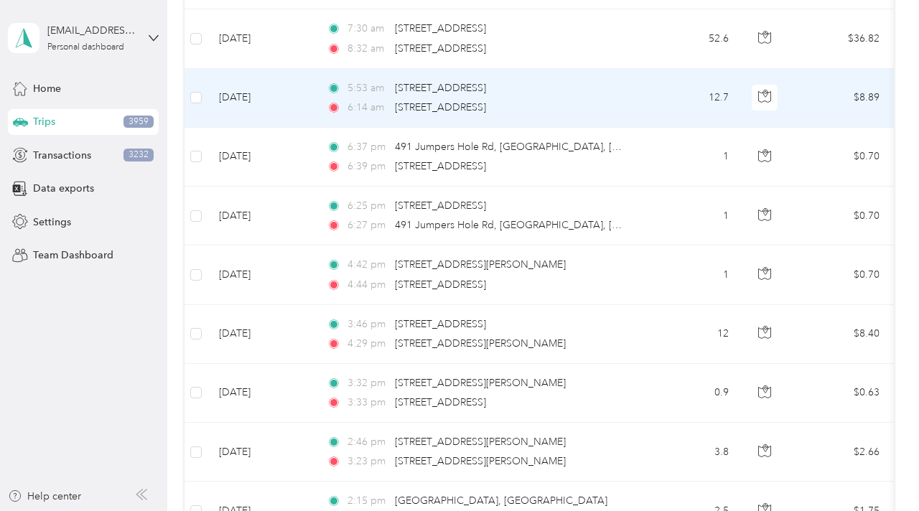
scroll to position [4301, 0]
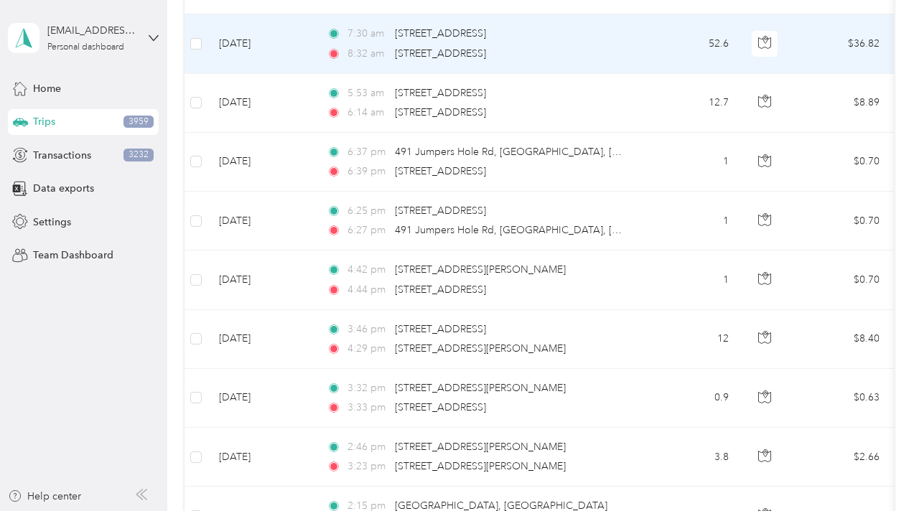
click at [624, 42] on div "7:30 am [STREET_ADDRESS] 8:32 am [STREET_ADDRESS]" at bounding box center [477, 43] width 301 height 35
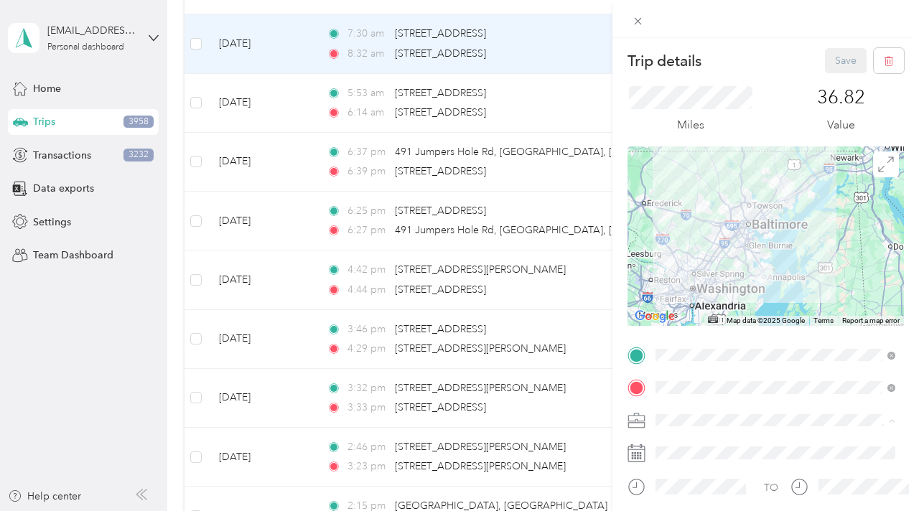
click at [673, 341] on span "Liberty" at bounding box center [675, 345] width 31 height 12
click at [835, 67] on button "Save" at bounding box center [846, 60] width 42 height 25
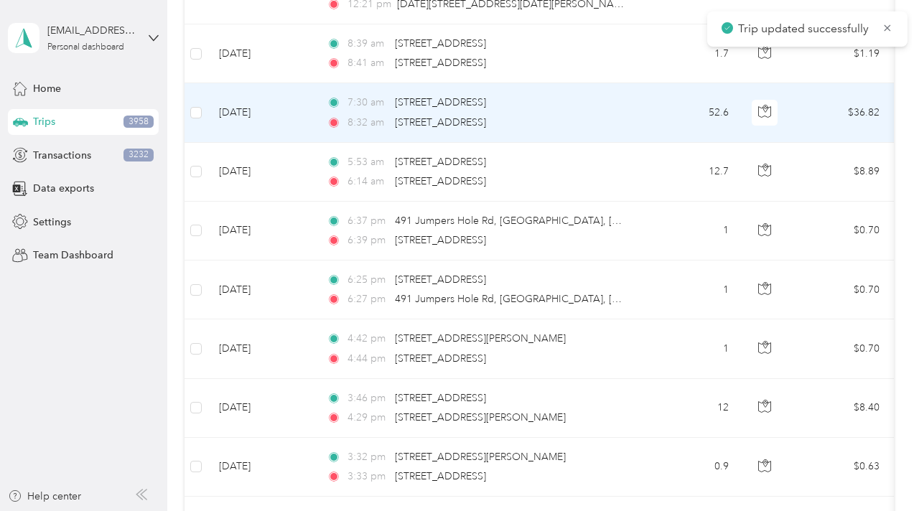
scroll to position [4226, 0]
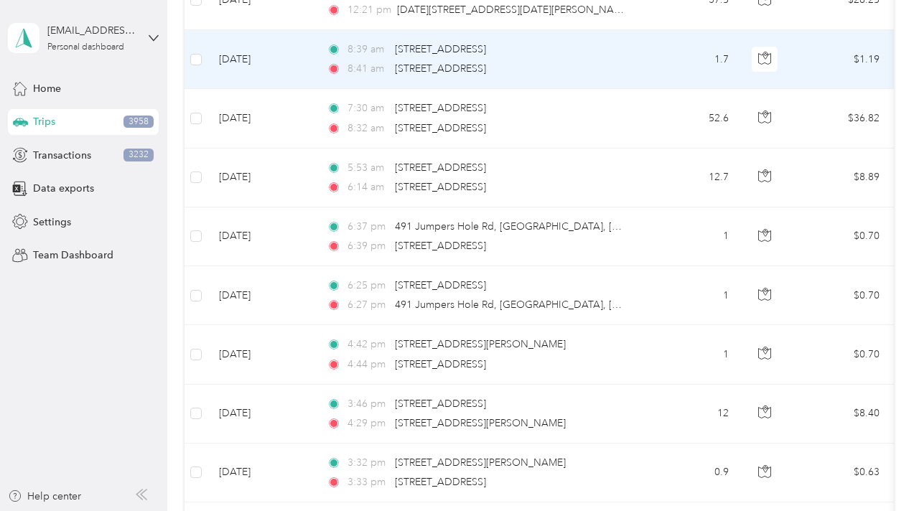
click at [642, 65] on td "8:39 am [STREET_ADDRESS] 8:41 am [STREET_ADDRESS]" at bounding box center [480, 59] width 330 height 59
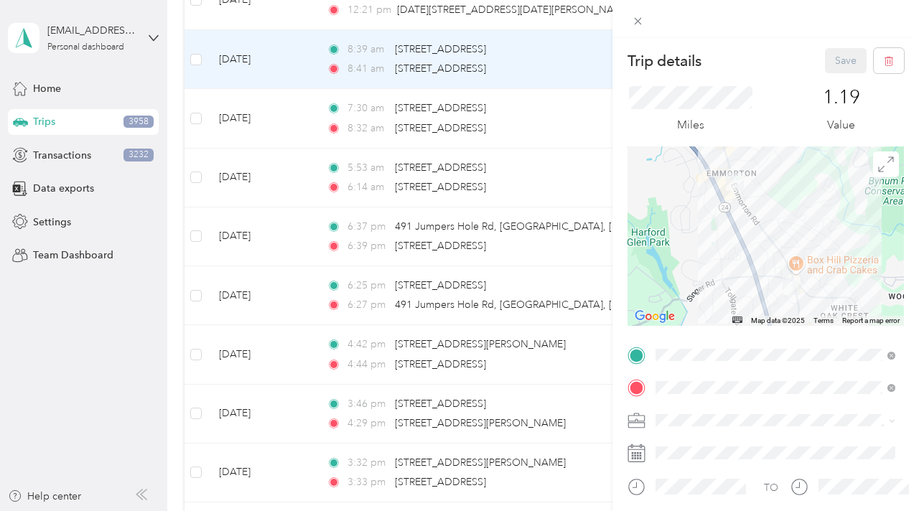
click at [683, 349] on li "Liberty" at bounding box center [775, 344] width 250 height 25
click at [835, 63] on button "Save" at bounding box center [846, 60] width 42 height 25
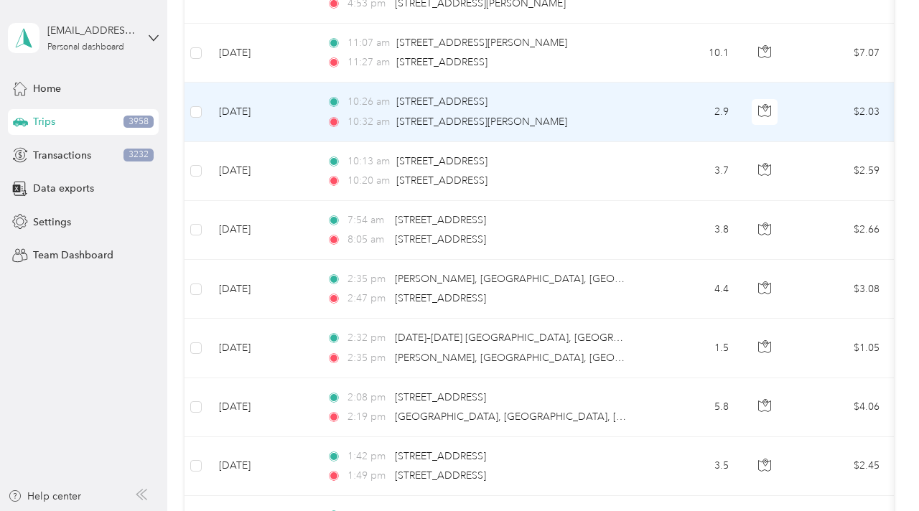
scroll to position [2570, 0]
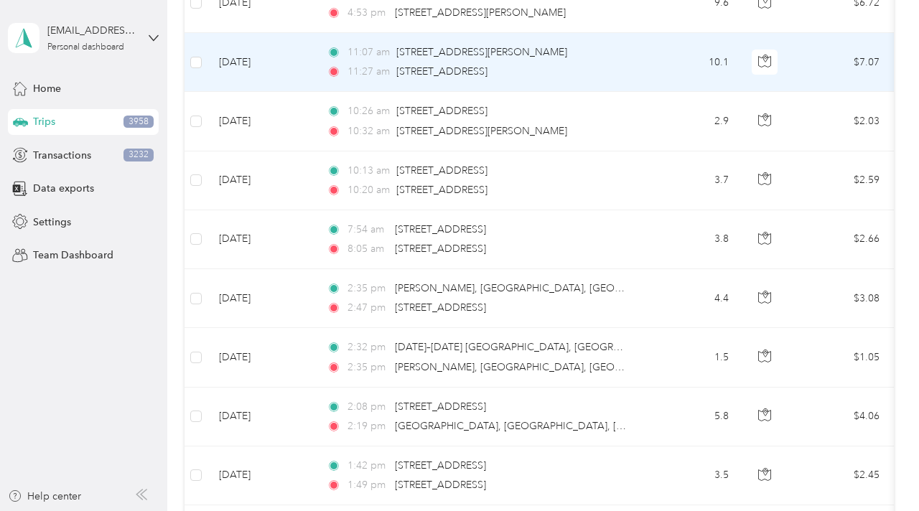
click at [640, 52] on td "11:07 am [STREET_ADDRESS][PERSON_NAME] 11:27 am [STREET_ADDRESS]" at bounding box center [480, 62] width 330 height 59
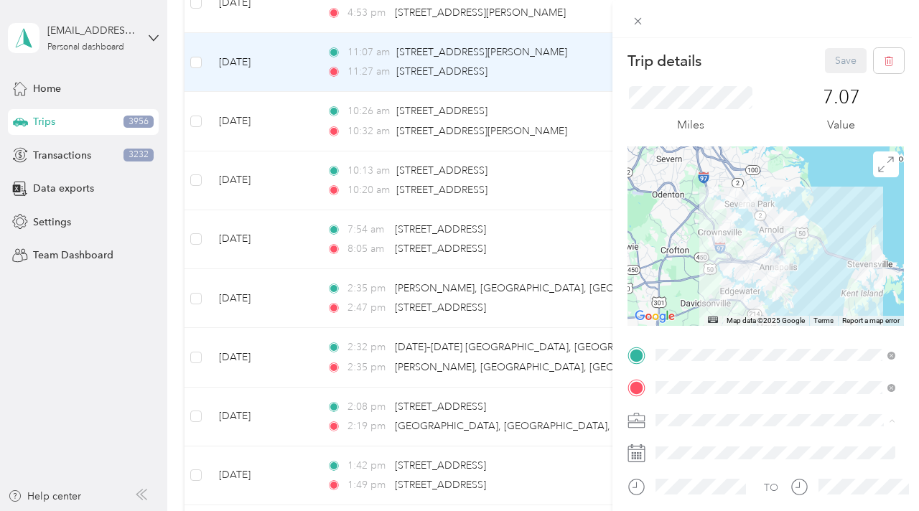
click at [670, 342] on span "Liberty" at bounding box center [675, 345] width 31 height 12
click at [843, 52] on button "Save" at bounding box center [846, 60] width 42 height 25
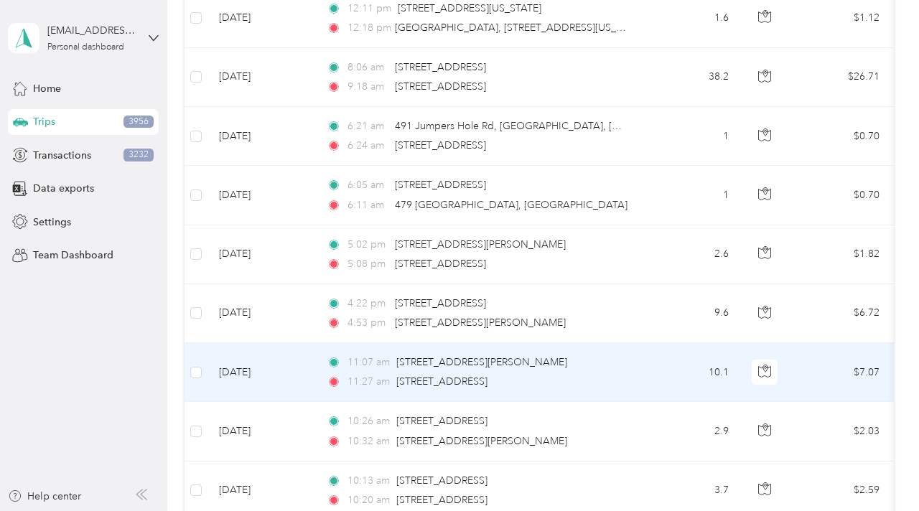
scroll to position [2252, 0]
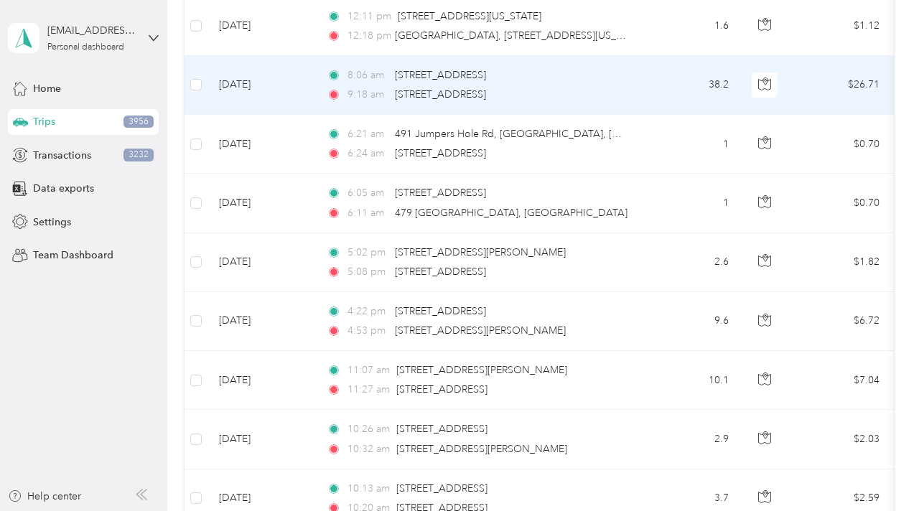
click at [626, 94] on div "9:18 am [STREET_ADDRESS]" at bounding box center [477, 95] width 301 height 16
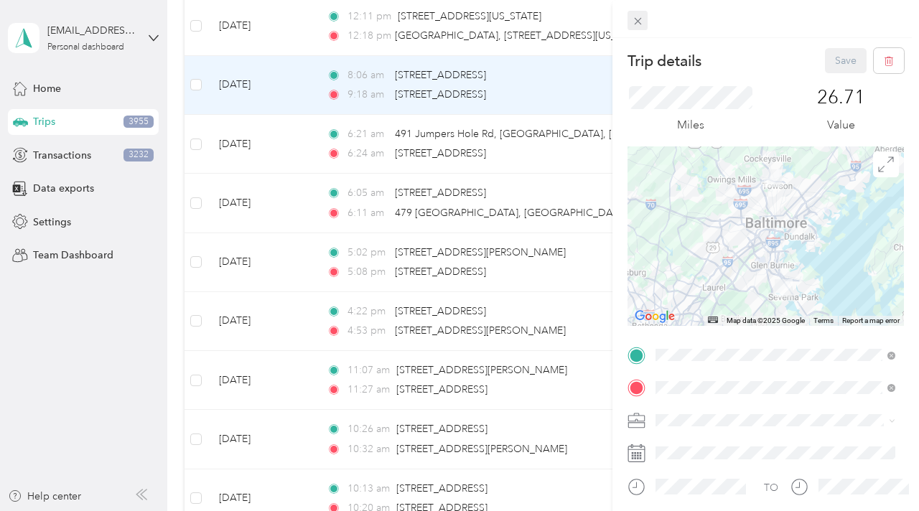
click at [638, 22] on icon at bounding box center [637, 21] width 7 height 7
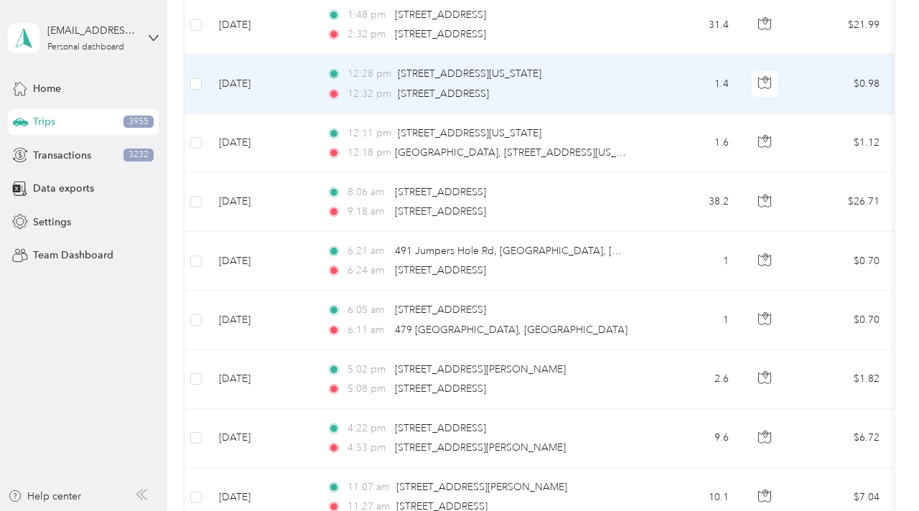
scroll to position [2132, 0]
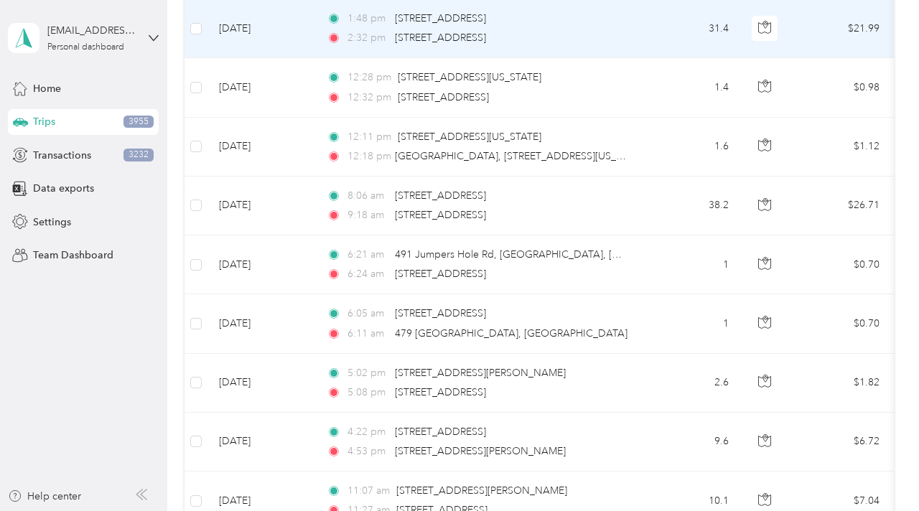
click at [642, 37] on td "1:48 pm [STREET_ADDRESS] 2:32 pm [STREET_ADDRESS]" at bounding box center [480, 28] width 330 height 59
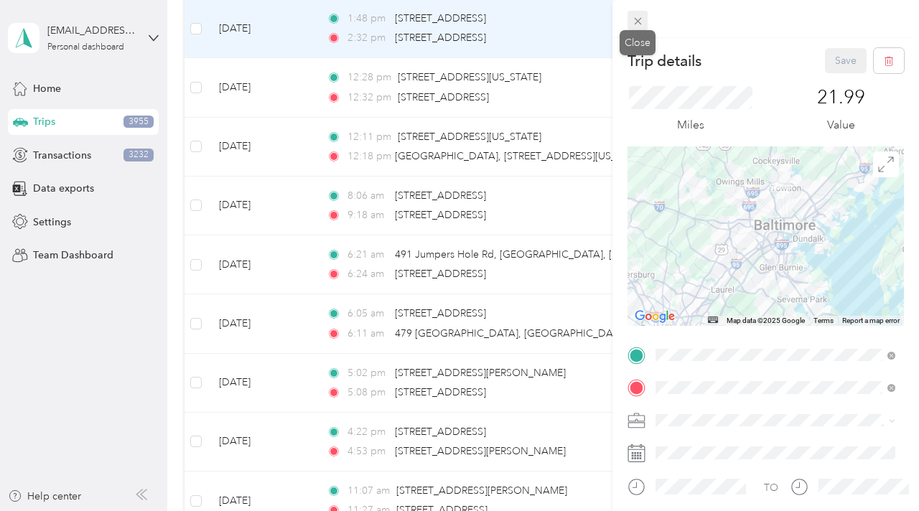
click at [639, 19] on icon at bounding box center [637, 21] width 7 height 7
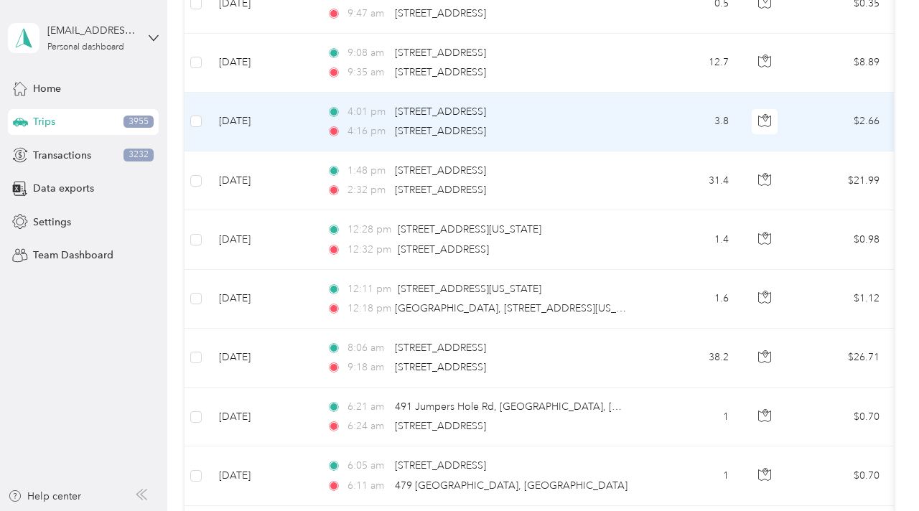
scroll to position [1981, 0]
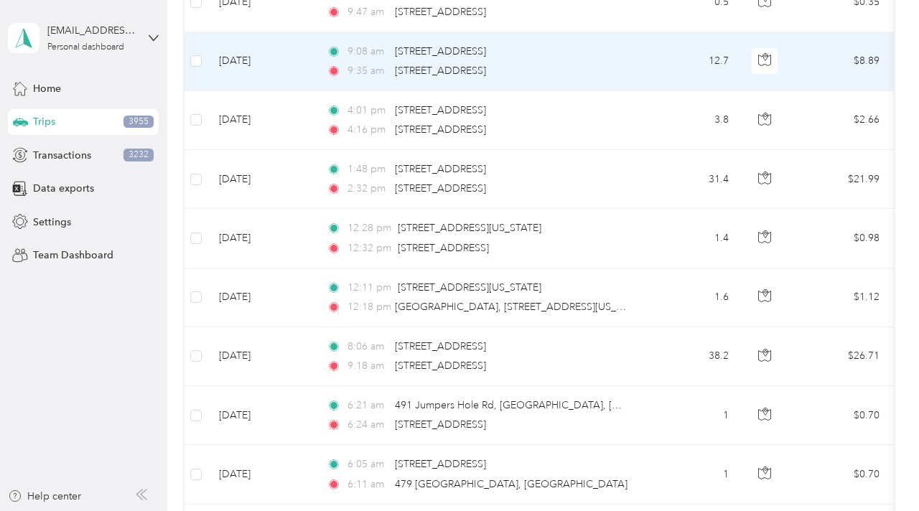
click at [628, 60] on div "9:08 am [STREET_ADDRESS] 9:35 am [STREET_ADDRESS]" at bounding box center [477, 61] width 301 height 35
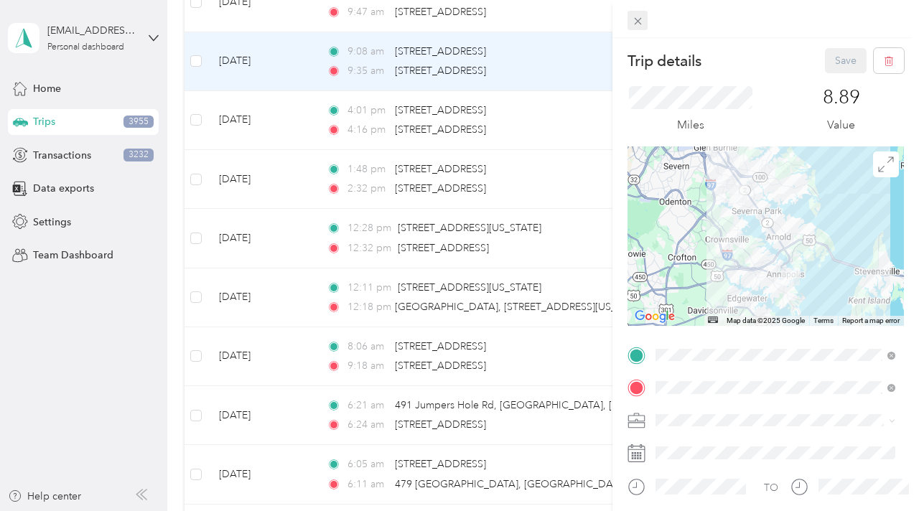
click at [637, 22] on icon at bounding box center [637, 21] width 7 height 7
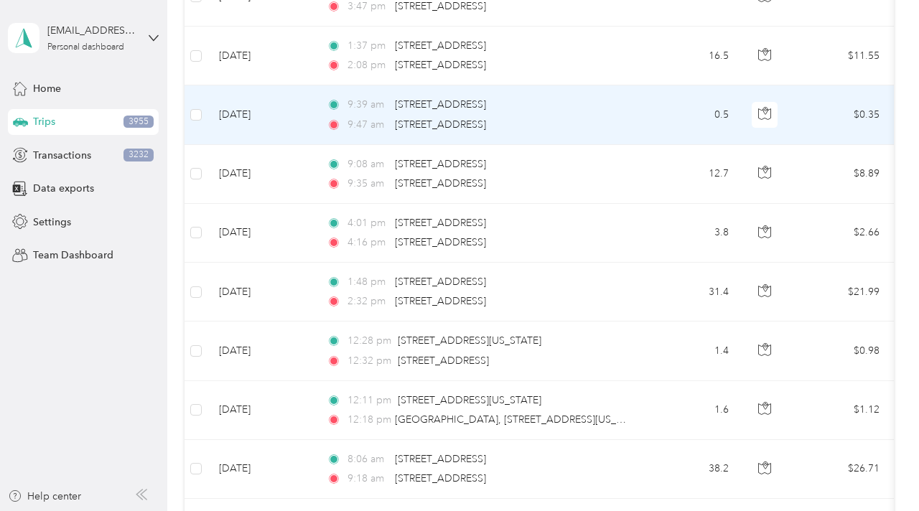
scroll to position [1860, 0]
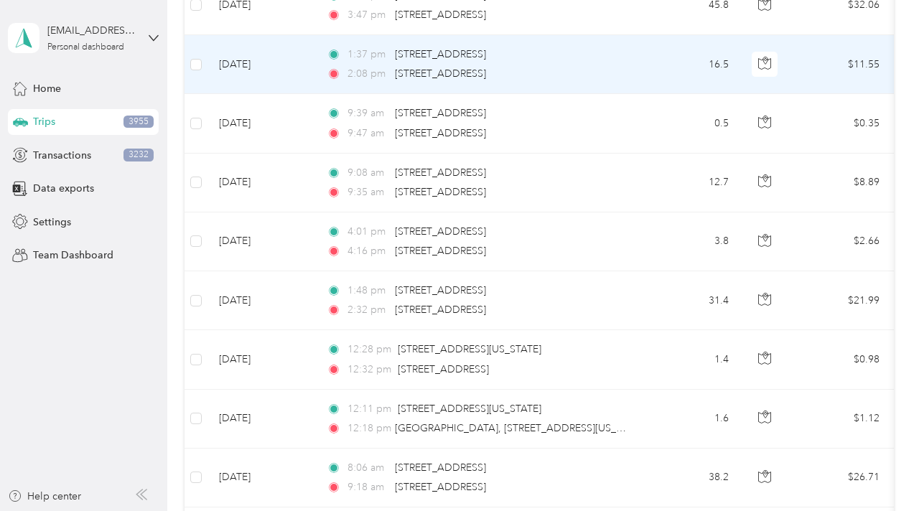
click at [637, 65] on td "1:37 pm [STREET_ADDRESS] 2:08 pm [STREET_ADDRESS]" at bounding box center [480, 64] width 330 height 59
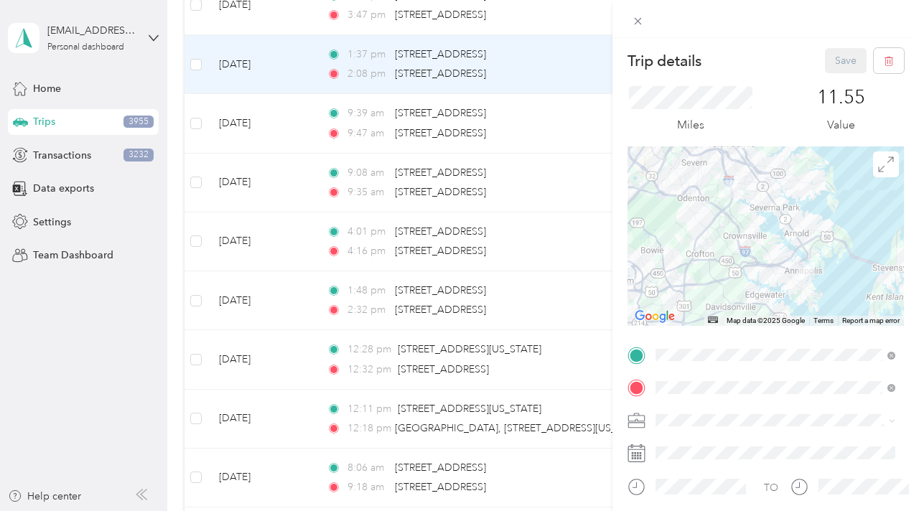
click at [671, 350] on li "Liberty" at bounding box center [775, 344] width 250 height 25
click at [837, 65] on button "Save" at bounding box center [846, 60] width 42 height 25
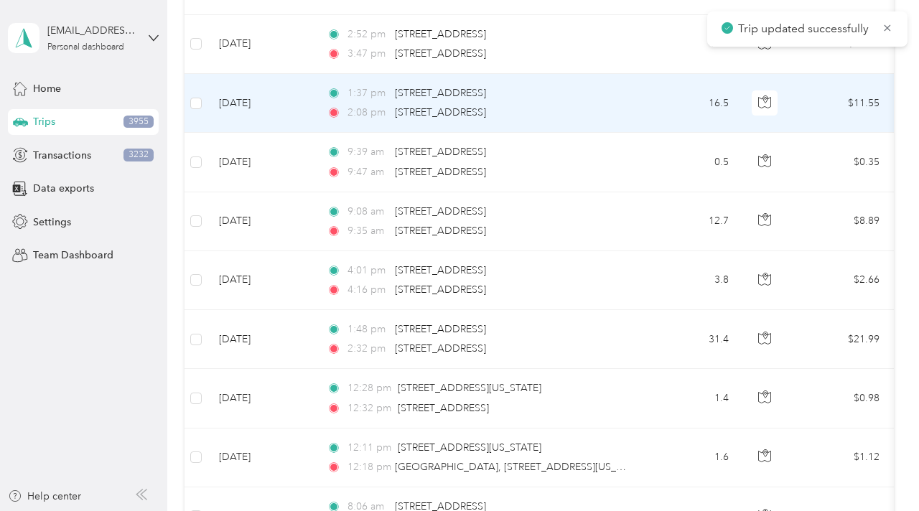
scroll to position [1787, 0]
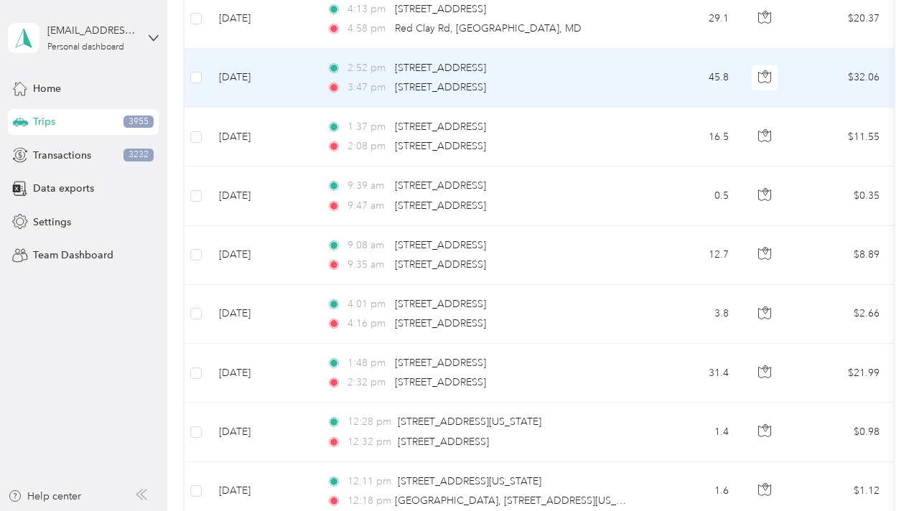
click at [637, 83] on td "2:52 pm [STREET_ADDRESS] 3:47 pm [STREET_ADDRESS][PERSON_NAME]" at bounding box center [480, 78] width 330 height 59
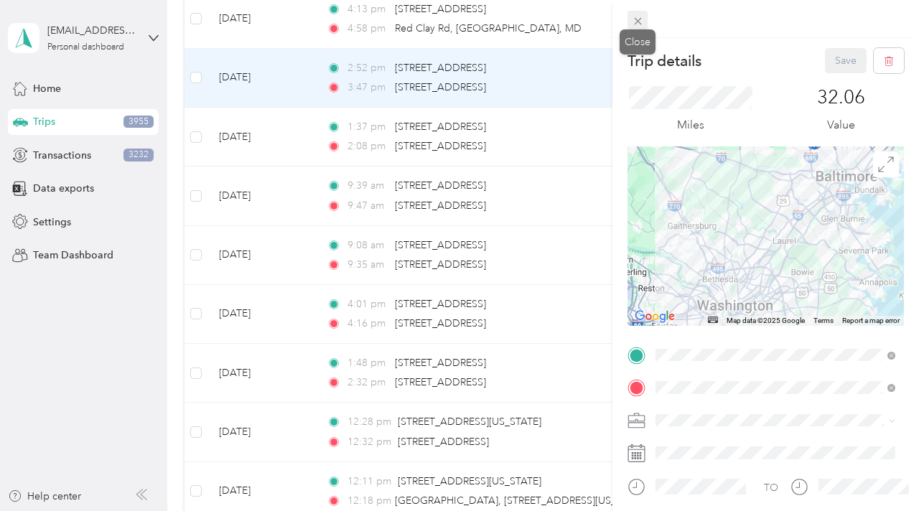
click at [640, 20] on icon at bounding box center [638, 21] width 12 height 12
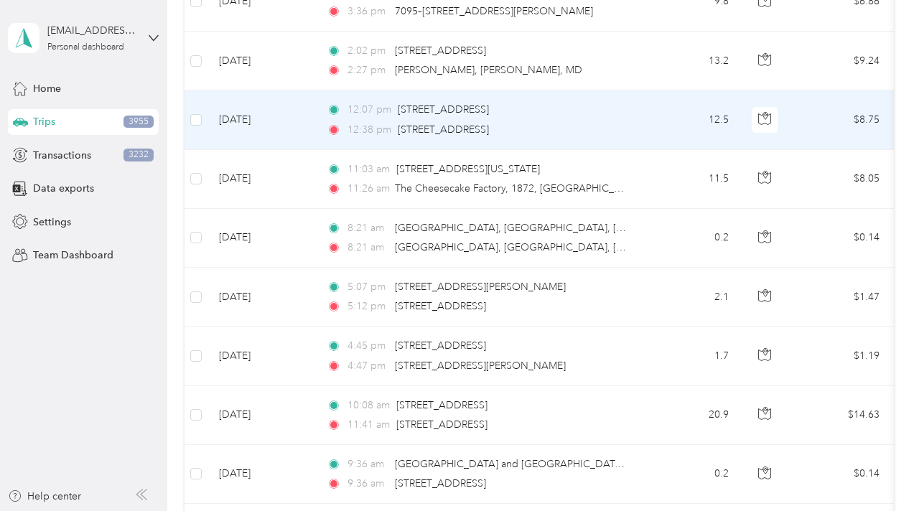
scroll to position [1152, 0]
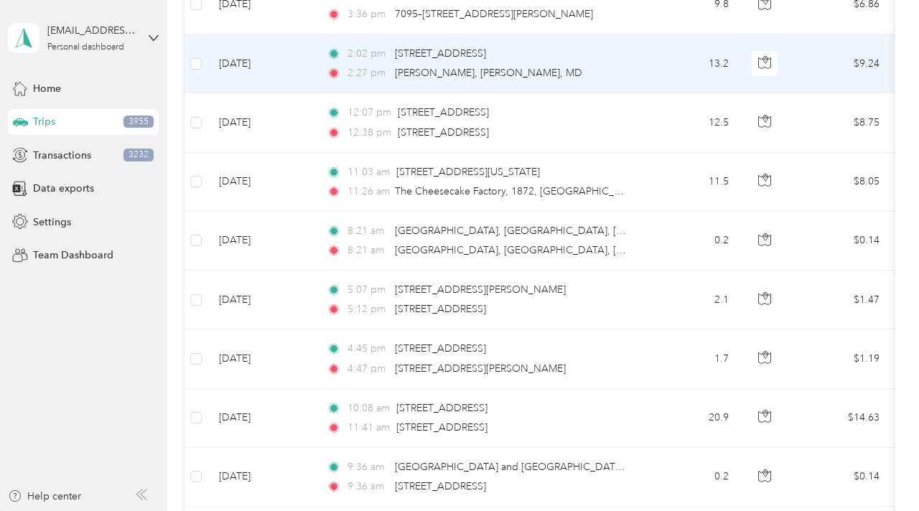
click at [640, 70] on td "2:02 pm [STREET_ADDRESS][PERSON_NAME] 2:27 pm [PERSON_NAME], [PERSON_NAME], MD" at bounding box center [480, 63] width 330 height 59
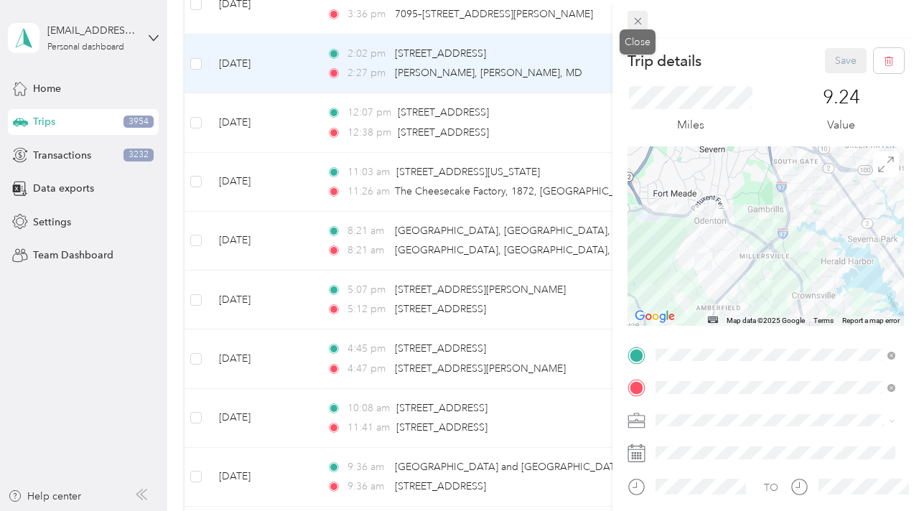
click at [640, 19] on icon at bounding box center [638, 21] width 12 height 12
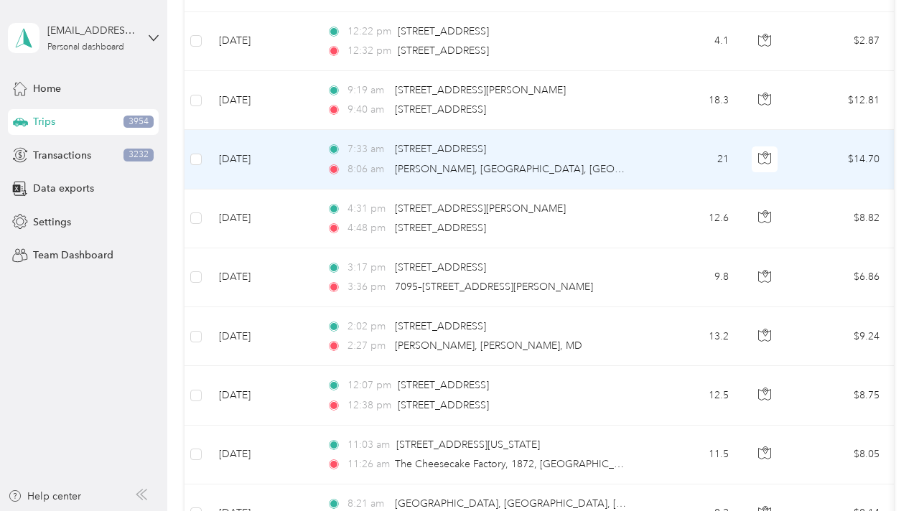
scroll to position [873, 0]
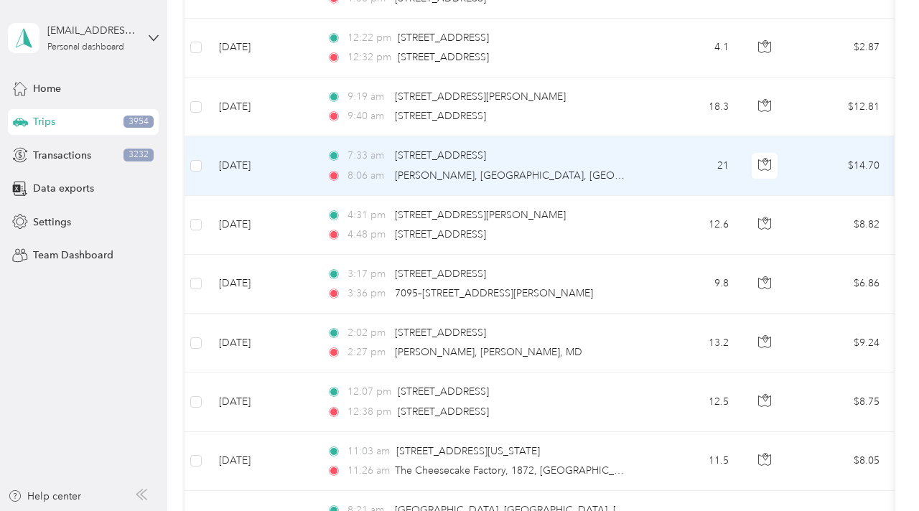
click at [669, 156] on td "21" at bounding box center [692, 165] width 95 height 59
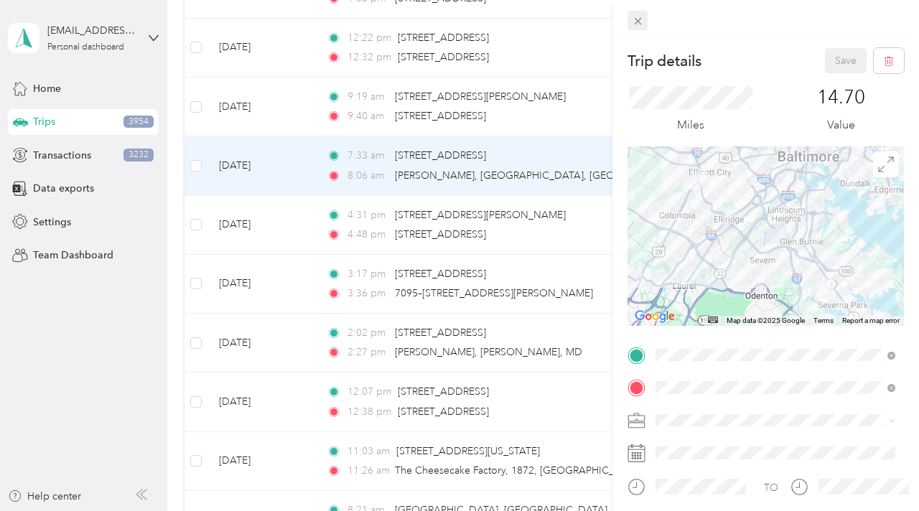
click at [639, 24] on icon at bounding box center [638, 21] width 12 height 12
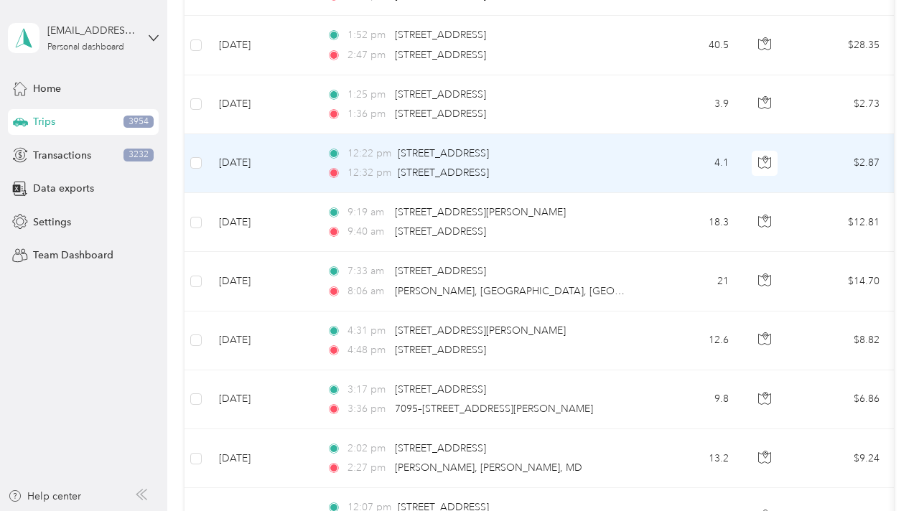
scroll to position [756, 0]
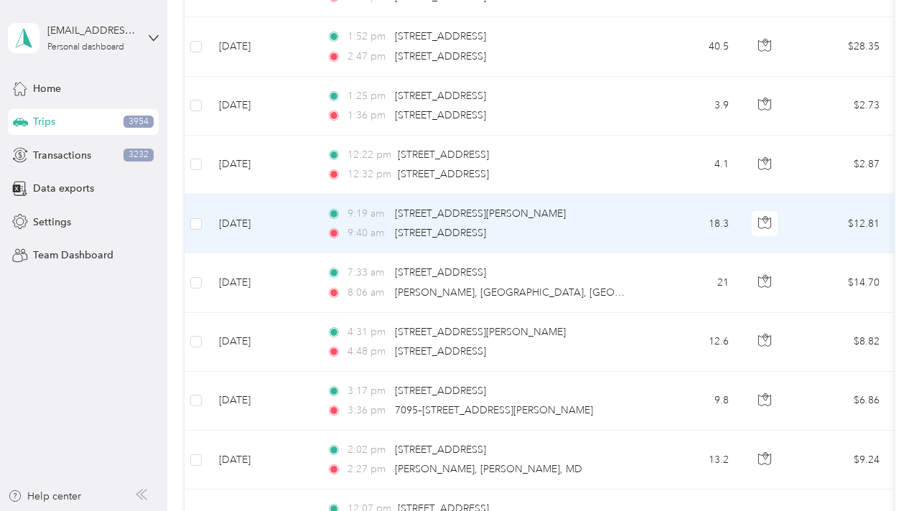
click at [637, 220] on td "9:19 am [STREET_ADDRESS][PERSON_NAME] 9:40 am [STREET_ADDRESS]" at bounding box center [480, 224] width 330 height 59
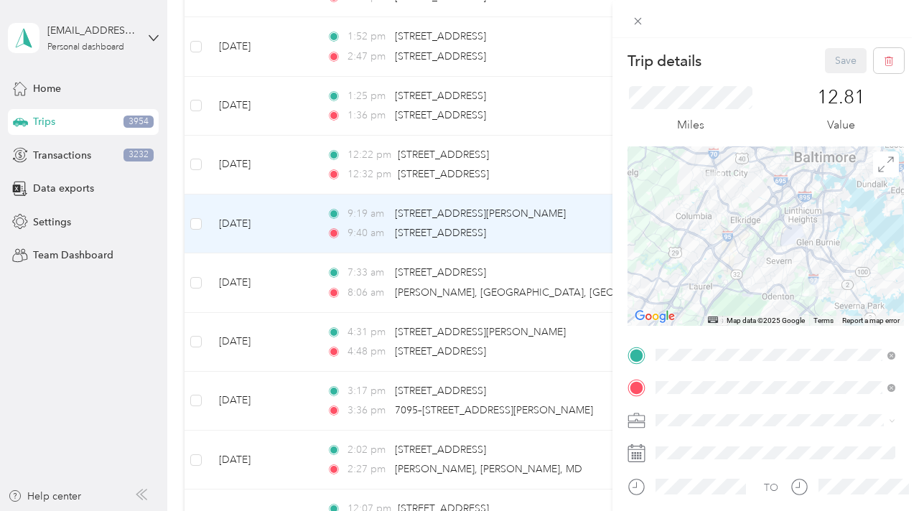
click at [667, 426] on span at bounding box center [776, 420] width 253 height 23
click at [676, 342] on span "Liberty" at bounding box center [675, 345] width 31 height 12
click at [839, 64] on button "Save" at bounding box center [846, 60] width 42 height 25
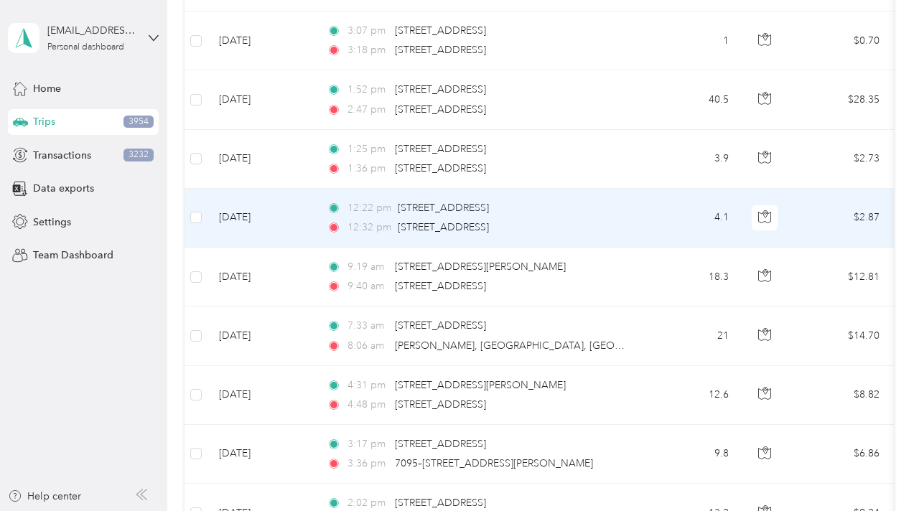
scroll to position [701, 0]
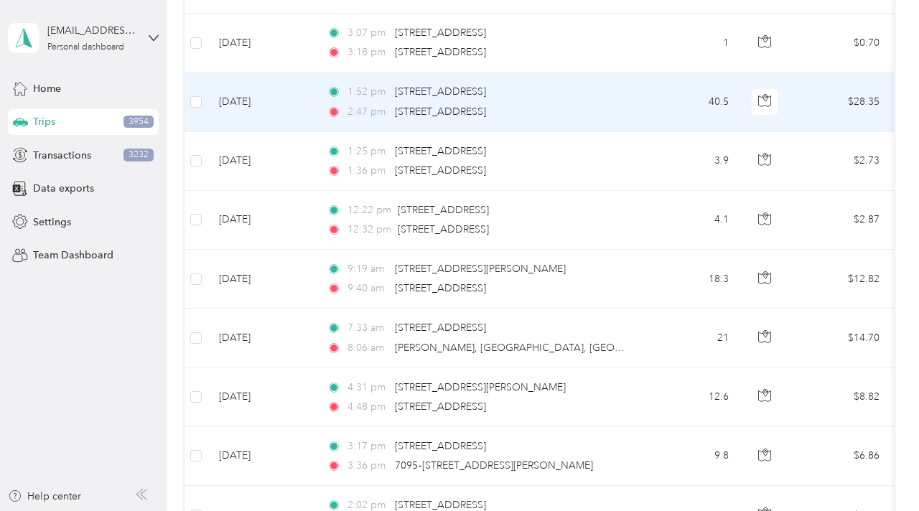
click at [627, 104] on div "2:47 pm [STREET_ADDRESS]" at bounding box center [477, 112] width 301 height 16
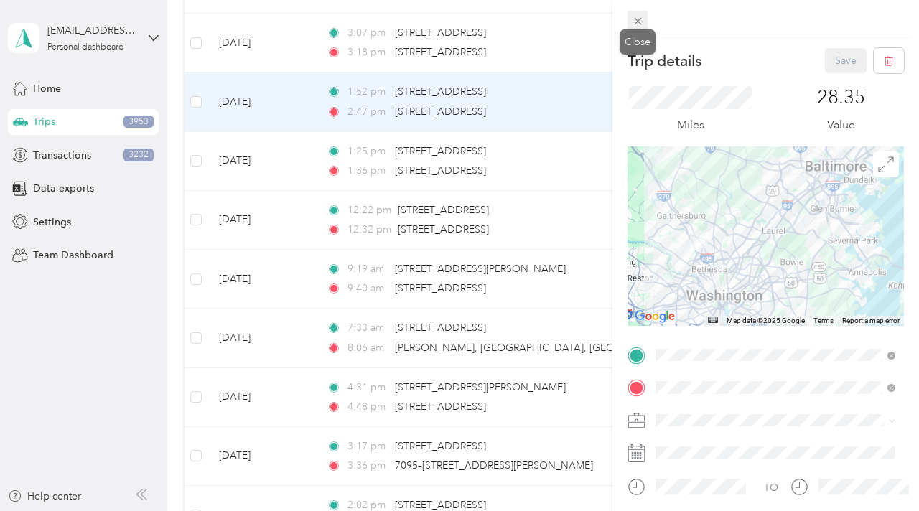
click at [638, 25] on icon at bounding box center [638, 21] width 12 height 12
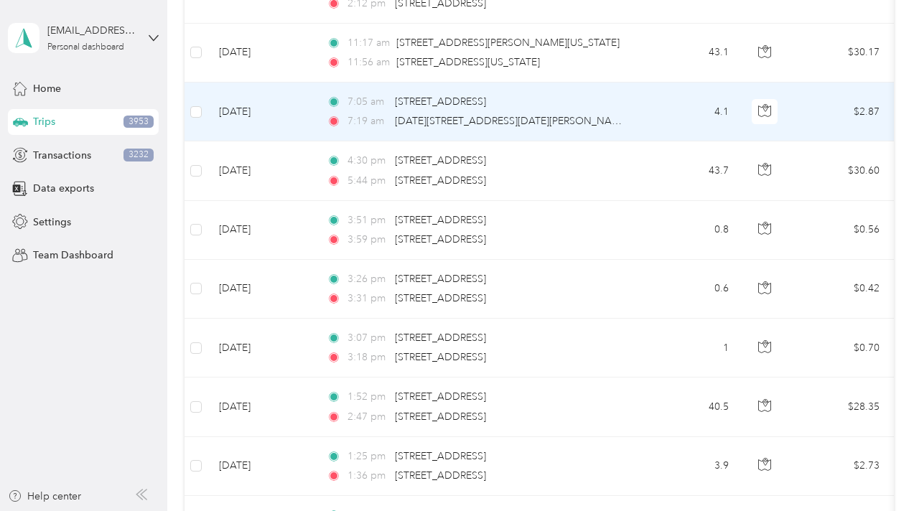
scroll to position [382, 0]
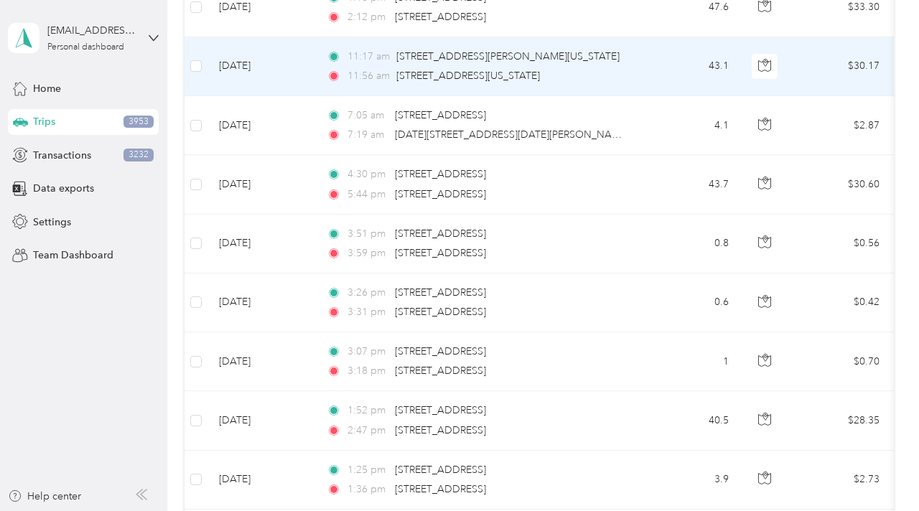
click at [671, 69] on td "43.1" at bounding box center [692, 66] width 95 height 59
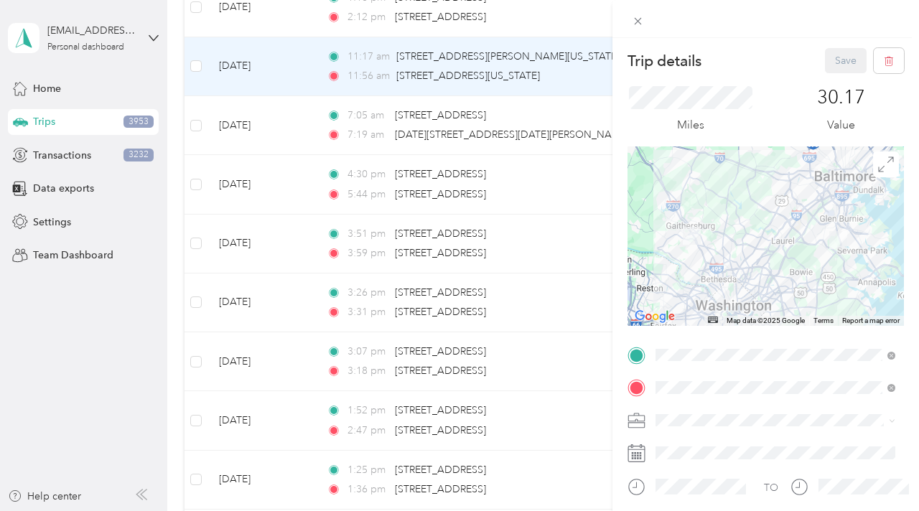
click at [677, 345] on div "Liberty" at bounding box center [775, 340] width 230 height 15
click at [838, 64] on button "Save" at bounding box center [846, 60] width 42 height 25
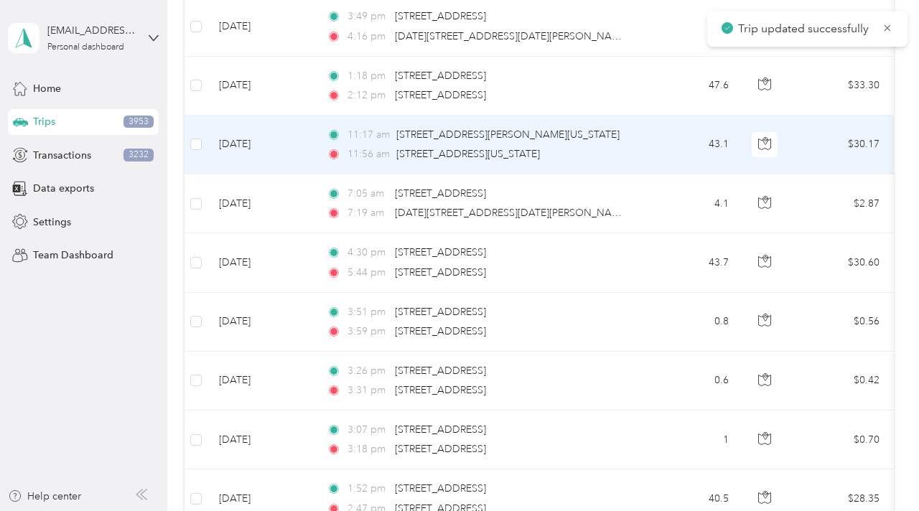
scroll to position [290, 0]
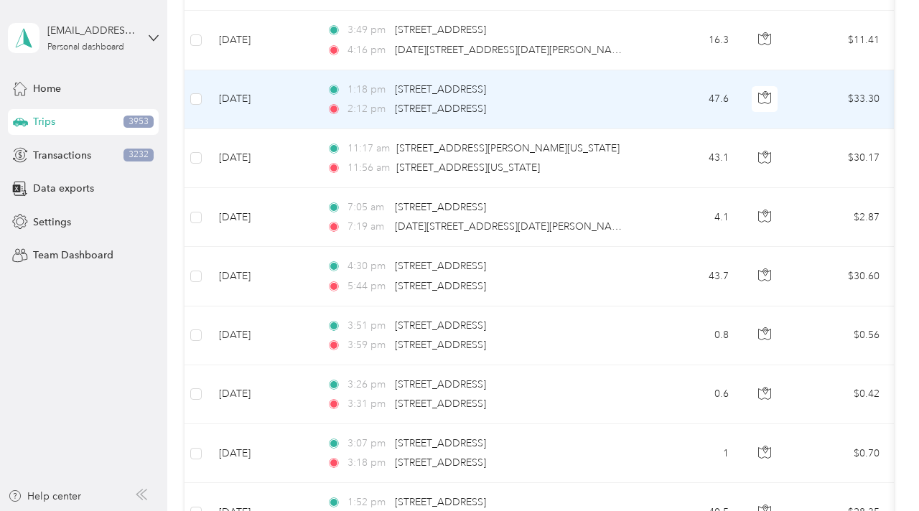
click at [596, 101] on div "2:12 pm [STREET_ADDRESS]" at bounding box center [477, 109] width 301 height 16
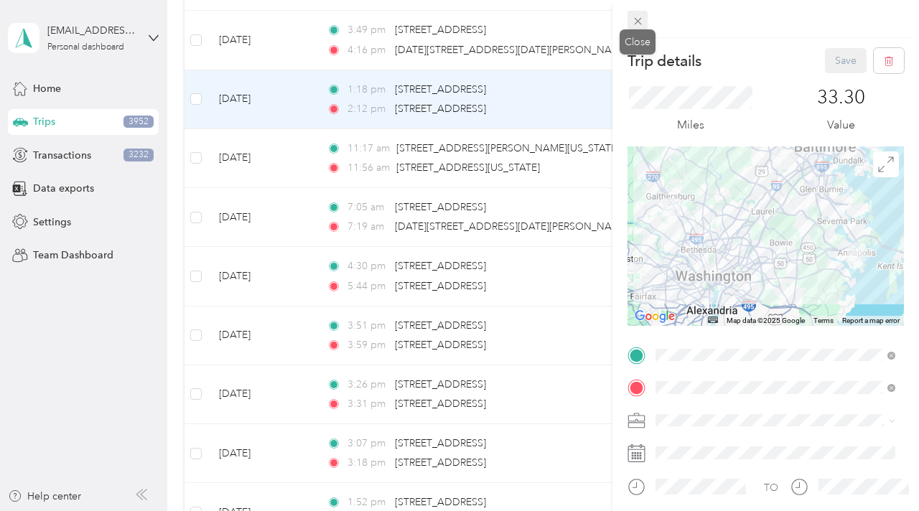
click at [635, 24] on icon at bounding box center [637, 21] width 7 height 7
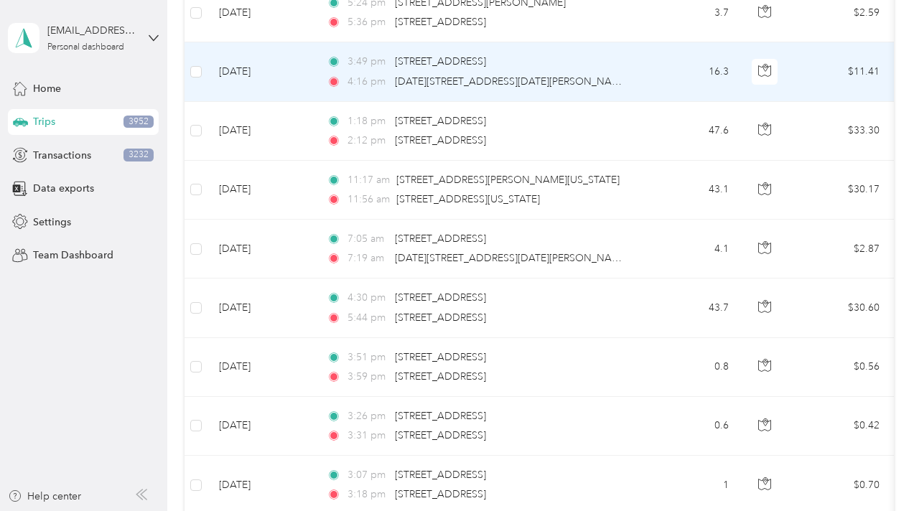
scroll to position [258, 0]
click at [659, 68] on td "16.3" at bounding box center [692, 72] width 95 height 59
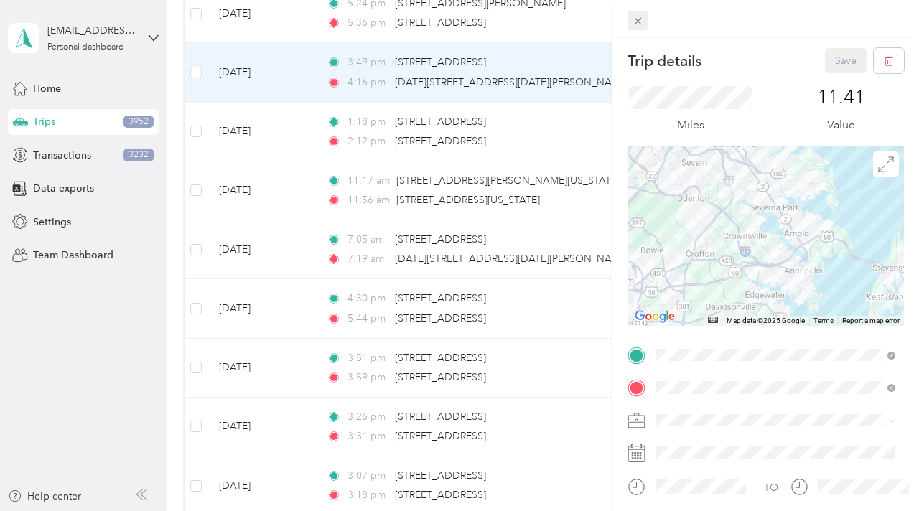
click at [636, 25] on icon at bounding box center [638, 21] width 12 height 12
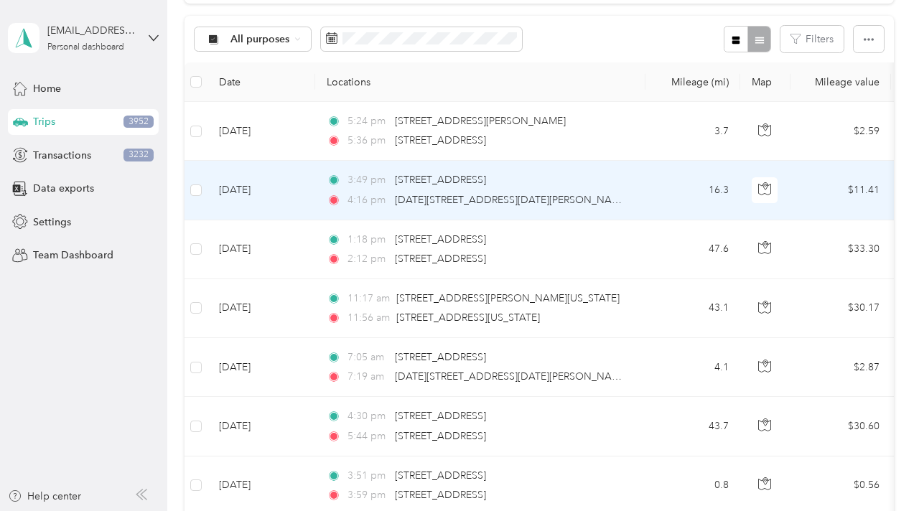
scroll to position [136, 0]
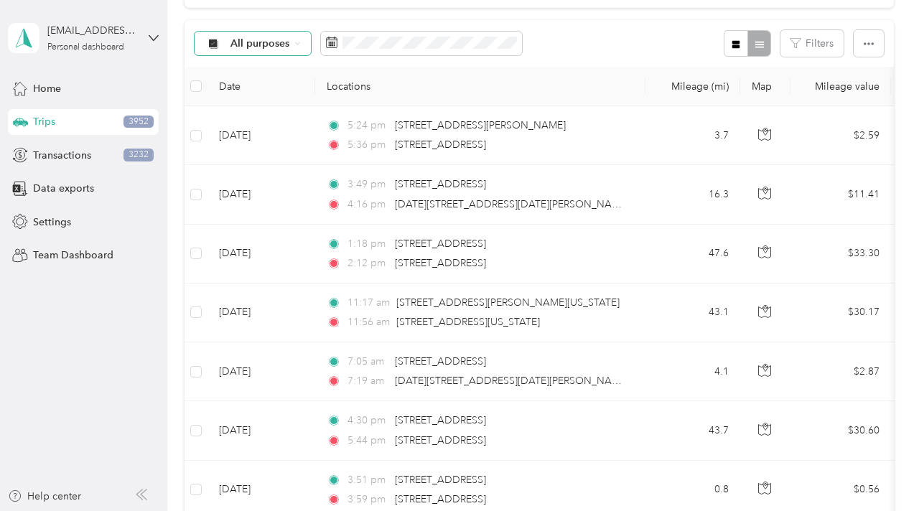
click at [296, 43] on icon at bounding box center [297, 43] width 6 height 6
click at [245, 243] on span "Liberty" at bounding box center [265, 244] width 70 height 15
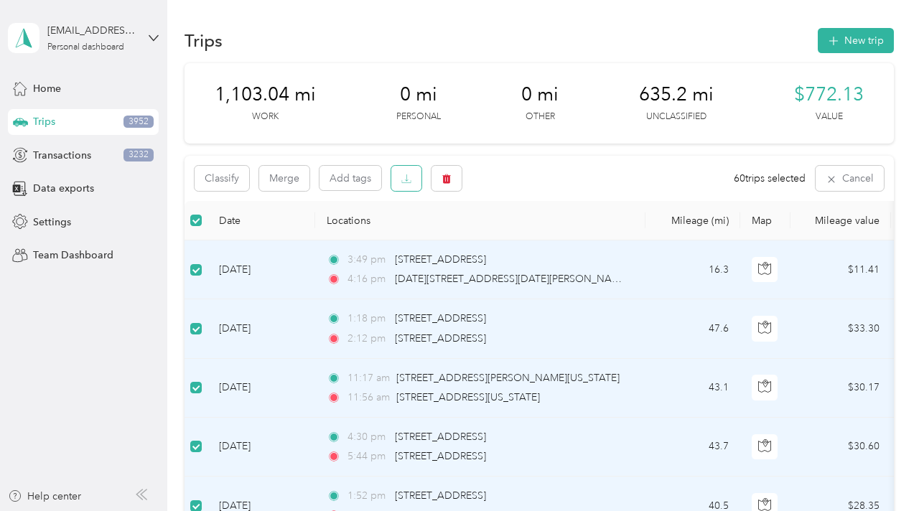
click at [403, 182] on icon "button" at bounding box center [406, 179] width 10 height 10
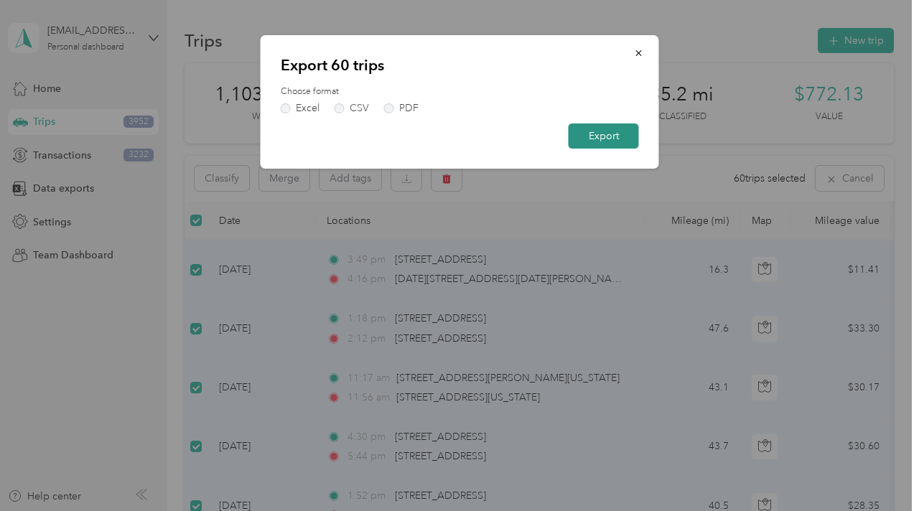
click at [595, 133] on button "Export" at bounding box center [603, 135] width 70 height 25
